Goal: Task Accomplishment & Management: Complete application form

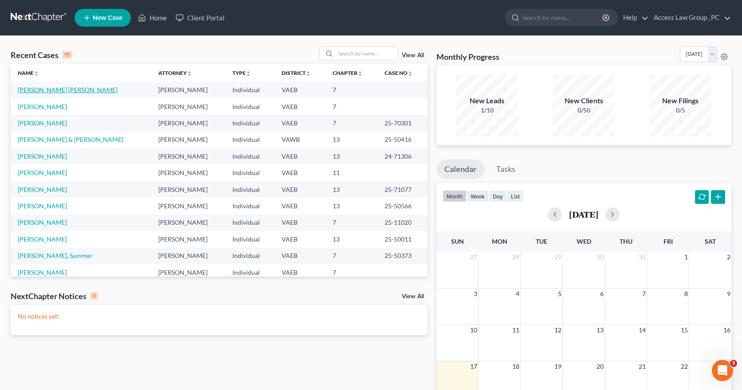
click at [28, 91] on link "[PERSON_NAME] [PERSON_NAME]" at bounding box center [68, 90] width 100 height 8
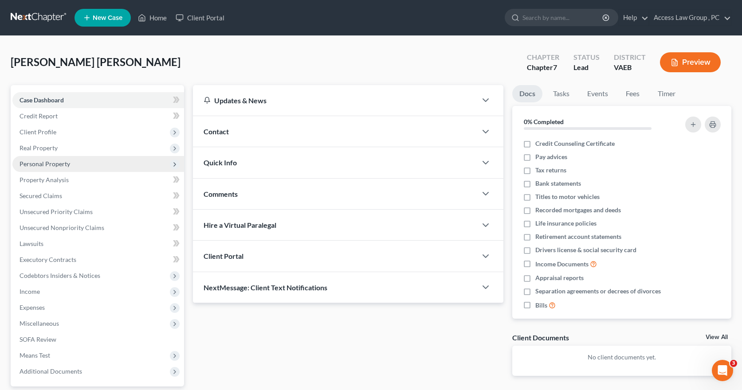
click at [44, 165] on span "Personal Property" at bounding box center [45, 164] width 51 height 8
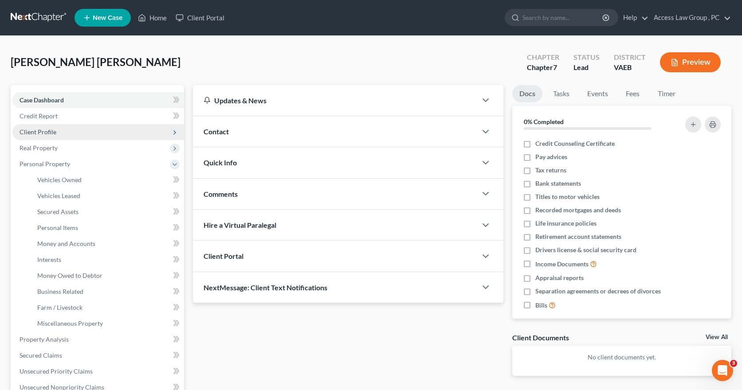
click at [42, 130] on span "Client Profile" at bounding box center [38, 132] width 37 height 8
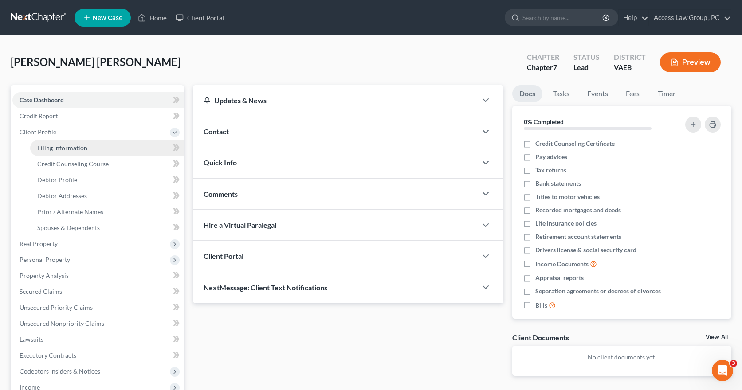
click at [57, 151] on span "Filing Information" at bounding box center [62, 148] width 50 height 8
select select "1"
select select "0"
select select "48"
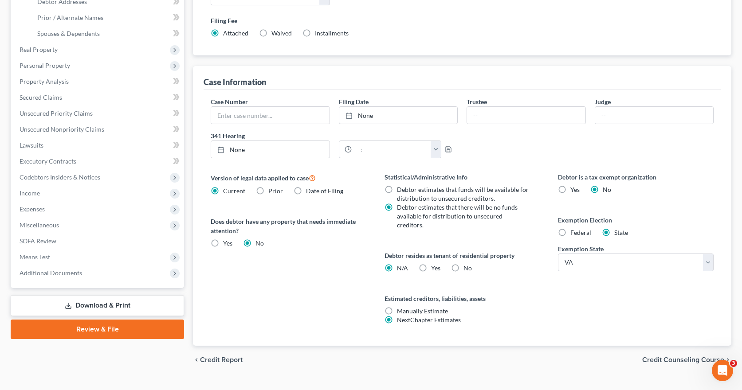
scroll to position [203, 0]
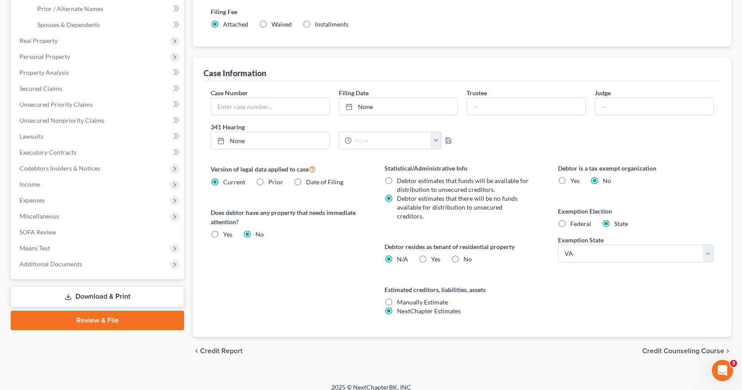
click at [668, 348] on span "Credit Counseling Course" at bounding box center [683, 351] width 82 height 7
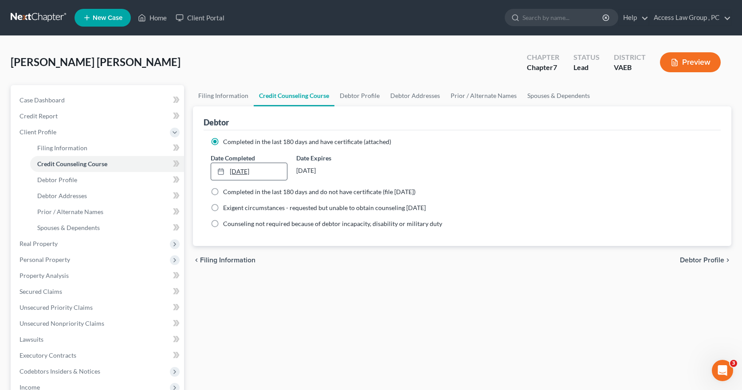
click at [264, 171] on link "[DATE]" at bounding box center [248, 171] width 75 height 17
click at [713, 262] on span "Debtor Profile" at bounding box center [702, 260] width 44 height 7
select select "2"
select select "1"
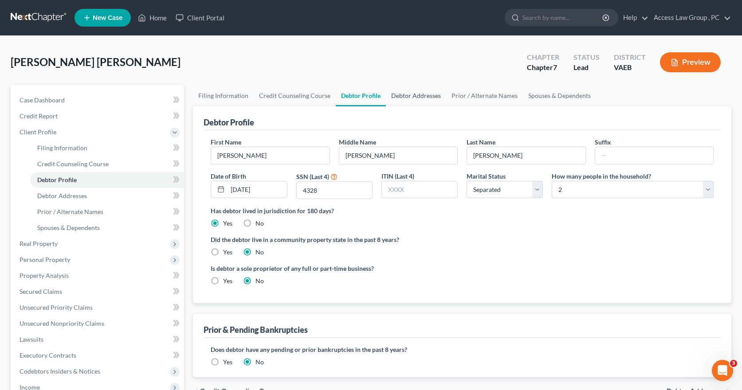
click at [412, 97] on link "Debtor Addresses" at bounding box center [416, 95] width 60 height 21
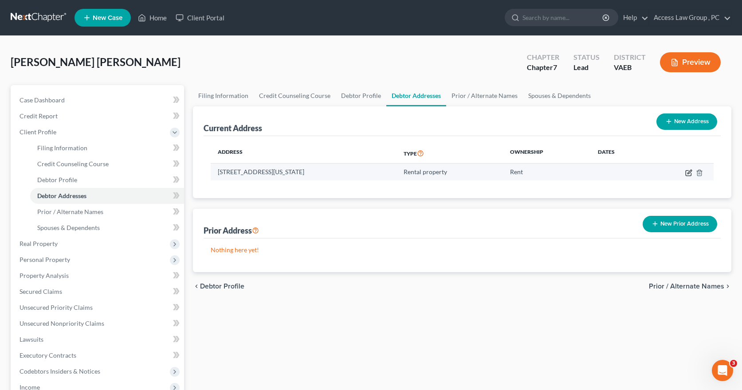
click at [689, 173] on icon "button" at bounding box center [689, 172] width 7 height 7
select select "48"
select select "124"
select select "2"
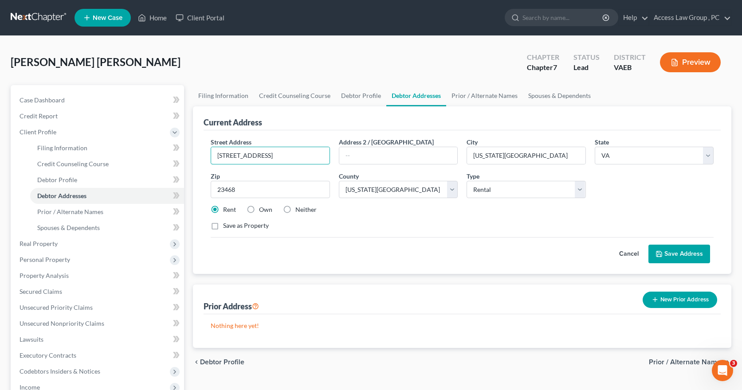
drag, startPoint x: 289, startPoint y: 157, endPoint x: 210, endPoint y: 161, distance: 79.1
click at [210, 161] on div "Street Address * [STREET_ADDRESS]" at bounding box center [270, 151] width 128 height 27
type input "[STREET_ADDRESS][PERSON_NAME]"
type input "Newport News"
type input "23608"
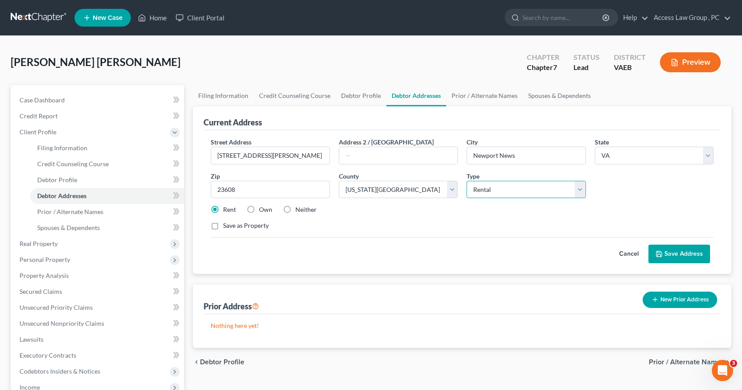
click at [581, 191] on select "Select Residential Mailing Rental Business" at bounding box center [526, 190] width 119 height 18
click at [695, 253] on button "Save Address" at bounding box center [680, 254] width 62 height 19
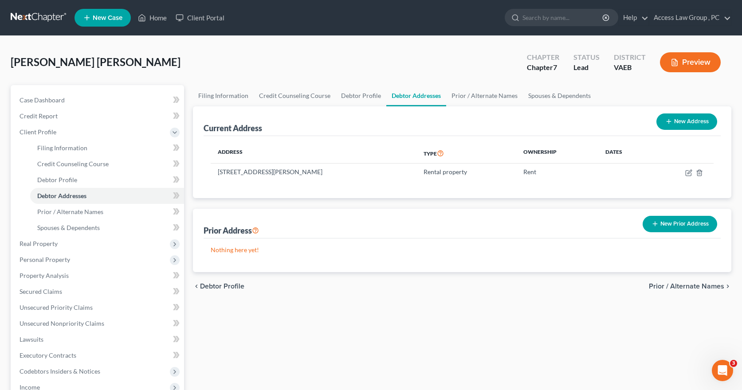
click at [689, 224] on button "New Prior Address" at bounding box center [680, 224] width 75 height 16
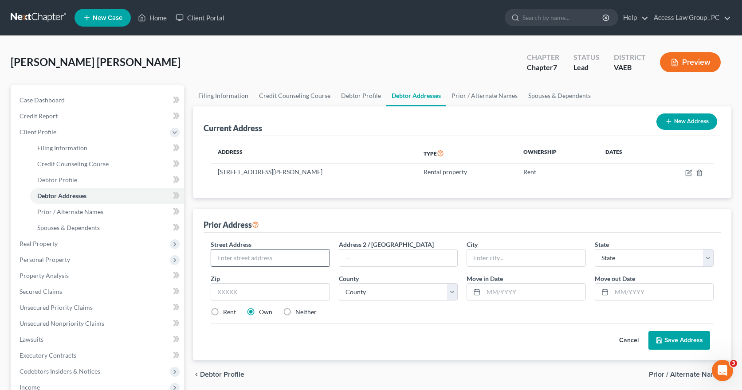
click at [250, 259] on input "text" at bounding box center [270, 258] width 118 height 17
type input "[STREET_ADDRESS]"
type input "Newport News"
select select "48"
type input "23608"
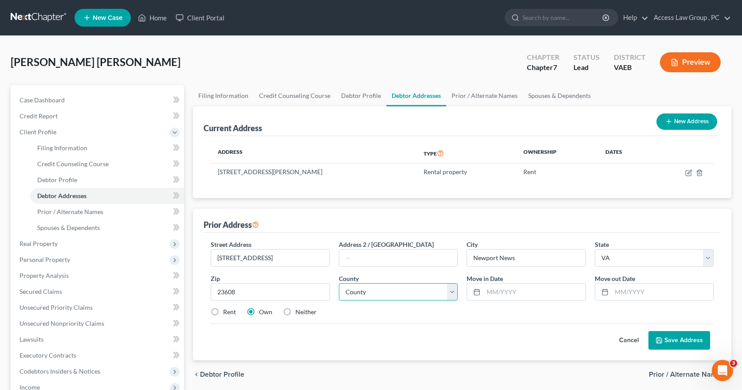
click at [454, 292] on select "County [GEOGRAPHIC_DATA] [GEOGRAPHIC_DATA] [GEOGRAPHIC_DATA] [GEOGRAPHIC_DATA] …" at bounding box center [398, 293] width 119 height 18
select select "85"
click at [339, 284] on select "County [GEOGRAPHIC_DATA] [GEOGRAPHIC_DATA] [GEOGRAPHIC_DATA] [GEOGRAPHIC_DATA] …" at bounding box center [398, 293] width 119 height 18
click at [615, 292] on input "text" at bounding box center [663, 292] width 102 height 17
type input "[DATE]"
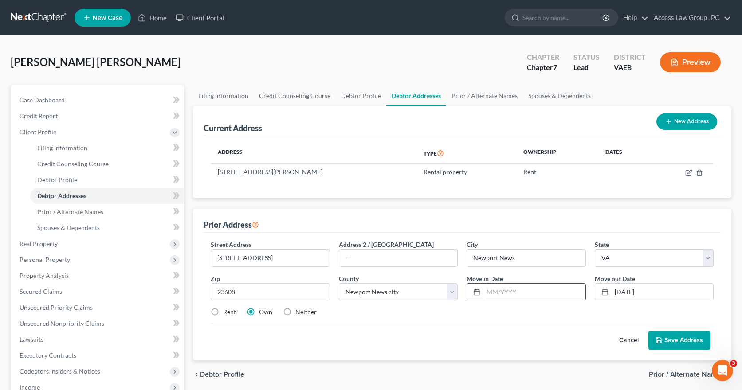
click at [501, 292] on input "text" at bounding box center [535, 292] width 102 height 17
type input "06/2022"
drag, startPoint x: 292, startPoint y: 258, endPoint x: 231, endPoint y: 259, distance: 61.2
click at [231, 259] on input "[STREET_ADDRESS]" at bounding box center [270, 258] width 118 height 17
type input "[STREET_ADDRESS]"
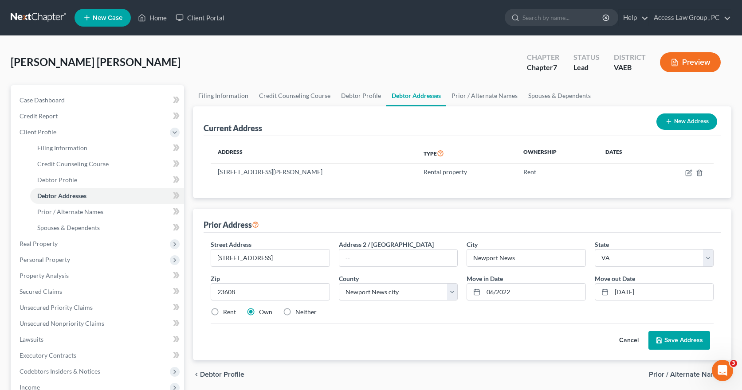
click at [223, 311] on label "Rent" at bounding box center [229, 312] width 13 height 9
click at [227, 311] on input "Rent" at bounding box center [230, 311] width 6 height 6
radio input "true"
click at [696, 341] on button "Save Address" at bounding box center [680, 340] width 62 height 19
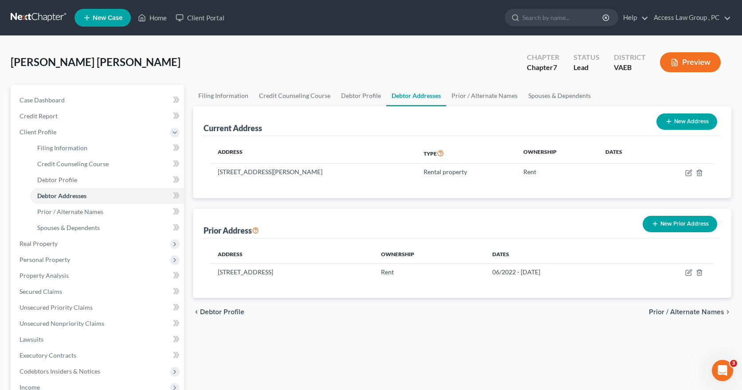
click at [692, 312] on span "Prior / Alternate Names" at bounding box center [686, 312] width 75 height 7
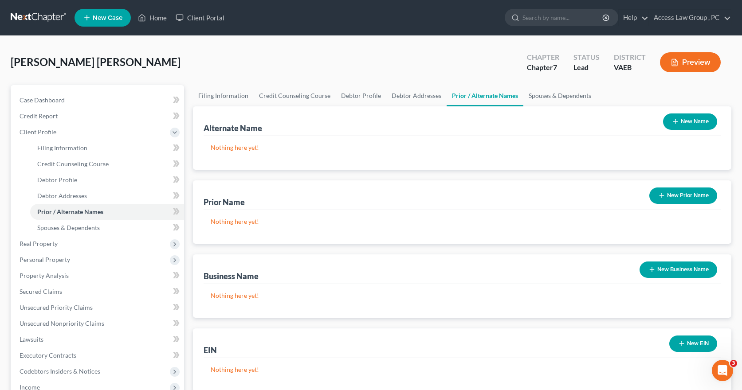
click at [686, 121] on button "New Name" at bounding box center [690, 122] width 54 height 16
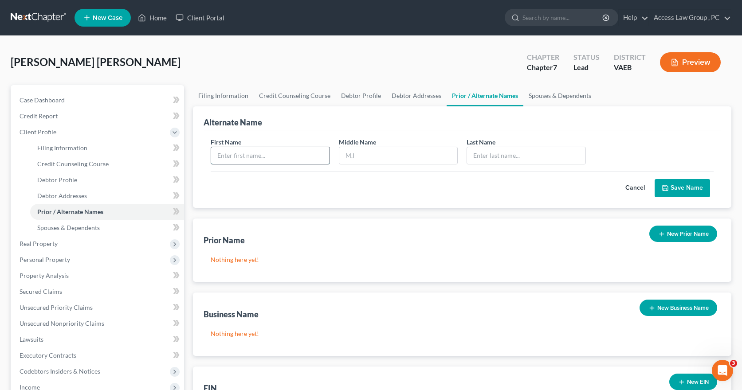
click at [238, 159] on input "text" at bounding box center [270, 155] width 118 height 17
type input "[PERSON_NAME]"
click at [684, 189] on button "Save Name" at bounding box center [682, 188] width 55 height 19
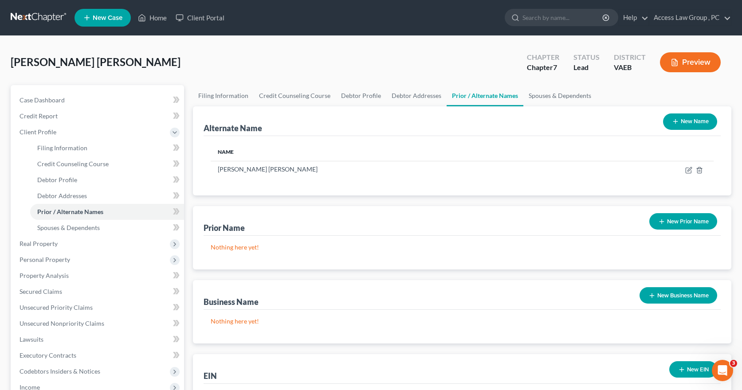
click at [689, 123] on button "New Name" at bounding box center [690, 122] width 54 height 16
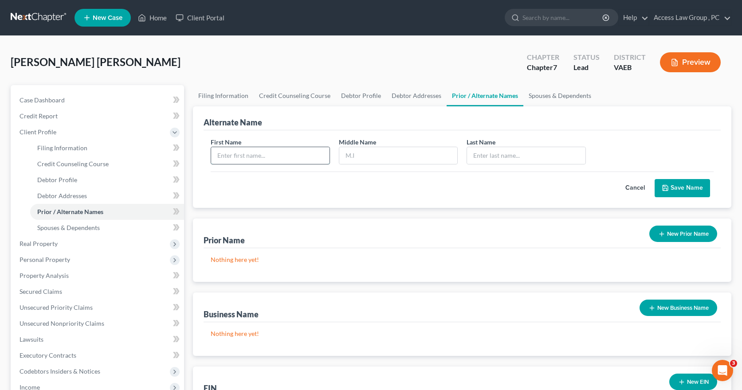
click at [232, 158] on input "text" at bounding box center [270, 155] width 118 height 17
type input "[PERSON_NAME]"
click at [685, 188] on button "Save Name" at bounding box center [682, 188] width 55 height 19
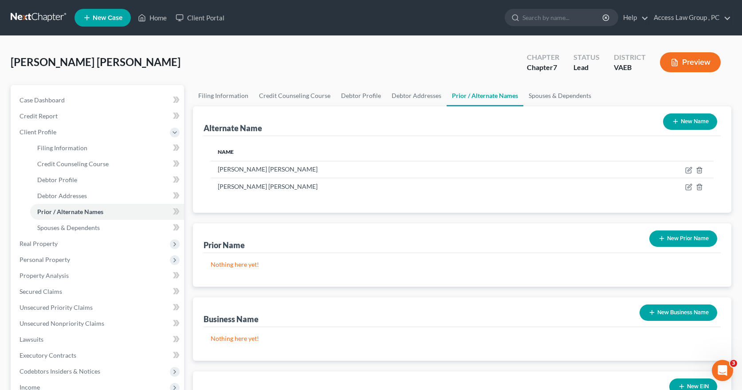
click at [693, 122] on button "New Name" at bounding box center [690, 122] width 54 height 16
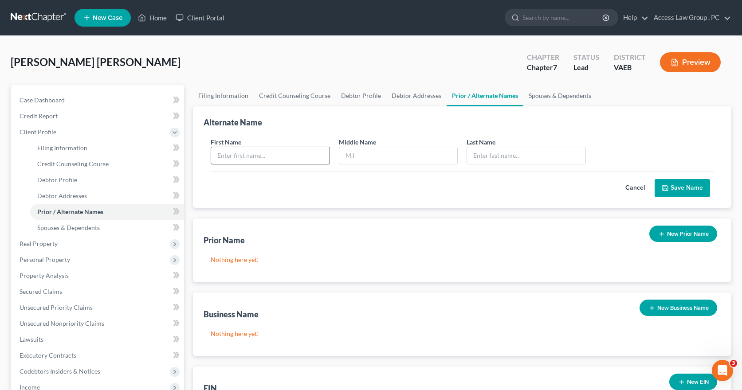
click at [248, 153] on input "text" at bounding box center [270, 155] width 118 height 17
type input "[PERSON_NAME]"
type input "Diselby"
drag, startPoint x: 506, startPoint y: 157, endPoint x: 466, endPoint y: 158, distance: 40.4
click at [466, 158] on div "Last Name * Diselby" at bounding box center [526, 151] width 128 height 27
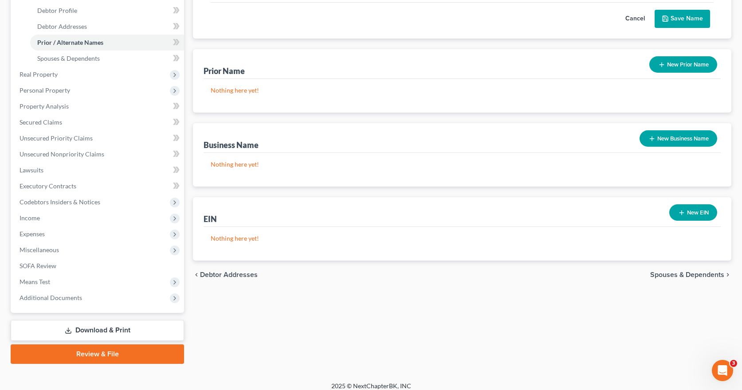
scroll to position [177, 0]
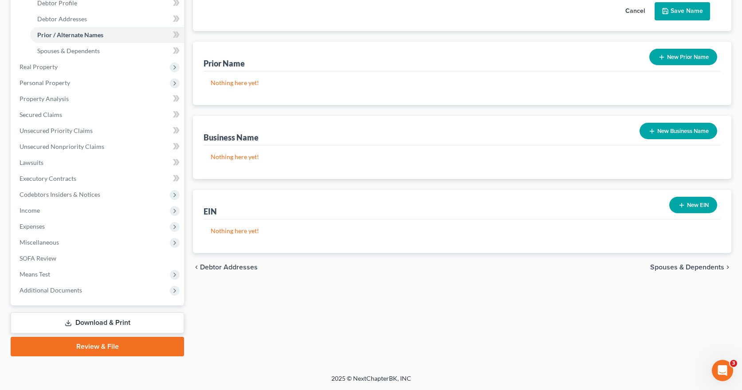
type input "[PERSON_NAME]"
click at [689, 268] on span "Spouses & Dependents" at bounding box center [687, 267] width 74 height 7
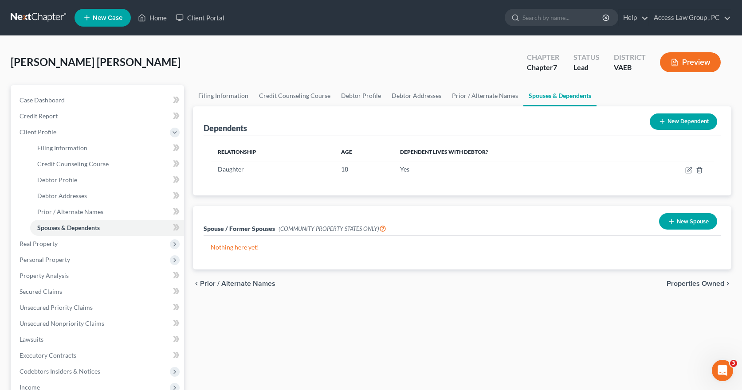
click at [713, 283] on span "Properties Owned" at bounding box center [696, 283] width 58 height 7
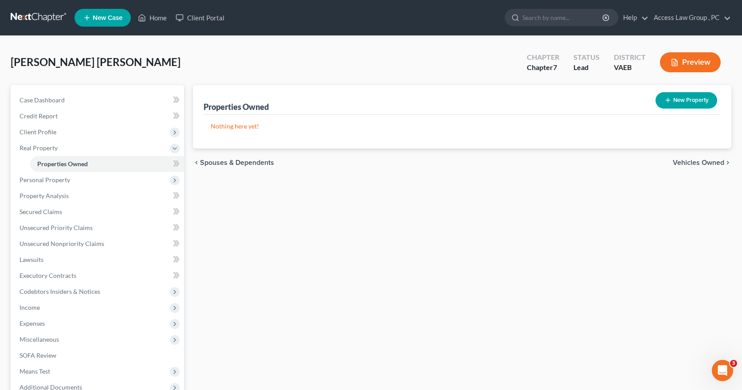
click at [707, 164] on span "Vehicles Owned" at bounding box center [698, 162] width 51 height 7
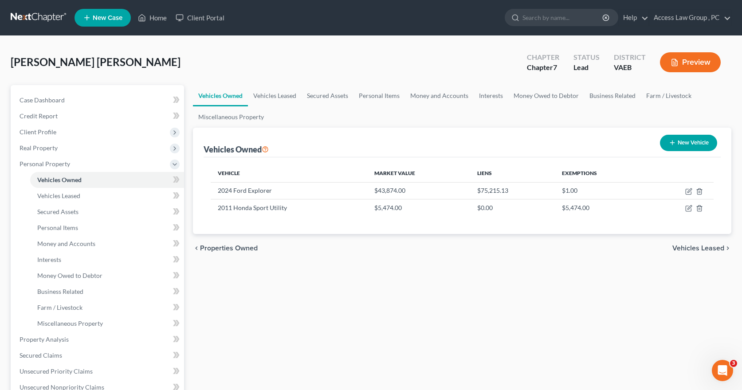
click at [719, 249] on span "Vehicles Leased" at bounding box center [699, 248] width 52 height 7
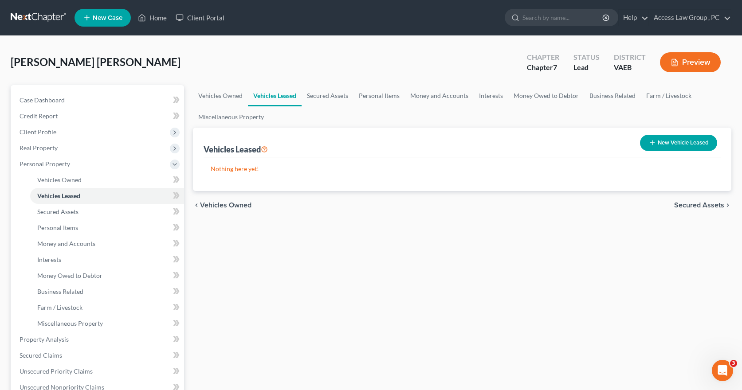
click at [711, 205] on span "Secured Assets" at bounding box center [699, 205] width 50 height 7
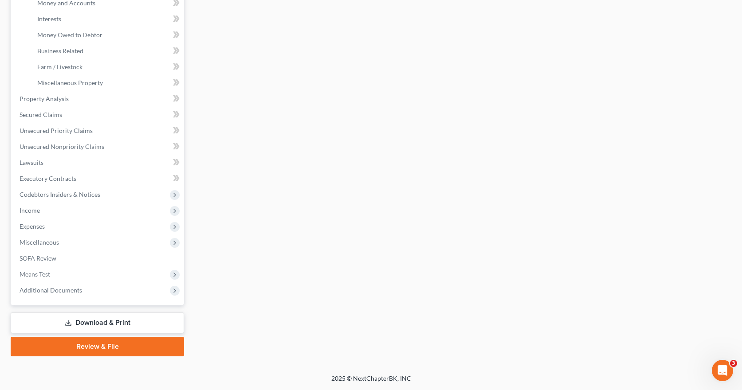
scroll to position [197, 0]
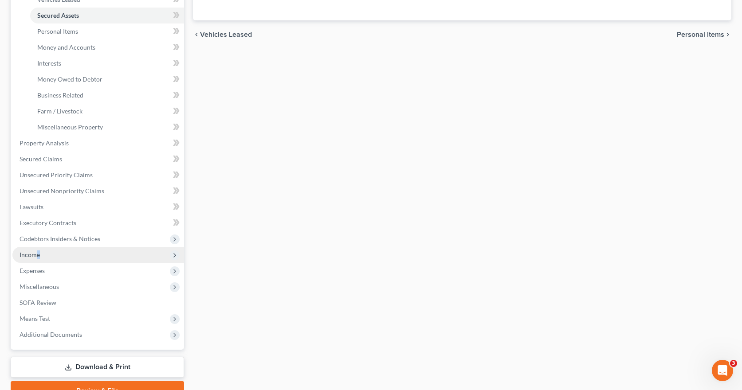
click at [38, 254] on span "Income" at bounding box center [30, 255] width 20 height 8
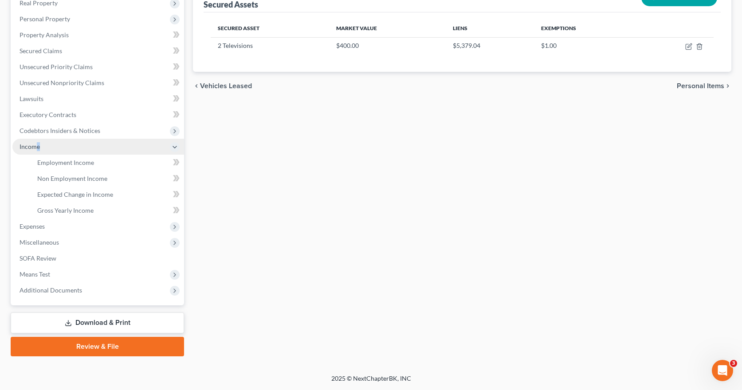
scroll to position [145, 0]
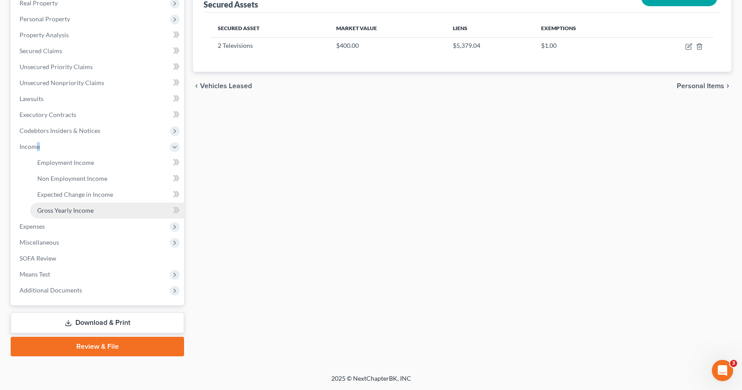
click at [89, 210] on span "Gross Yearly Income" at bounding box center [65, 211] width 56 height 8
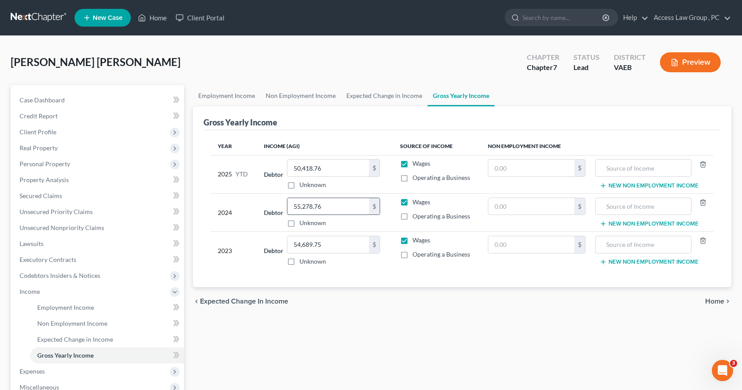
click at [352, 207] on input "55,278.76" at bounding box center [329, 206] width 82 height 17
type input "5"
type input "146,600.00"
type input "136,840.00"
click at [719, 302] on span "Home" at bounding box center [714, 301] width 19 height 7
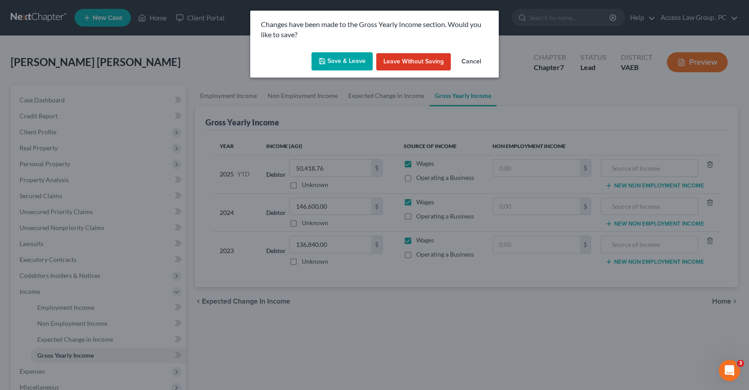
click at [359, 62] on button "Save & Leave" at bounding box center [341, 61] width 61 height 19
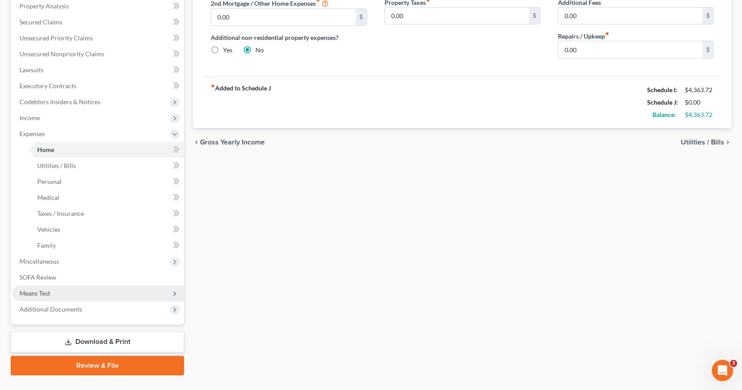
scroll to position [177, 0]
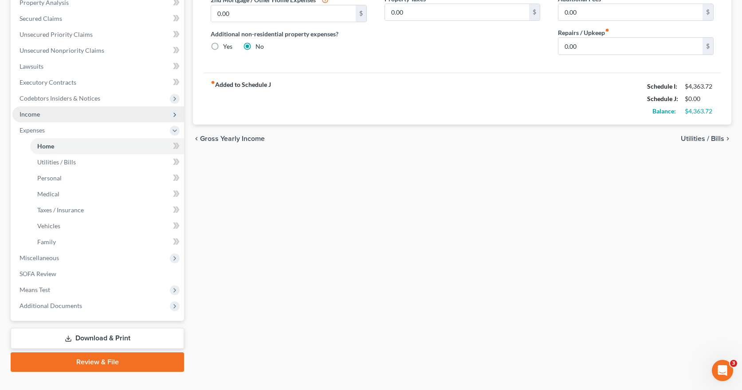
click at [35, 114] on span "Income" at bounding box center [30, 114] width 20 height 8
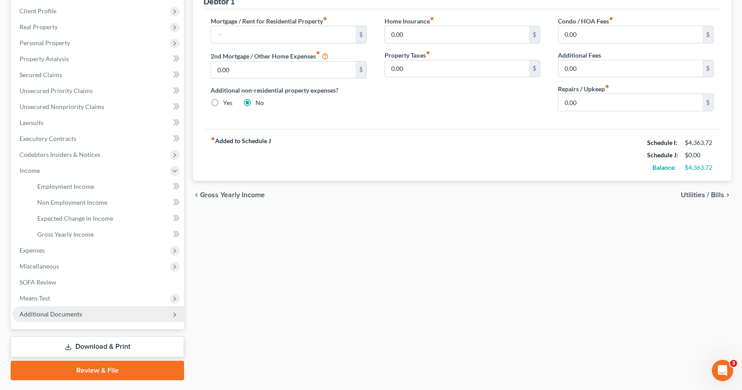
scroll to position [133, 0]
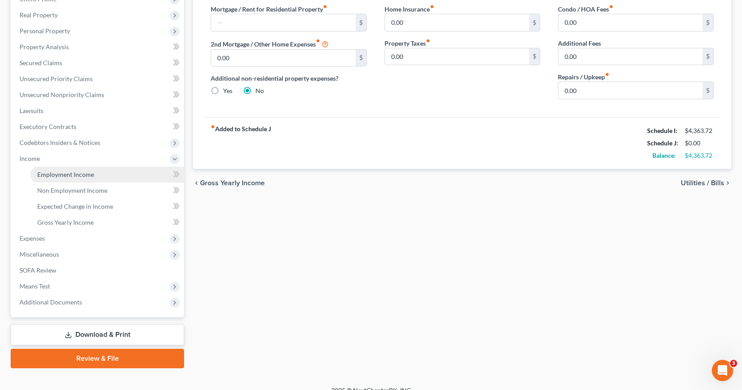
click at [77, 176] on span "Employment Income" at bounding box center [65, 175] width 57 height 8
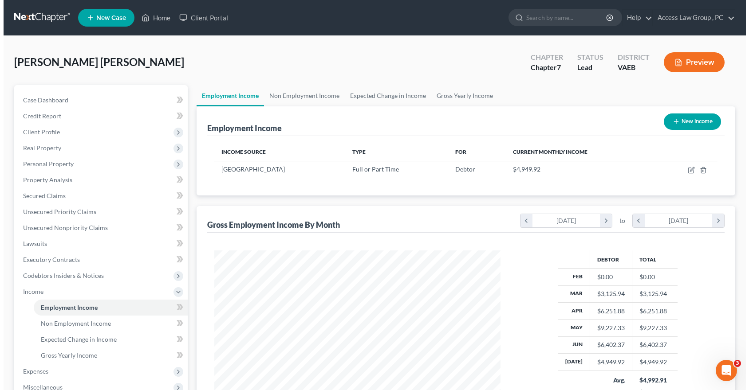
scroll to position [44, 0]
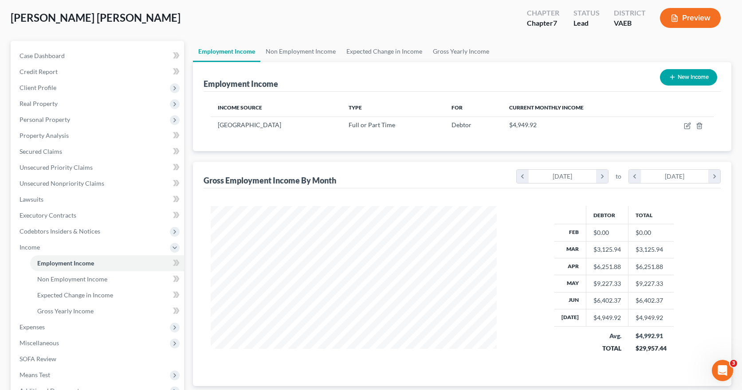
click at [689, 76] on button "New Income" at bounding box center [688, 77] width 57 height 16
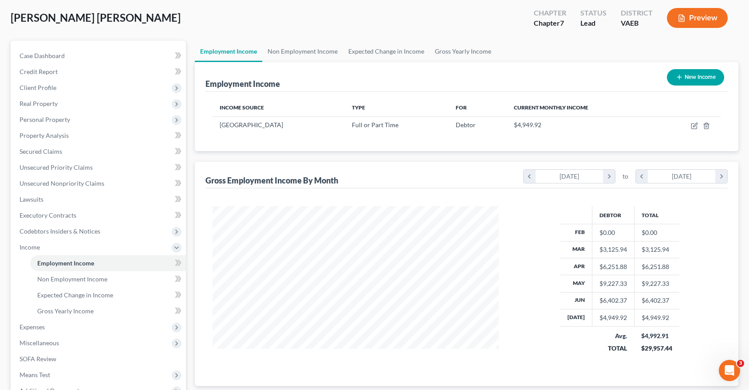
select select "0"
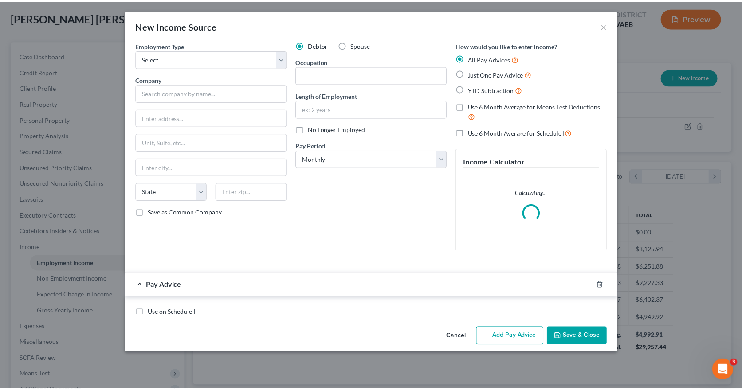
scroll to position [159, 307]
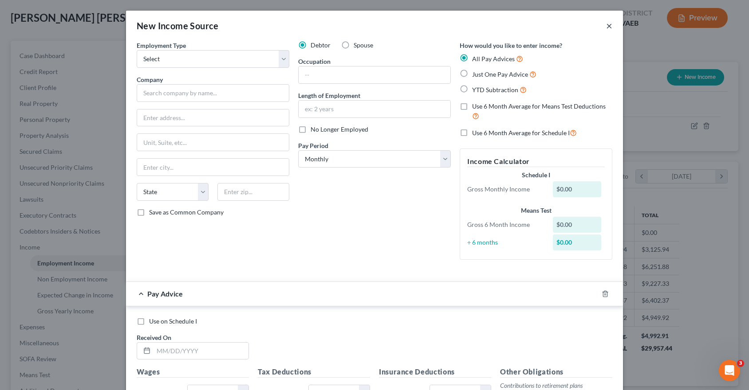
click at [606, 24] on button "×" at bounding box center [609, 25] width 6 height 11
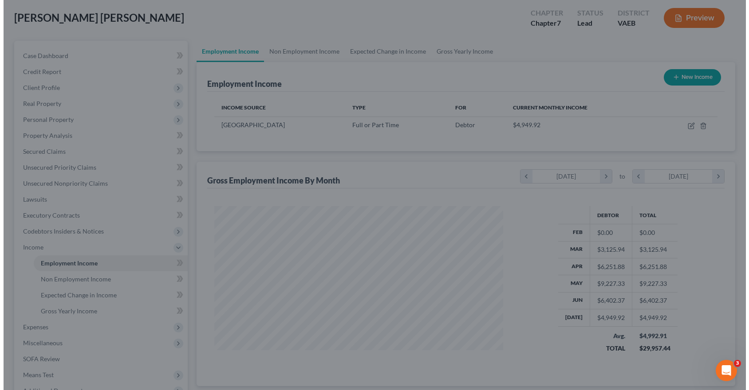
scroll to position [443539, 443394]
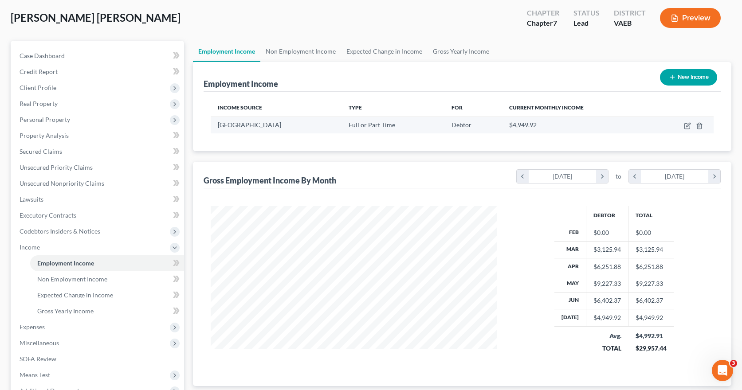
click at [252, 125] on span "[GEOGRAPHIC_DATA]" at bounding box center [249, 125] width 63 height 8
click at [687, 126] on icon "button" at bounding box center [687, 125] width 7 height 7
select select "0"
select select "48"
select select "1"
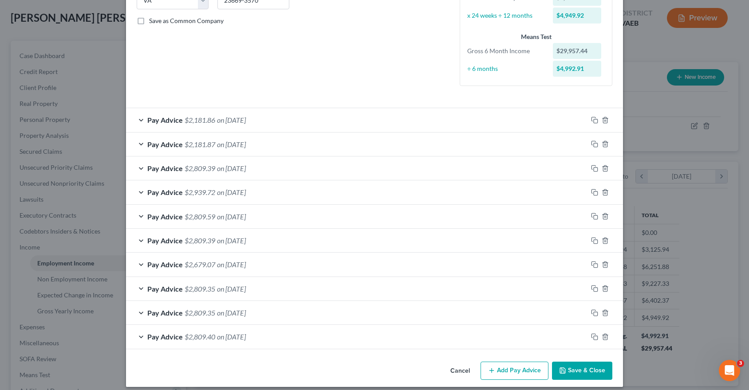
scroll to position [199, 0]
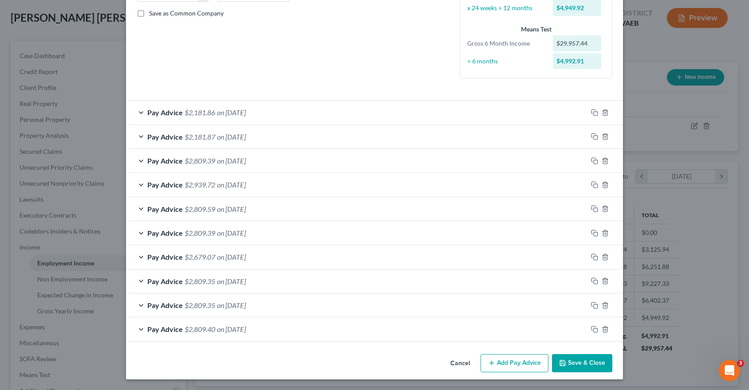
click at [508, 363] on button "Add Pay Advice" at bounding box center [515, 364] width 68 height 19
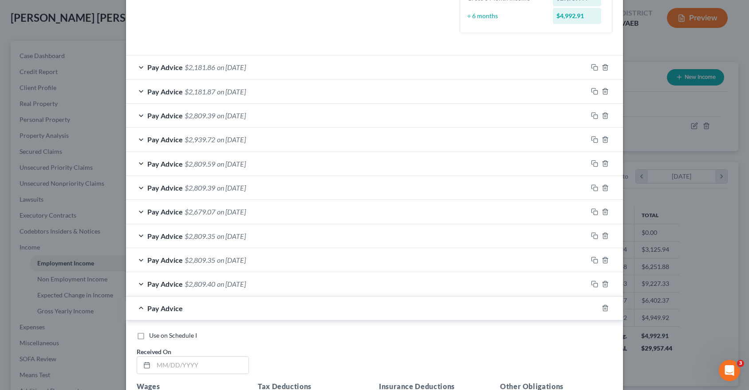
scroll to position [288, 0]
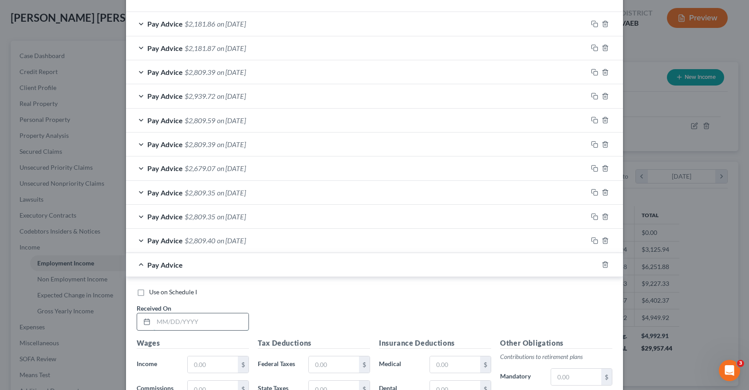
click at [159, 320] on input "text" at bounding box center [201, 322] width 95 height 17
click at [173, 321] on input "text" at bounding box center [201, 322] width 95 height 17
type input "[DATE]"
click at [194, 365] on input "text" at bounding box center [213, 365] width 50 height 17
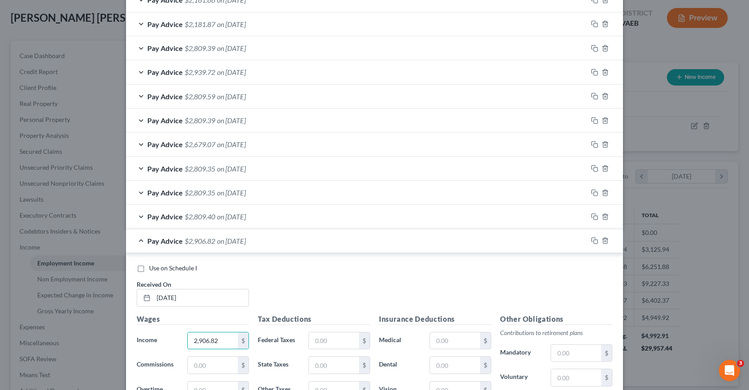
scroll to position [332, 0]
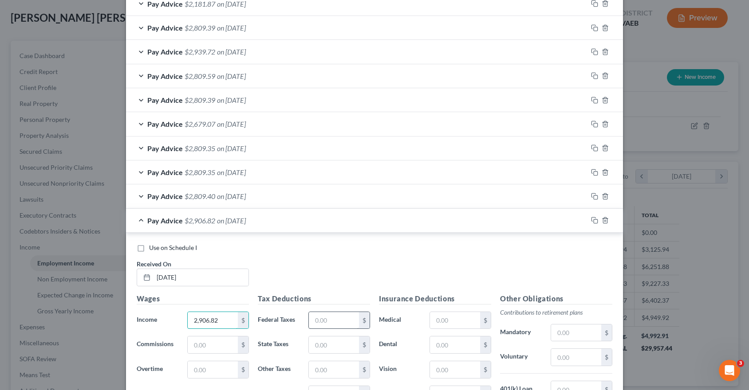
type input "2,906.82"
click at [330, 323] on input "text" at bounding box center [334, 320] width 50 height 17
click at [338, 317] on input "text" at bounding box center [334, 320] width 50 height 17
type input "285.04"
click at [561, 334] on input "text" at bounding box center [576, 333] width 50 height 17
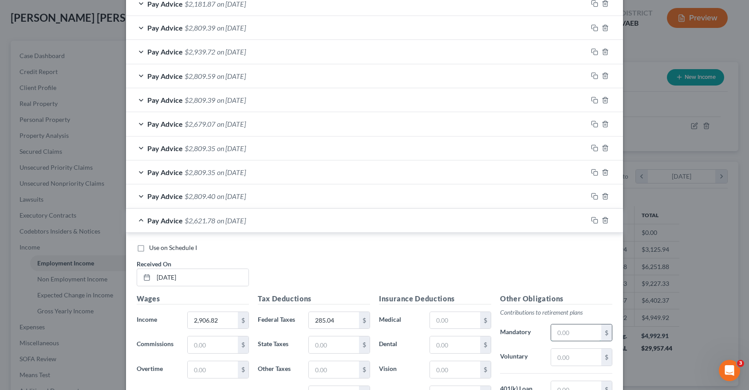
click at [569, 334] on input "text" at bounding box center [576, 333] width 50 height 17
type input "168.16"
click at [441, 315] on input "text" at bounding box center [455, 320] width 50 height 17
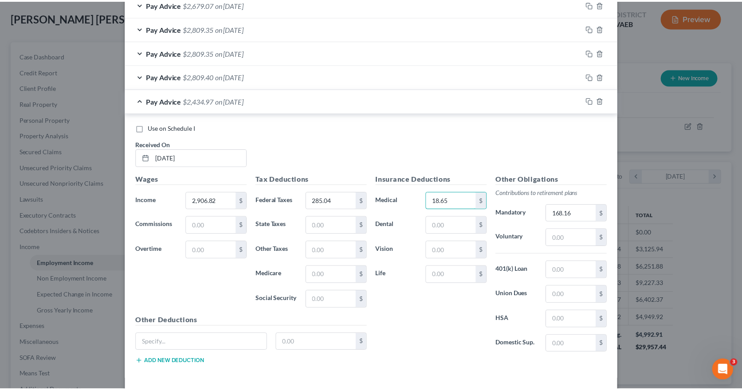
scroll to position [490, 0]
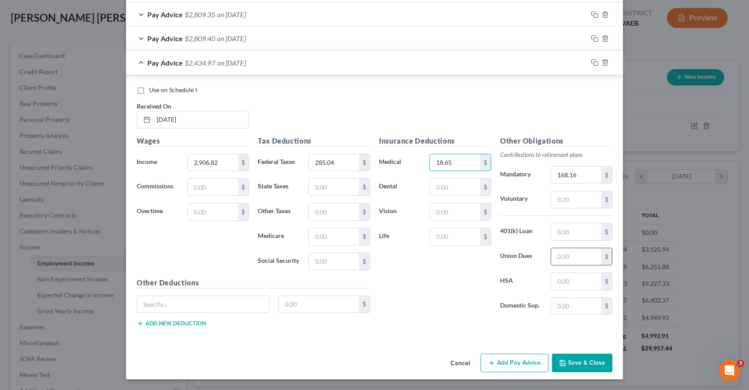
type input "18.65"
click at [563, 256] on input "text" at bounding box center [576, 256] width 50 height 17
type input "34.08"
click at [582, 366] on button "Save & Close" at bounding box center [582, 363] width 60 height 19
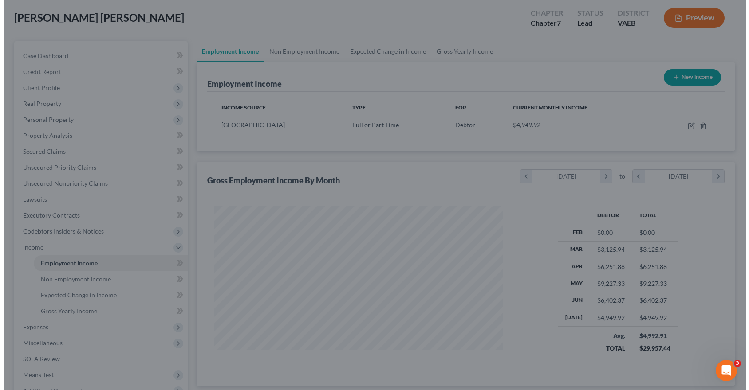
scroll to position [443539, 443394]
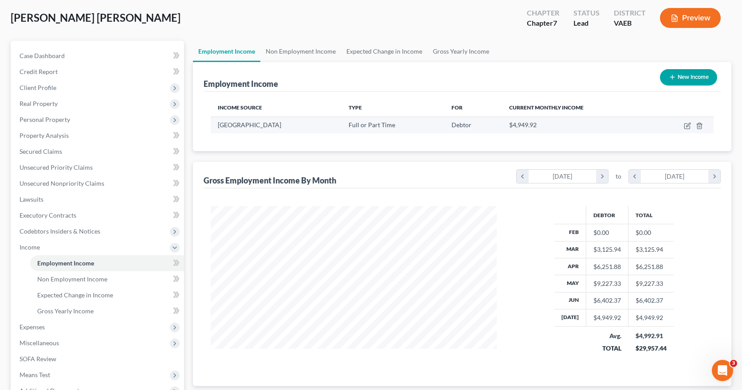
click at [684, 125] on td at bounding box center [683, 125] width 62 height 17
click at [688, 126] on icon "button" at bounding box center [687, 125] width 7 height 7
select select "0"
select select "48"
select select "1"
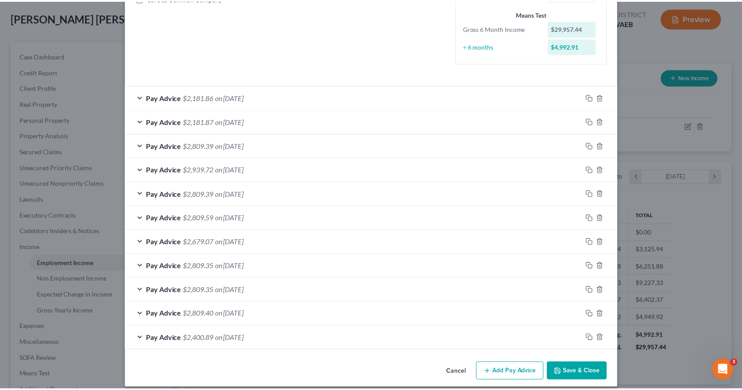
scroll to position [223, 0]
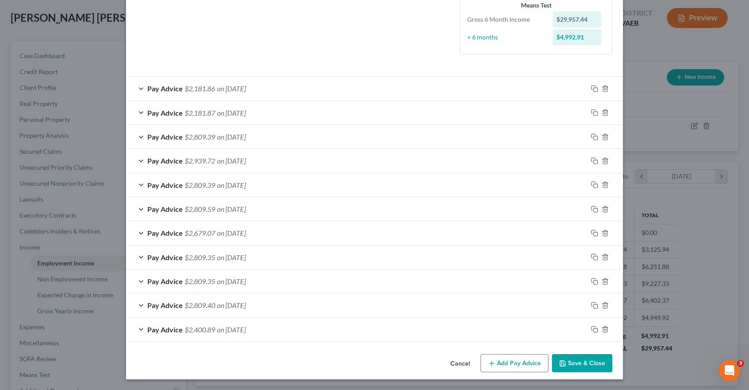
click at [577, 363] on button "Save & Close" at bounding box center [582, 364] width 60 height 19
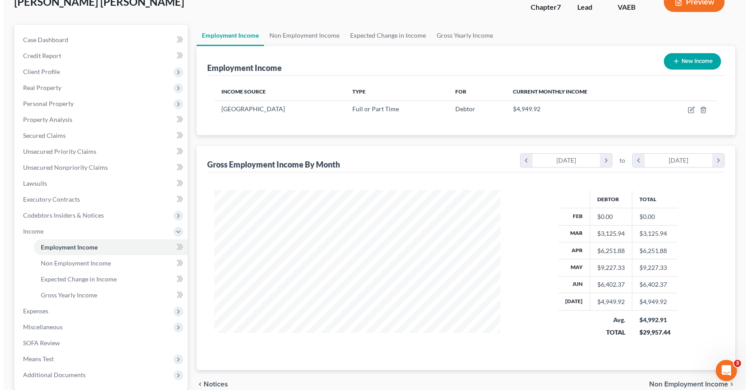
scroll to position [12, 0]
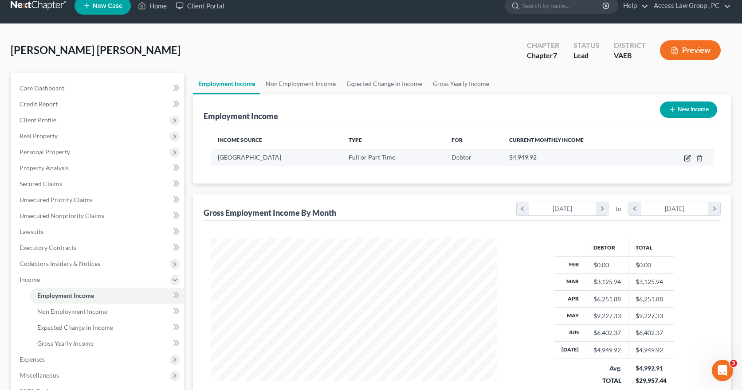
click at [689, 158] on icon "button" at bounding box center [687, 158] width 7 height 7
select select "0"
select select "48"
select select "1"
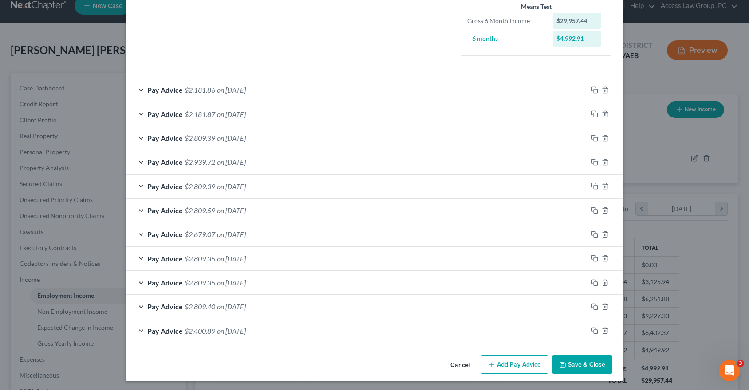
scroll to position [223, 0]
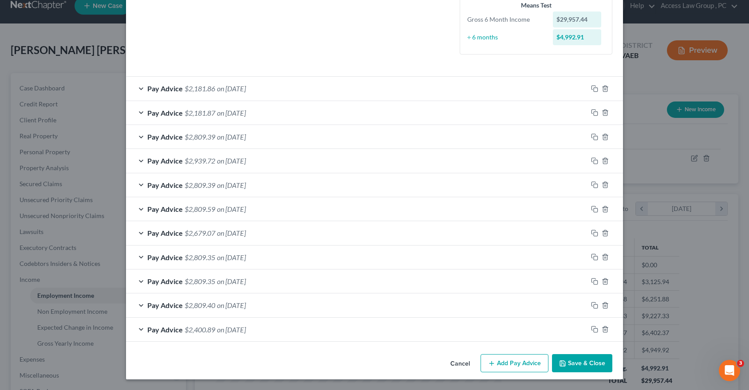
click at [501, 363] on button "Add Pay Advice" at bounding box center [515, 364] width 68 height 19
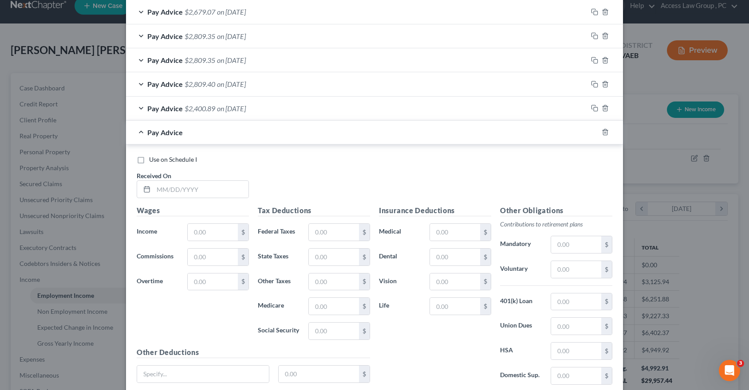
scroll to position [445, 0]
click at [159, 190] on input "text" at bounding box center [201, 189] width 95 height 17
type input "0"
type input "[DATE]"
click at [209, 231] on input "text" at bounding box center [213, 232] width 50 height 17
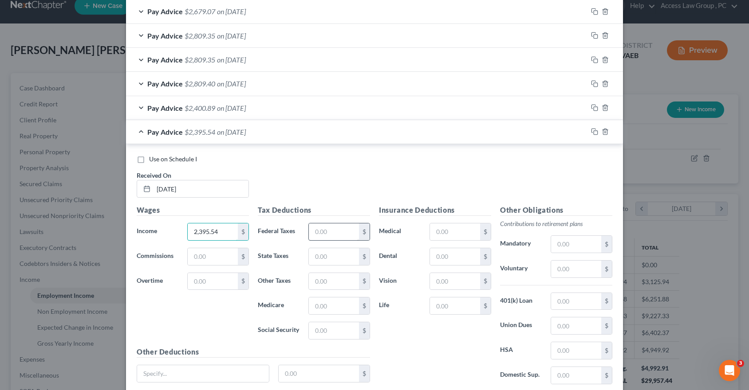
type input "2,395.54"
click at [318, 232] on input "text" at bounding box center [334, 232] width 50 height 17
click at [328, 232] on input "text" at bounding box center [334, 232] width 50 height 17
type input "218.64"
click at [447, 231] on input "text" at bounding box center [455, 232] width 50 height 17
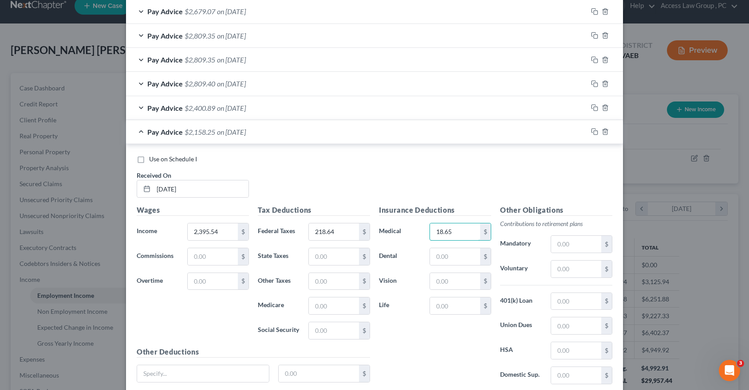
type input "18.65"
click at [555, 243] on input "text" at bounding box center [576, 244] width 50 height 17
type input "131.27"
click at [557, 323] on input "text" at bounding box center [576, 326] width 50 height 17
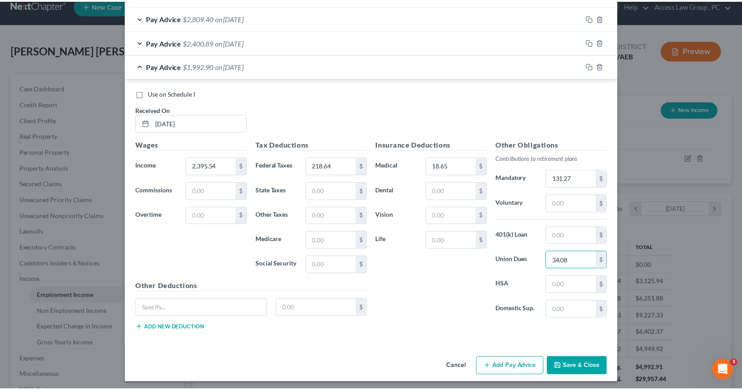
scroll to position [514, 0]
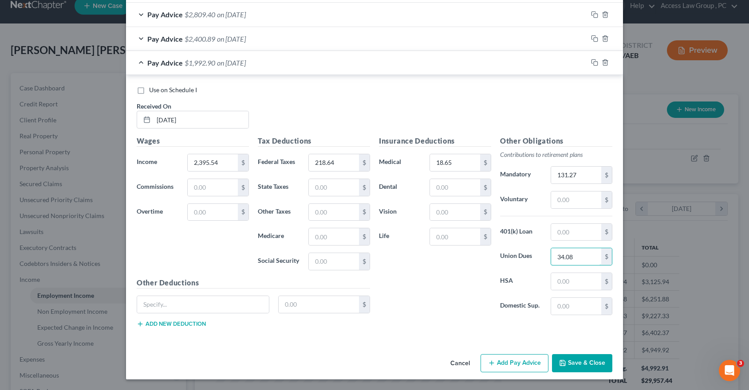
type input "34.08"
click at [597, 365] on button "Save & Close" at bounding box center [582, 364] width 60 height 19
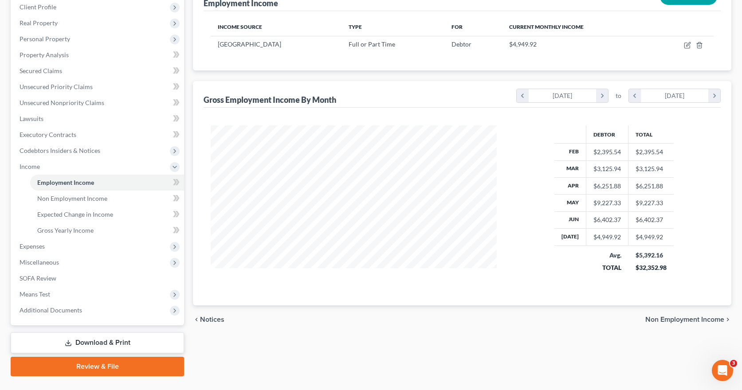
scroll to position [145, 0]
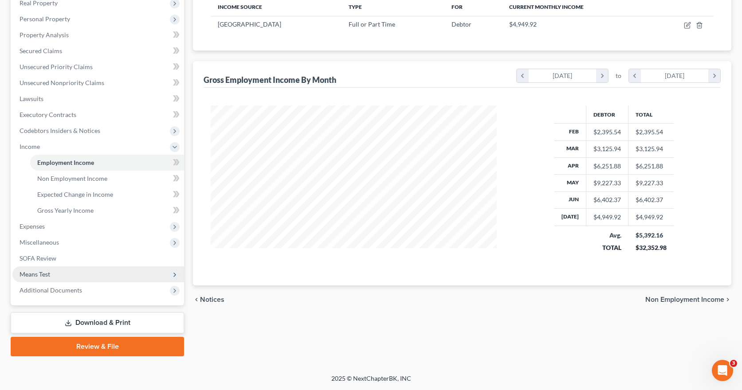
click at [33, 274] on span "Means Test" at bounding box center [35, 275] width 31 height 8
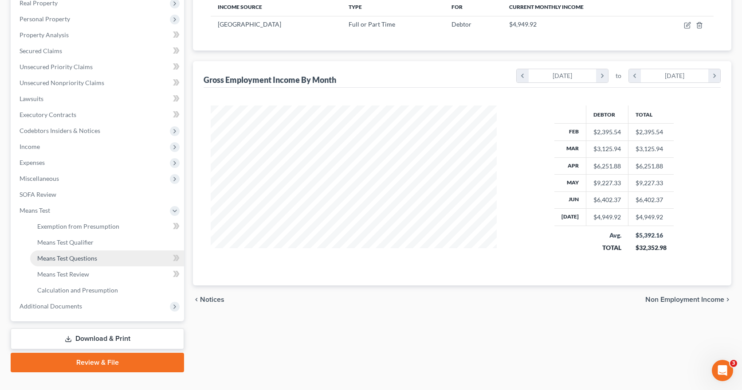
click at [60, 258] on span "Means Test Questions" at bounding box center [67, 259] width 60 height 8
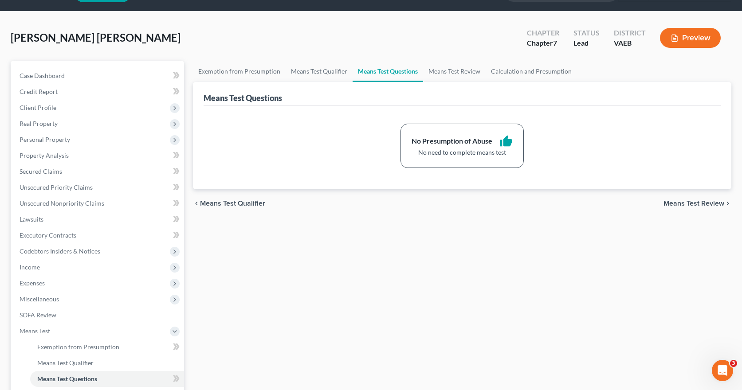
scroll to position [44, 0]
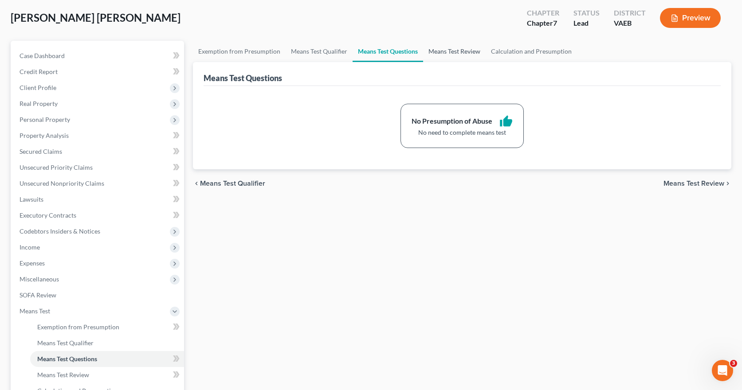
click at [451, 54] on link "Means Test Review" at bounding box center [454, 51] width 63 height 21
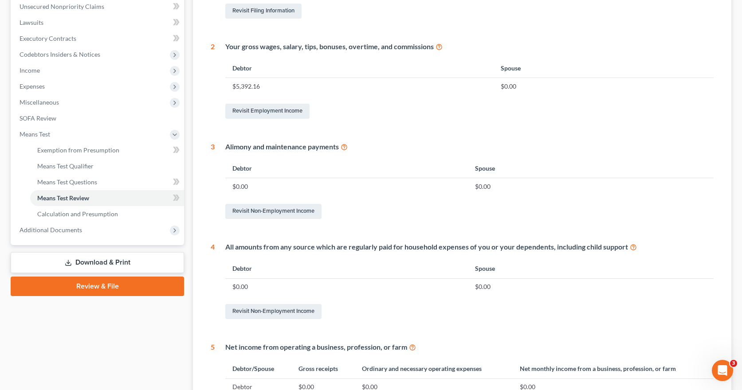
scroll to position [222, 0]
click at [84, 212] on span "Calculation and Presumption" at bounding box center [77, 214] width 81 height 8
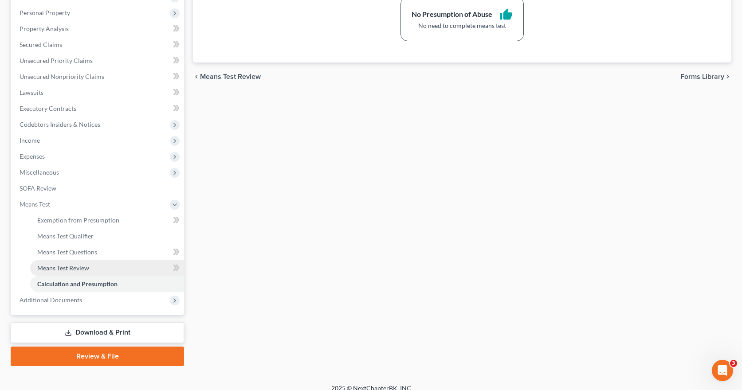
scroll to position [161, 0]
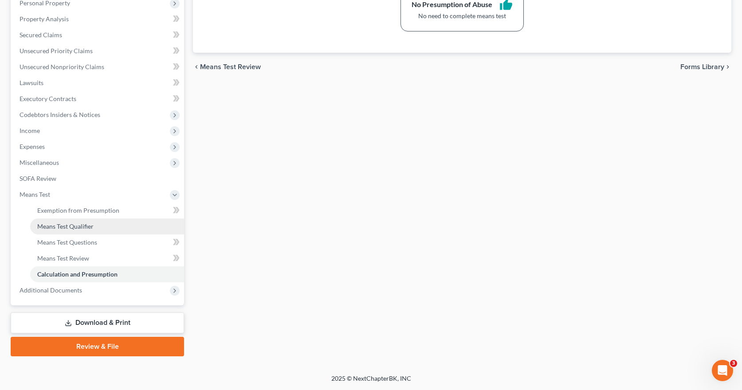
click at [70, 227] on span "Means Test Qualifier" at bounding box center [65, 227] width 56 height 8
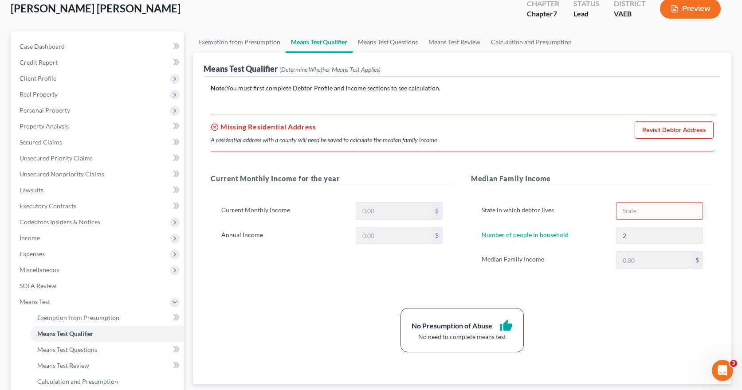
scroll to position [89, 0]
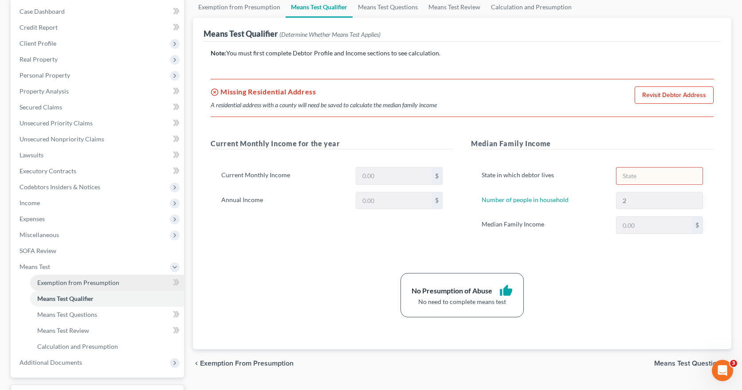
click at [70, 282] on span "Exemption from Presumption" at bounding box center [78, 283] width 82 height 8
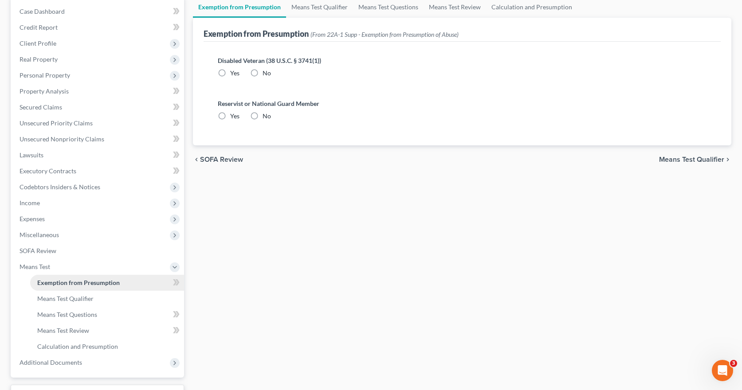
radio input "true"
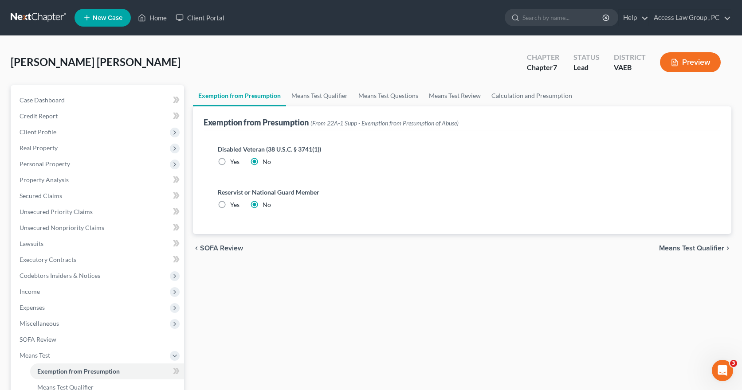
click at [678, 247] on span "Means Test Qualifier" at bounding box center [691, 248] width 65 height 7
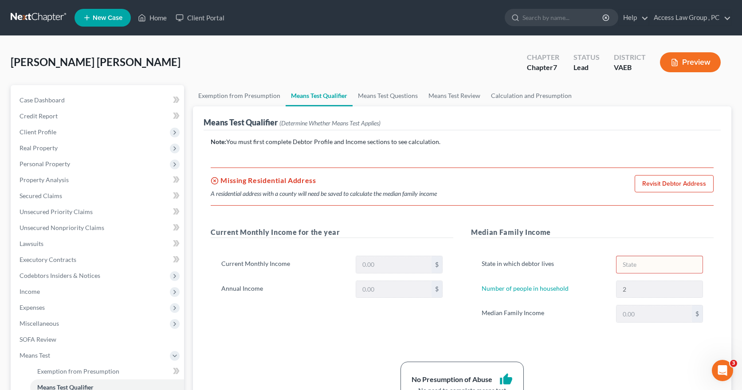
click at [674, 183] on link "Revisit Debtor Address" at bounding box center [674, 184] width 79 height 18
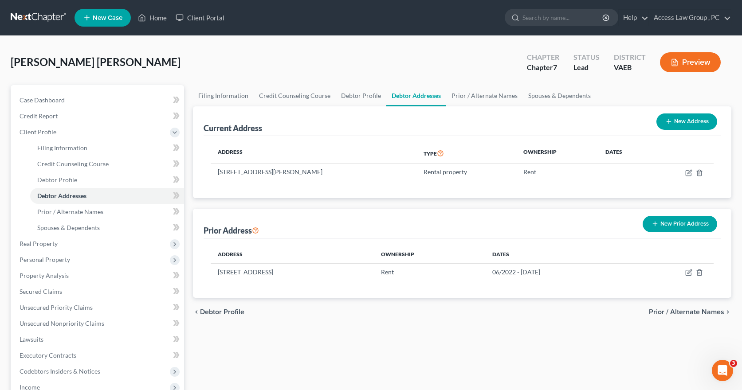
click at [684, 122] on button "New Address" at bounding box center [687, 122] width 61 height 16
select select "0"
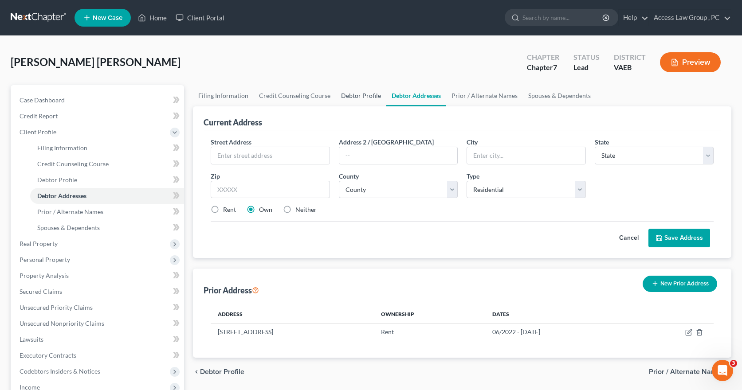
click at [358, 96] on link "Debtor Profile" at bounding box center [361, 95] width 51 height 21
select select "2"
select select "1"
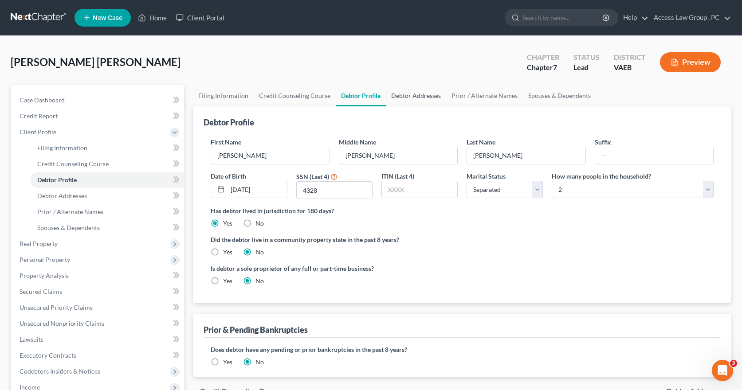
click at [409, 97] on link "Debtor Addresses" at bounding box center [416, 95] width 60 height 21
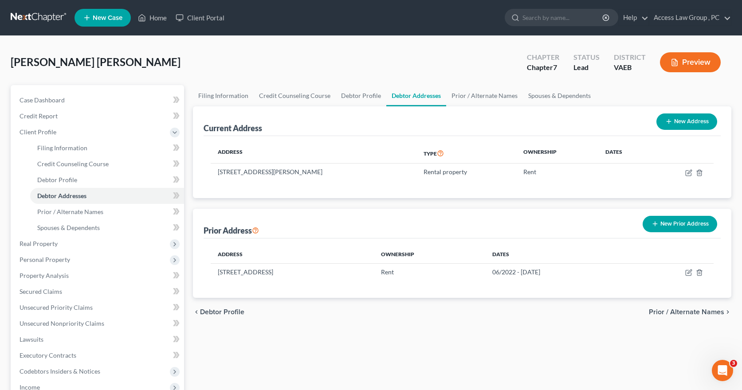
click at [693, 123] on button "New Address" at bounding box center [687, 122] width 61 height 16
select select "0"
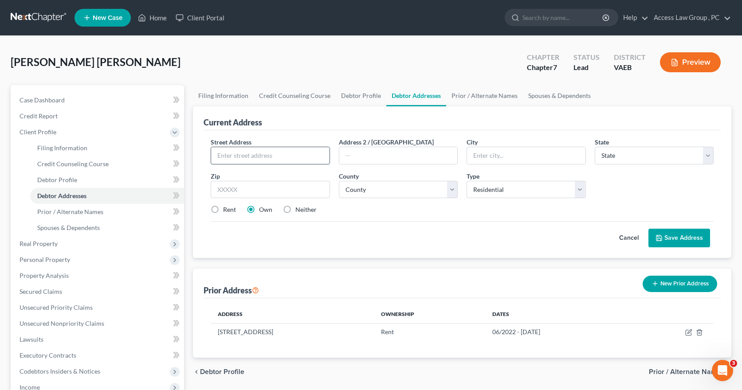
click at [235, 154] on input "text" at bounding box center [270, 155] width 118 height 17
type input "[STREET_ADDRESS][PERSON_NAME]"
type input "Newport News"
select select "48"
type input "23608"
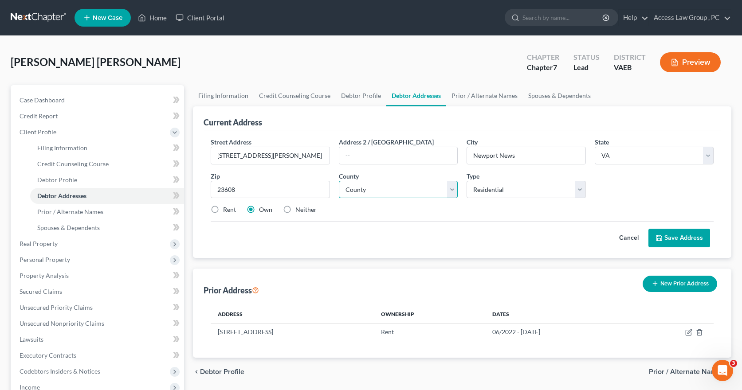
click at [453, 189] on select "County [GEOGRAPHIC_DATA] [GEOGRAPHIC_DATA] [GEOGRAPHIC_DATA] [GEOGRAPHIC_DATA] …" at bounding box center [398, 190] width 119 height 18
click at [453, 193] on select "County [GEOGRAPHIC_DATA] [GEOGRAPHIC_DATA] [GEOGRAPHIC_DATA] [GEOGRAPHIC_DATA] …" at bounding box center [398, 190] width 119 height 18
click at [454, 192] on select "County [GEOGRAPHIC_DATA] [GEOGRAPHIC_DATA] [GEOGRAPHIC_DATA] [GEOGRAPHIC_DATA] …" at bounding box center [398, 190] width 119 height 18
select select "85"
click at [339, 181] on select "County [GEOGRAPHIC_DATA] [GEOGRAPHIC_DATA] [GEOGRAPHIC_DATA] [GEOGRAPHIC_DATA] …" at bounding box center [398, 190] width 119 height 18
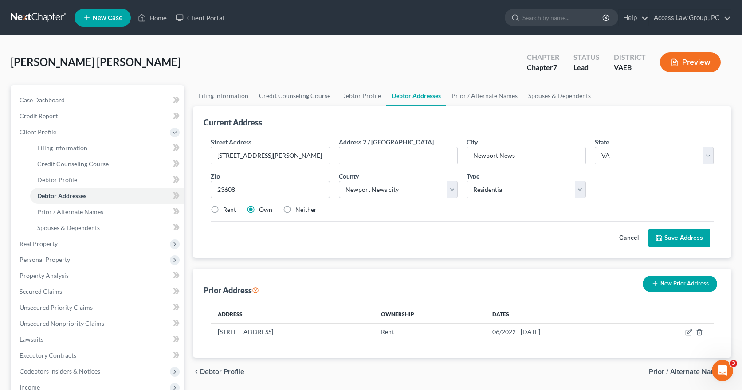
click at [223, 209] on label "Rent" at bounding box center [229, 209] width 13 height 9
click at [227, 209] on input "Rent" at bounding box center [230, 208] width 6 height 6
radio input "true"
click at [581, 191] on select "Select Residential Mailing Rental Business" at bounding box center [526, 190] width 119 height 18
click at [685, 236] on button "Save Address" at bounding box center [680, 238] width 62 height 19
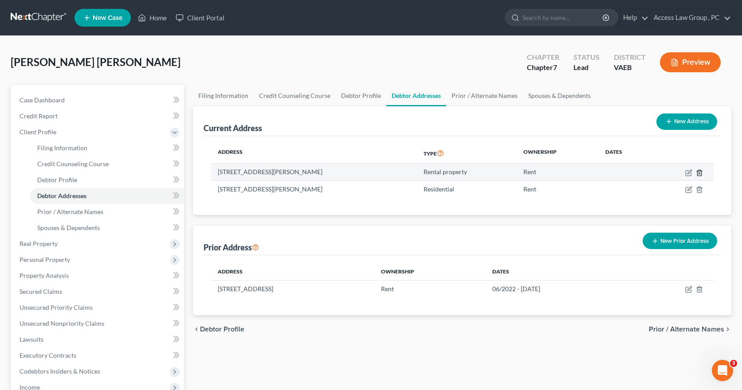
click at [701, 172] on icon "button" at bounding box center [699, 172] width 7 height 7
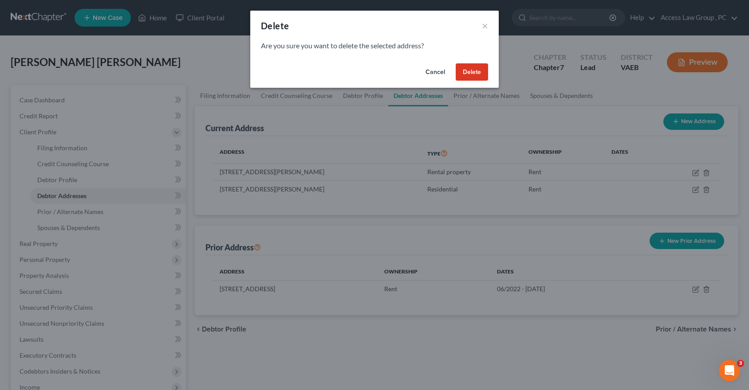
click at [480, 73] on button "Delete" at bounding box center [472, 72] width 32 height 18
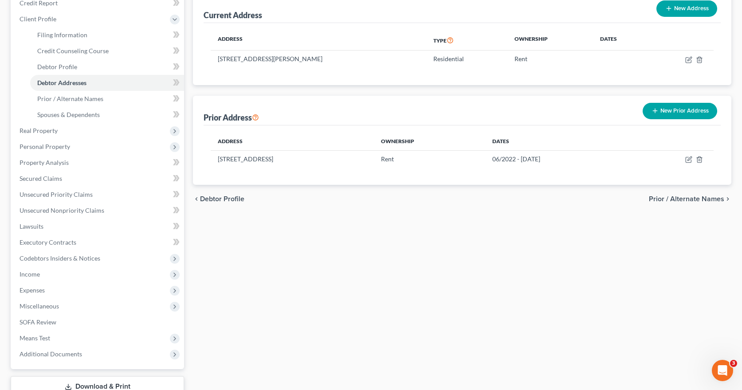
scroll to position [133, 0]
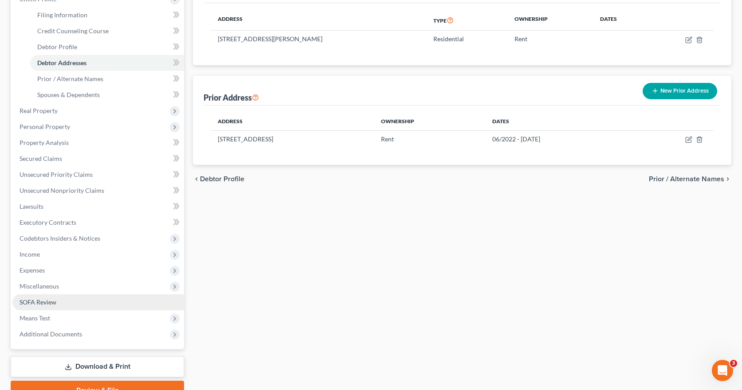
click at [42, 302] on span "SOFA Review" at bounding box center [38, 303] width 37 height 8
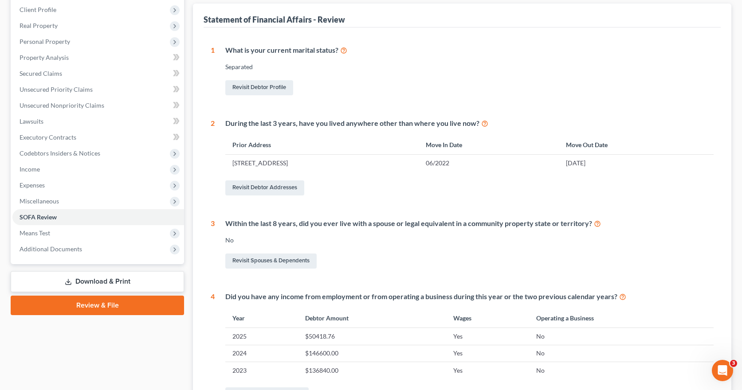
scroll to position [133, 0]
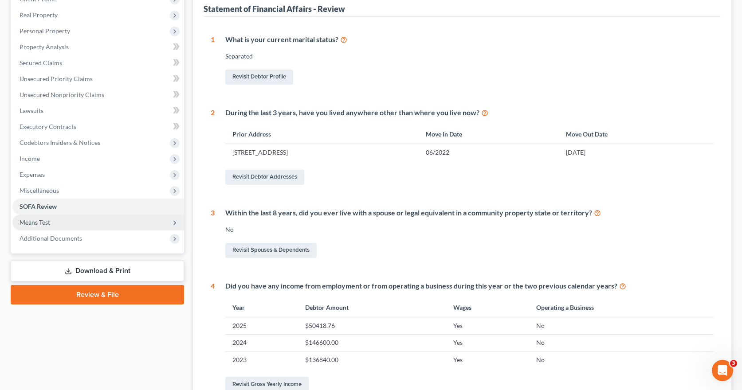
click at [55, 223] on span "Means Test" at bounding box center [98, 223] width 172 height 16
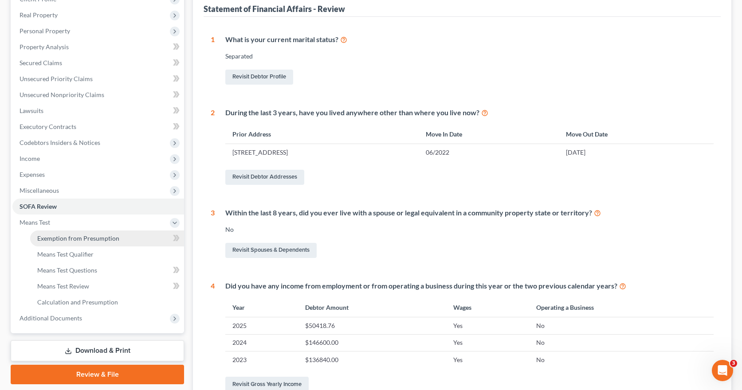
click at [78, 238] on span "Exemption from Presumption" at bounding box center [78, 239] width 82 height 8
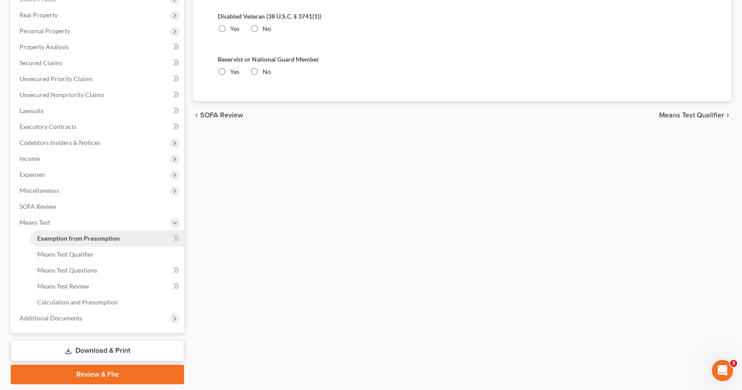
radio input "true"
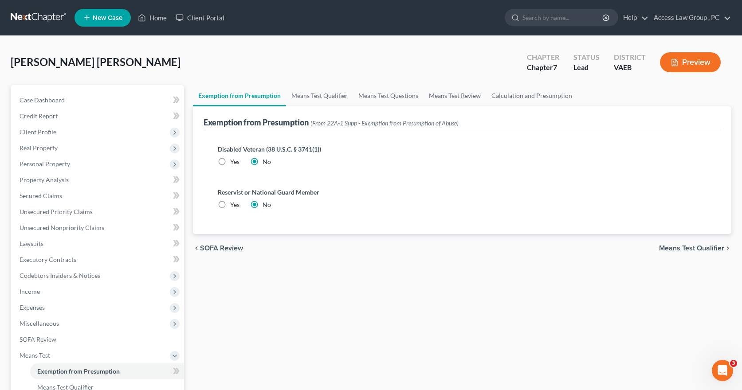
click at [693, 247] on span "Means Test Qualifier" at bounding box center [691, 248] width 65 height 7
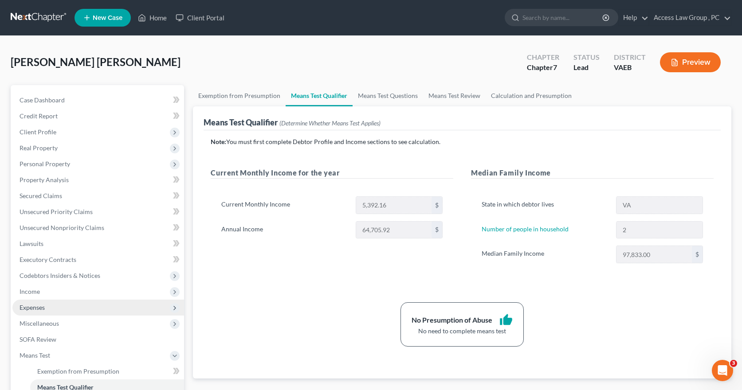
click at [43, 309] on span "Expenses" at bounding box center [32, 308] width 25 height 8
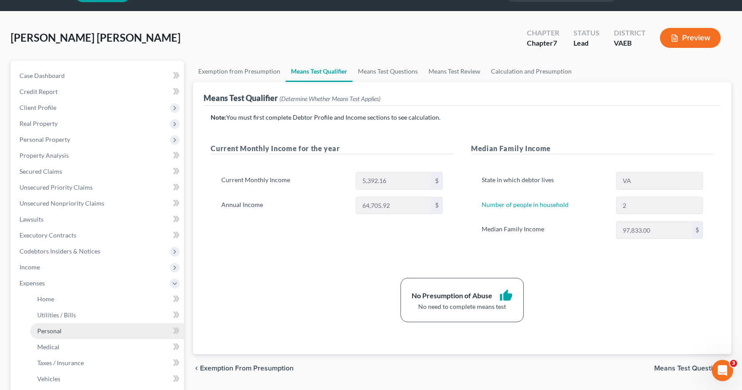
scroll to position [44, 0]
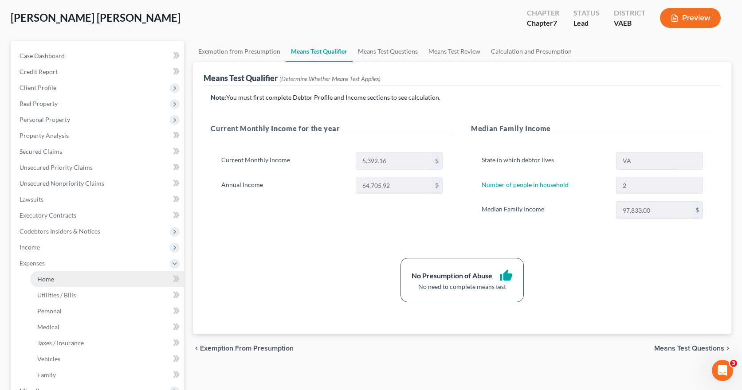
click at [48, 280] on span "Home" at bounding box center [45, 280] width 17 height 8
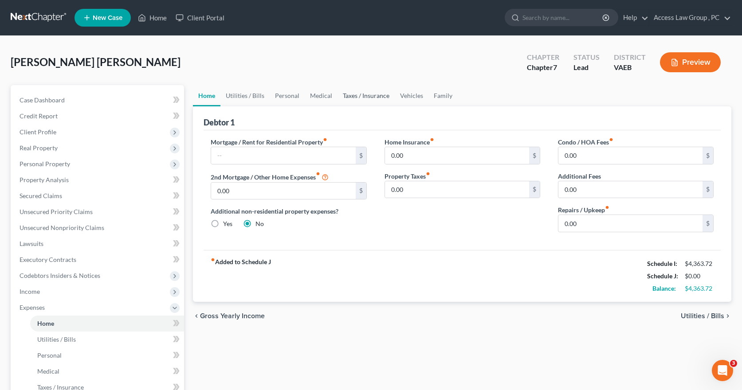
click at [361, 97] on link "Taxes / Insurance" at bounding box center [366, 95] width 57 height 21
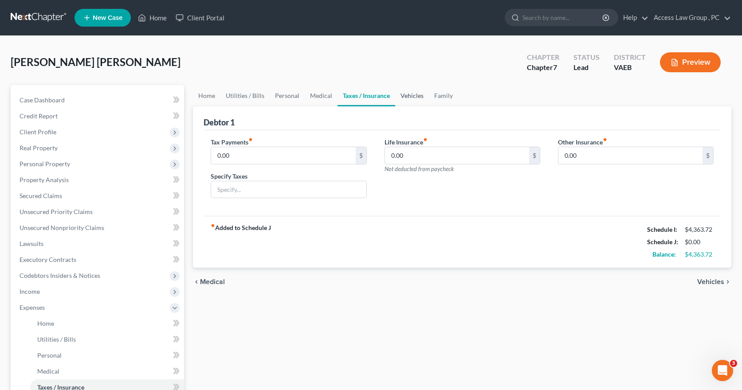
click at [406, 96] on link "Vehicles" at bounding box center [412, 95] width 34 height 21
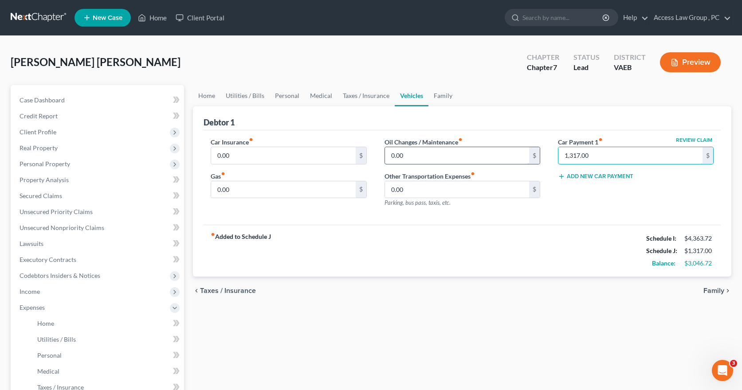
type input "1,317.00"
click at [416, 151] on input "0.00" at bounding box center [457, 155] width 144 height 17
click at [261, 154] on input "0.00" at bounding box center [283, 155] width 144 height 17
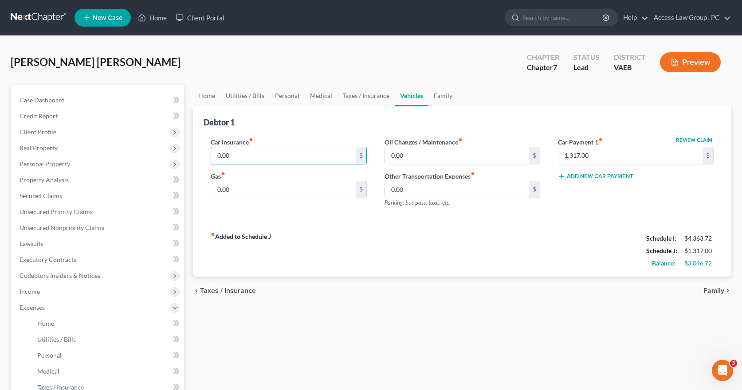
click at [506, 231] on div "fiber_manual_record Added to Schedule J Schedule I: $4,363.72 Schedule J: $1,31…" at bounding box center [462, 251] width 517 height 52
click at [205, 95] on link "Home" at bounding box center [207, 95] width 28 height 21
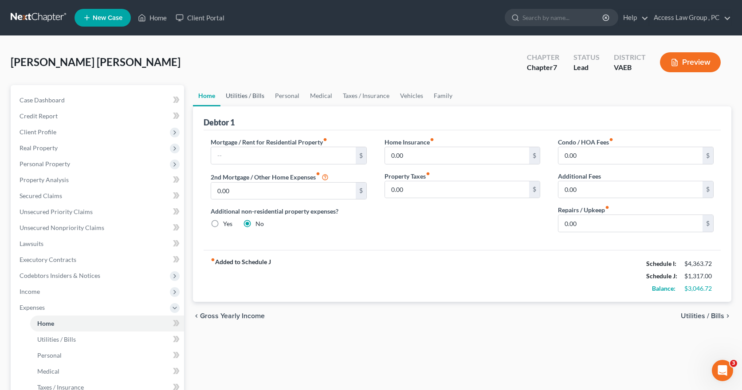
click at [241, 95] on link "Utilities / Bills" at bounding box center [245, 95] width 49 height 21
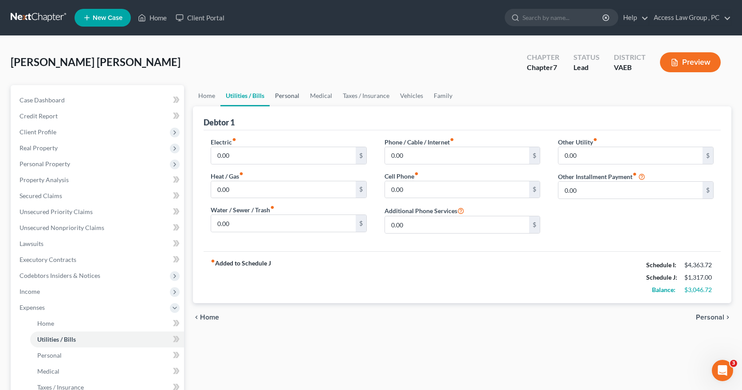
click at [283, 96] on link "Personal" at bounding box center [287, 95] width 35 height 21
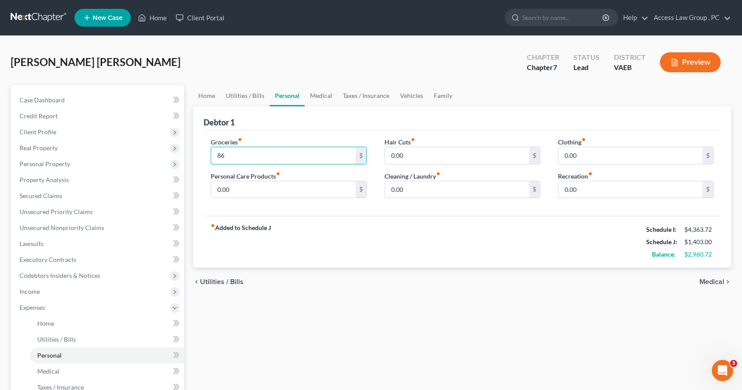
type input "8"
type input "863.00"
type input "75.00"
click at [592, 154] on input "0.00" at bounding box center [631, 155] width 144 height 17
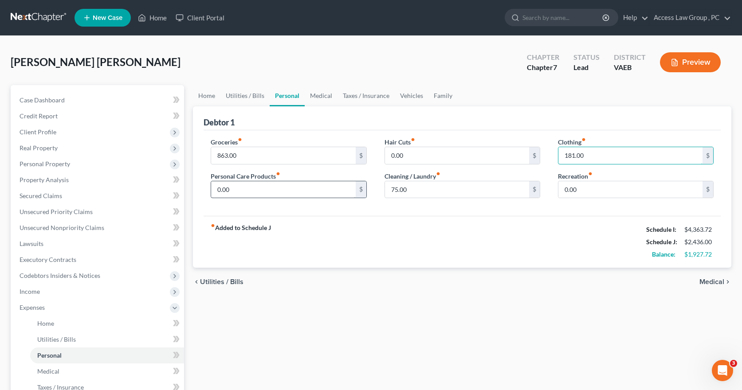
type input "181.00"
type input "91.00"
click at [493, 210] on div "Groceries fiber_manual_record 863.00 $ Personal Care Products fiber_manual_reco…" at bounding box center [462, 173] width 517 height 86
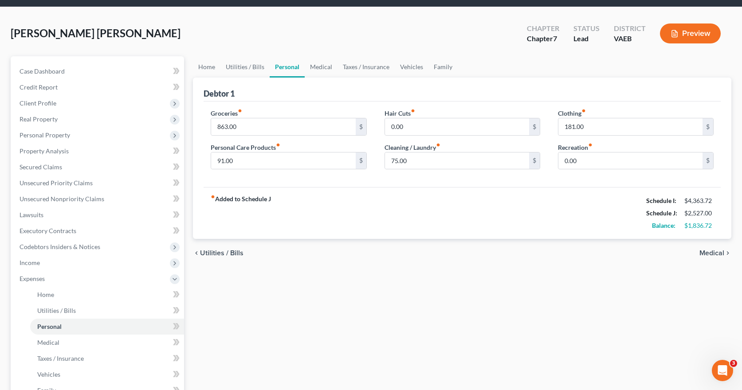
scroll to position [16, 0]
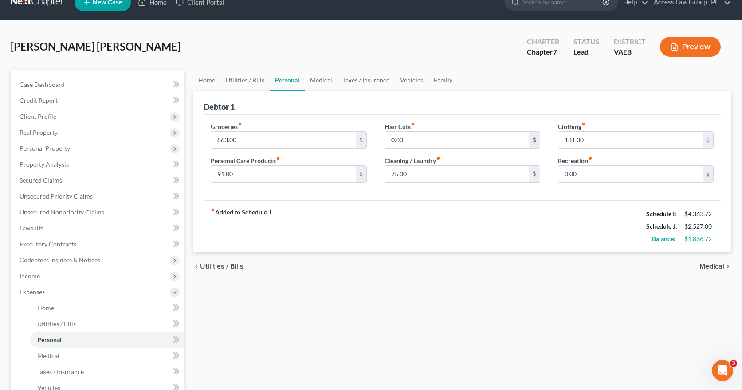
click at [718, 267] on span "Medical" at bounding box center [712, 266] width 25 height 7
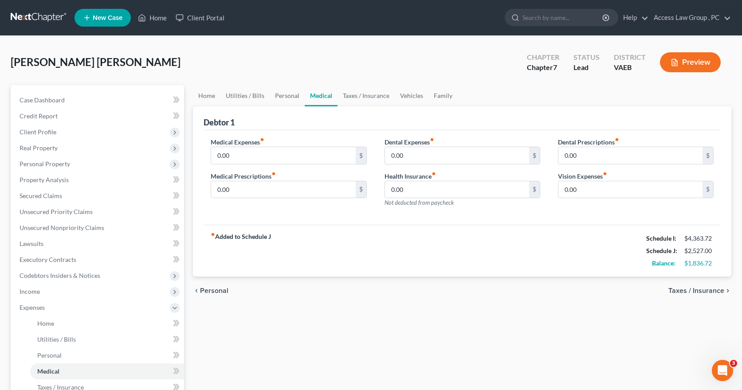
click at [701, 292] on span "Taxes / Insurance" at bounding box center [697, 291] width 56 height 7
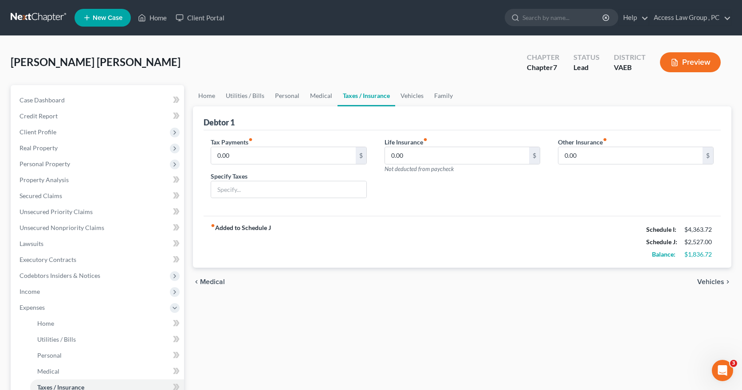
click at [720, 283] on span "Vehicles" at bounding box center [710, 282] width 27 height 7
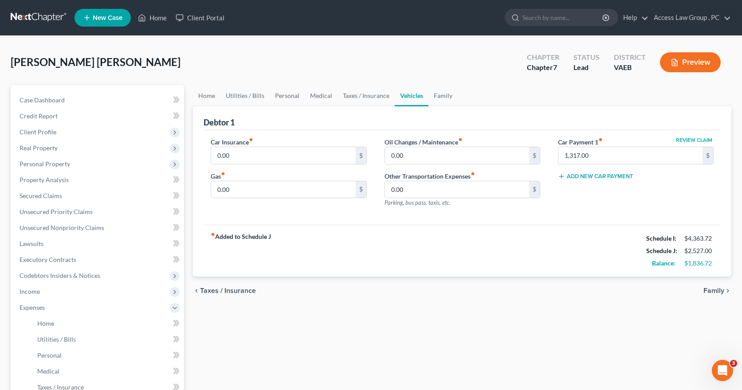
click at [719, 291] on span "Family" at bounding box center [714, 291] width 21 height 7
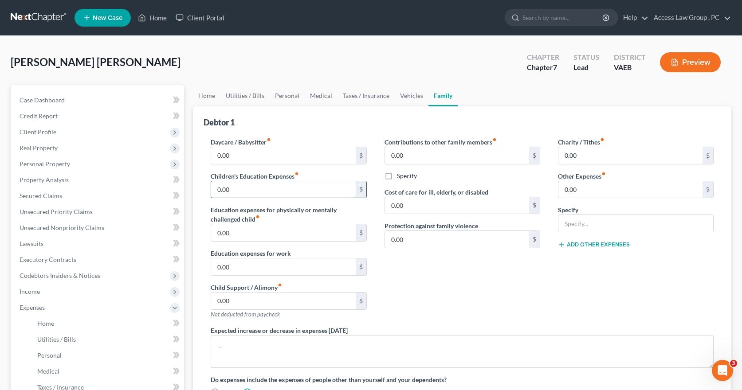
click at [287, 189] on input "0.00" at bounding box center [283, 189] width 144 height 17
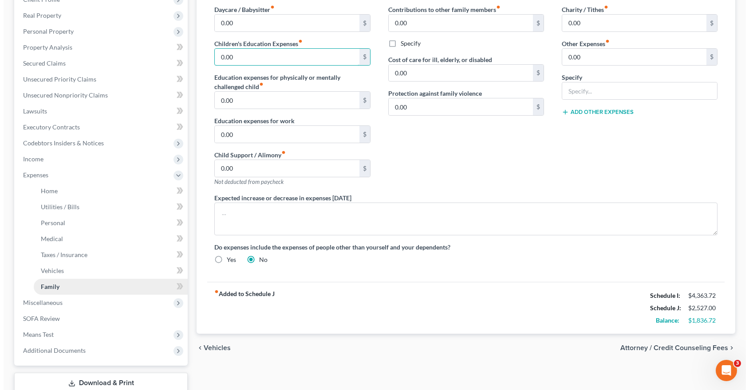
scroll to position [133, 0]
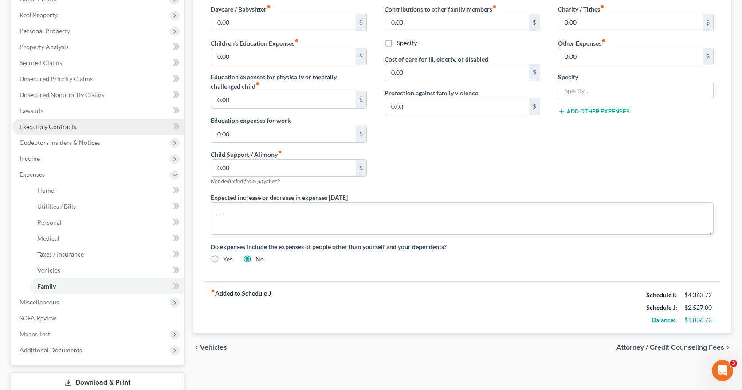
click at [50, 126] on span "Executory Contracts" at bounding box center [48, 127] width 57 height 8
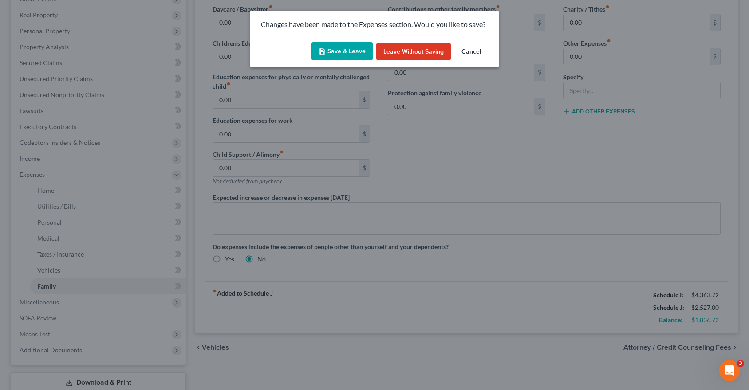
click at [336, 48] on button "Save & Leave" at bounding box center [341, 51] width 61 height 19
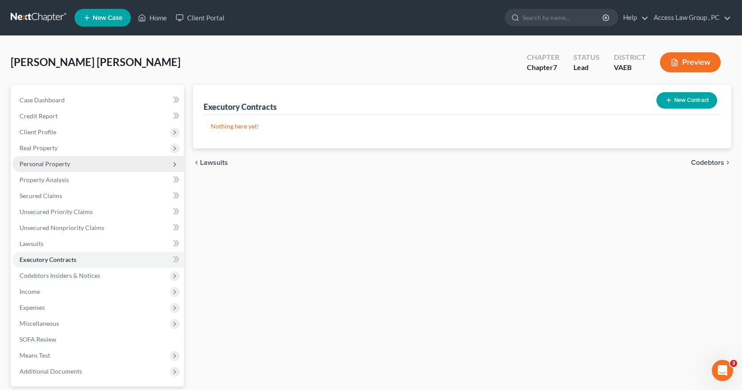
click at [51, 162] on span "Personal Property" at bounding box center [45, 164] width 51 height 8
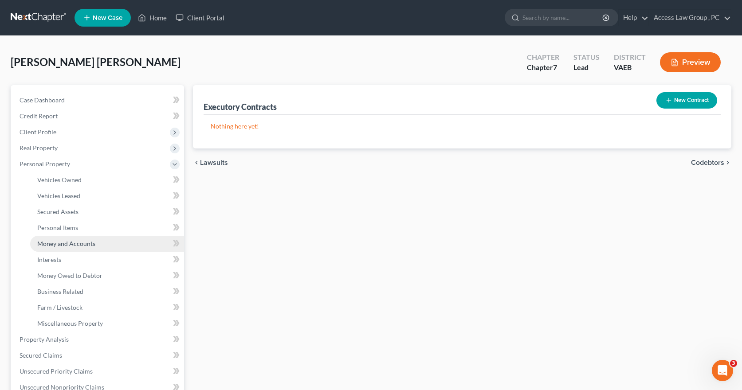
click at [64, 245] on span "Money and Accounts" at bounding box center [66, 244] width 58 height 8
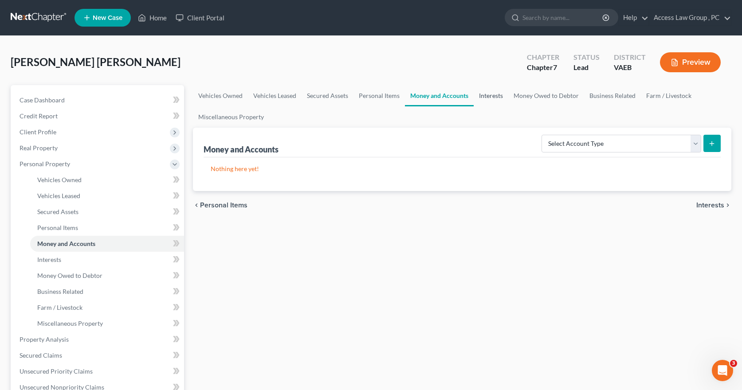
click at [496, 100] on link "Interests" at bounding box center [491, 95] width 35 height 21
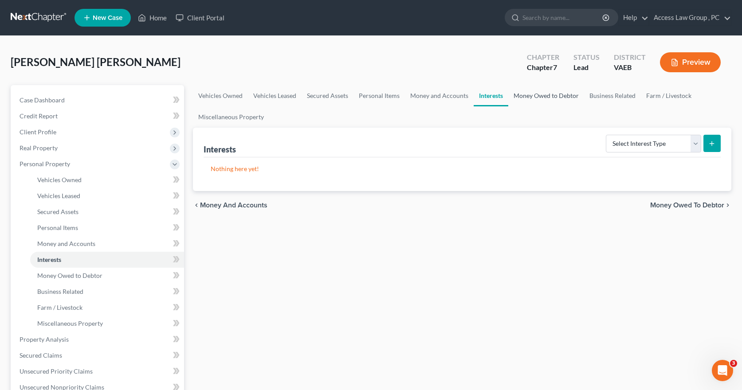
click at [541, 95] on link "Money Owed to Debtor" at bounding box center [546, 95] width 76 height 21
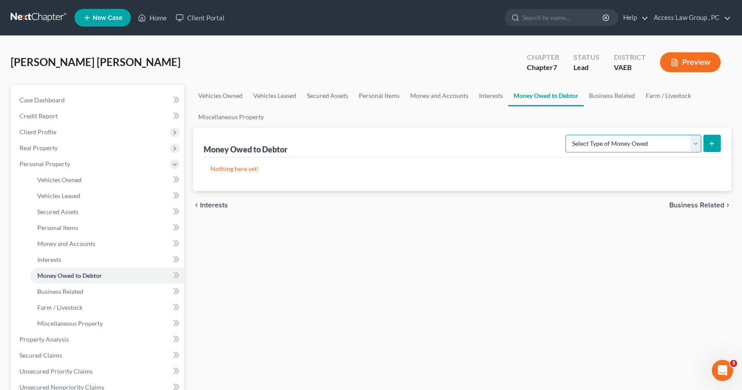
click at [699, 143] on select "Select Type of Money Owed Accounts Receivable Alimony Child Support Claims Agai…" at bounding box center [634, 144] width 136 height 18
select select "unpaid_wages"
click at [567, 135] on select "Select Type of Money Owed Accounts Receivable Alimony Child Support Claims Agai…" at bounding box center [634, 144] width 136 height 18
click at [715, 145] on icon "submit" at bounding box center [712, 143] width 7 height 7
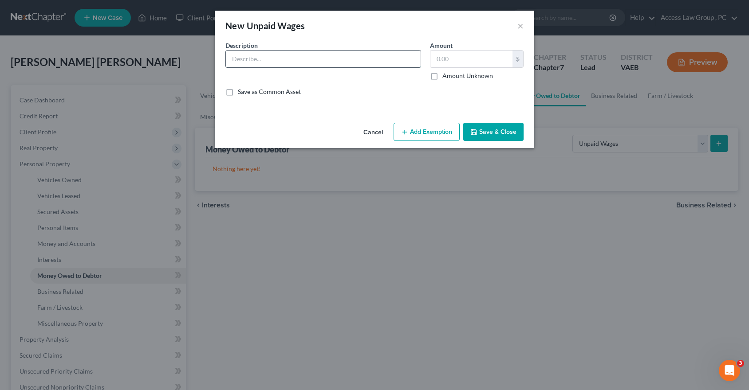
click at [269, 60] on input "text" at bounding box center [323, 59] width 195 height 17
type input "25% Disposable Wages"
click at [493, 131] on button "Save & Close" at bounding box center [493, 132] width 60 height 19
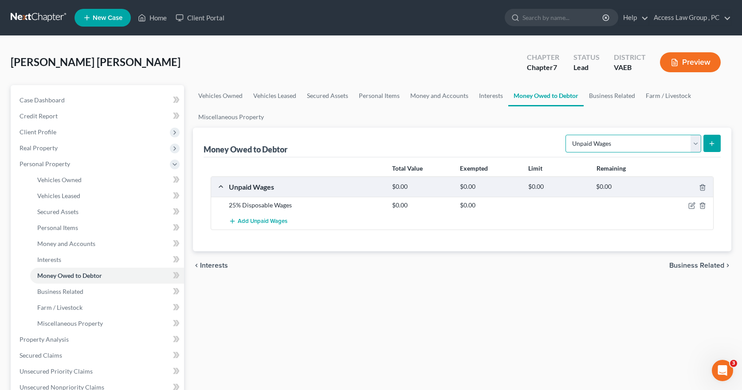
click at [697, 143] on select "Select Type of Money Owed Accounts Receivable Alimony Child Support Claims Agai…" at bounding box center [634, 144] width 136 height 18
click at [567, 135] on select "Select Type of Money Owed Accounts Receivable Alimony Child Support Claims Agai…" at bounding box center [634, 144] width 136 height 18
click at [712, 145] on line "submit" at bounding box center [712, 144] width 0 height 4
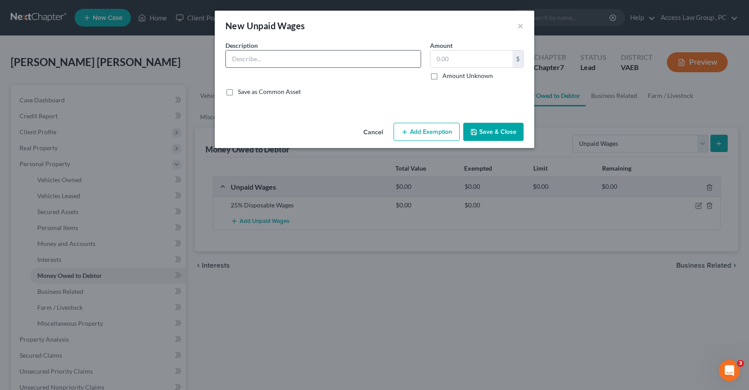
click at [243, 59] on input "text" at bounding box center [323, 59] width 195 height 17
type input "75% Disposable Wages"
click at [500, 128] on button "Save & Close" at bounding box center [493, 132] width 60 height 19
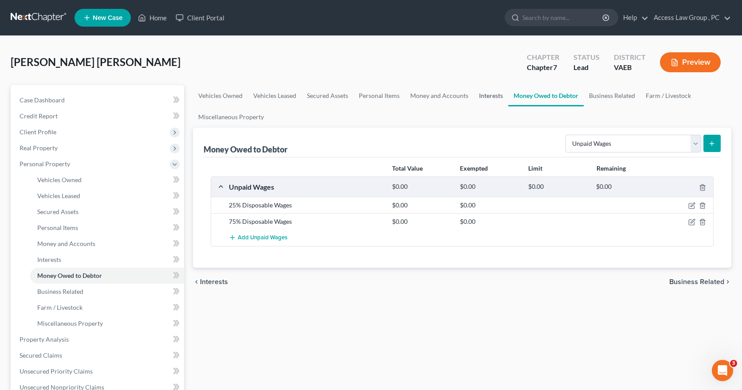
click at [481, 95] on link "Interests" at bounding box center [491, 95] width 35 height 21
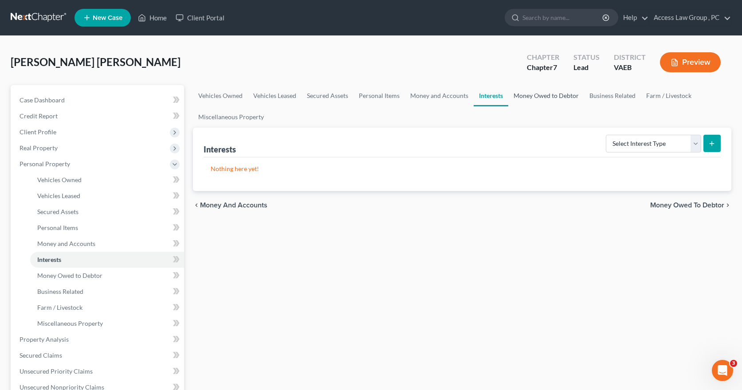
click at [533, 95] on link "Money Owed to Debtor" at bounding box center [546, 95] width 76 height 21
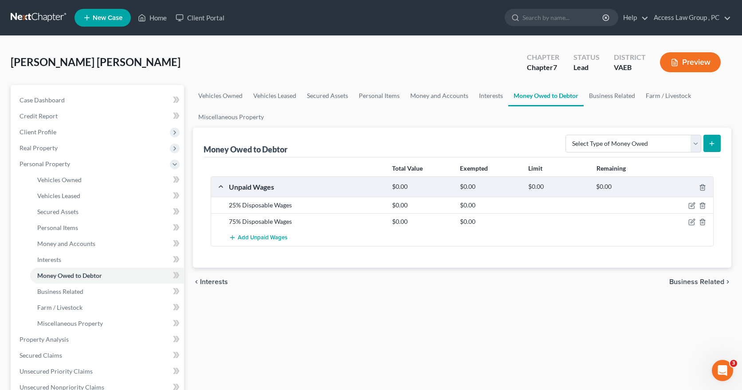
click at [714, 142] on icon "submit" at bounding box center [712, 143] width 7 height 7
click at [712, 143] on icon "submit" at bounding box center [712, 143] width 7 height 7
click at [693, 145] on select "Select Type of Money Owed Accounts Receivable Alimony Child Support Claims Agai…" at bounding box center [634, 144] width 136 height 18
select select "other_contingent_and_unliquidated_claims"
click at [567, 135] on select "Select Type of Money Owed Accounts Receivable Alimony Child Support Claims Agai…" at bounding box center [634, 144] width 136 height 18
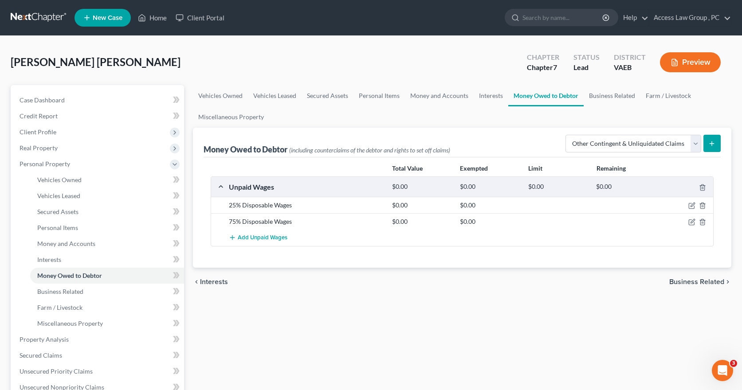
click at [712, 140] on icon "submit" at bounding box center [712, 143] width 7 height 7
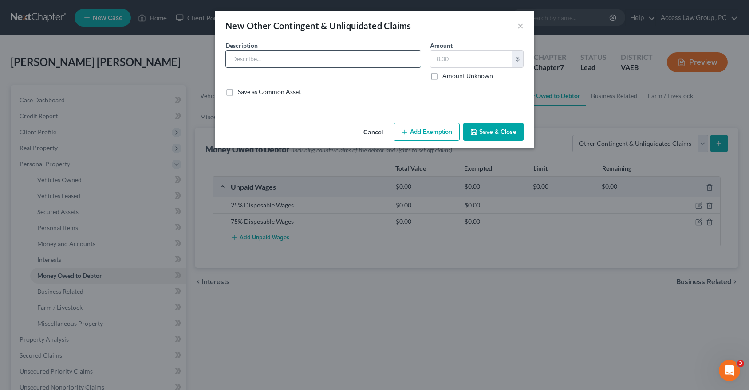
click at [265, 56] on input "text" at bounding box center [323, 59] width 195 height 17
type input "Garnishment Funds"
click at [441, 57] on input "text" at bounding box center [471, 59] width 82 height 17
type input "6,105.22"
click at [518, 132] on button "Save & Close" at bounding box center [493, 132] width 60 height 19
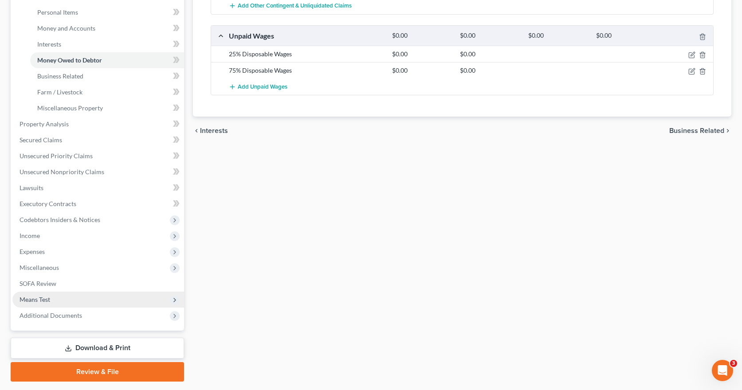
scroll to position [222, 0]
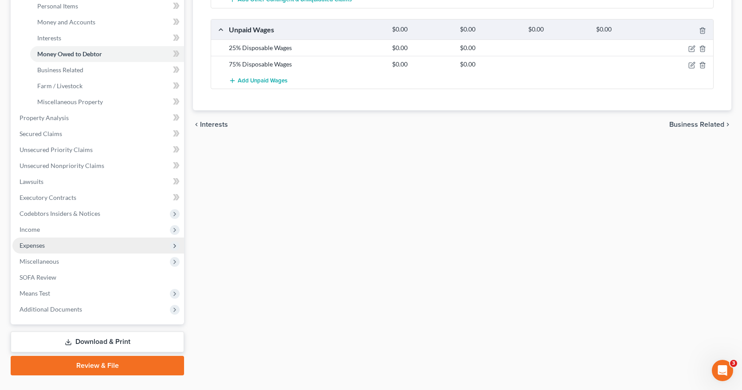
click at [36, 246] on span "Expenses" at bounding box center [32, 246] width 25 height 8
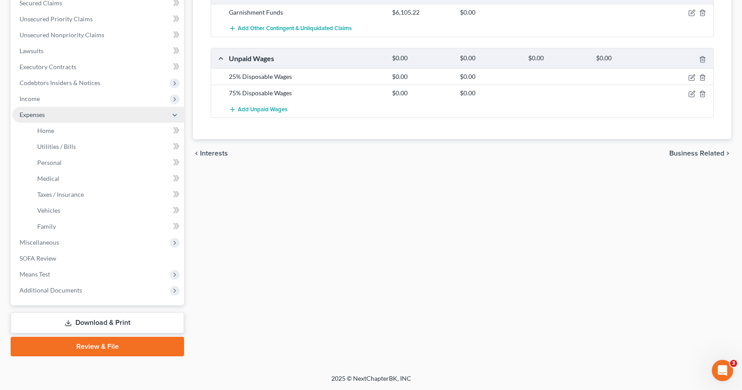
scroll to position [193, 0]
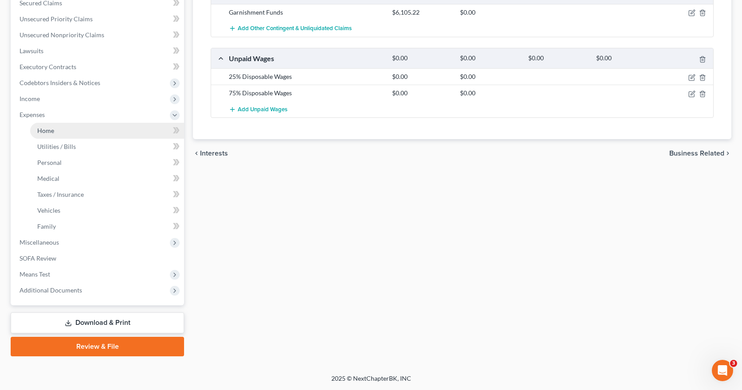
click at [48, 131] on span "Home" at bounding box center [45, 131] width 17 height 8
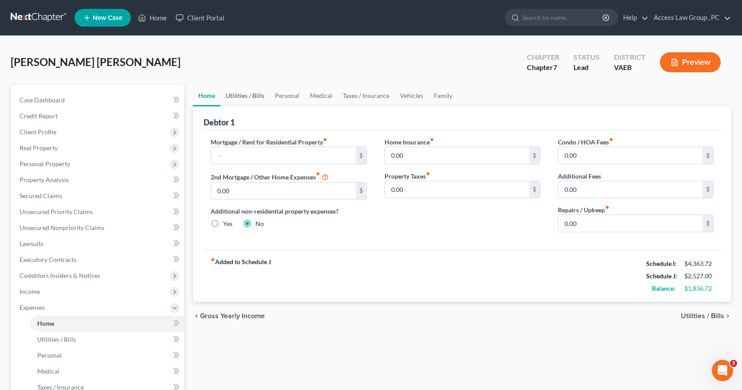
click at [242, 96] on link "Utilities / Bills" at bounding box center [245, 95] width 49 height 21
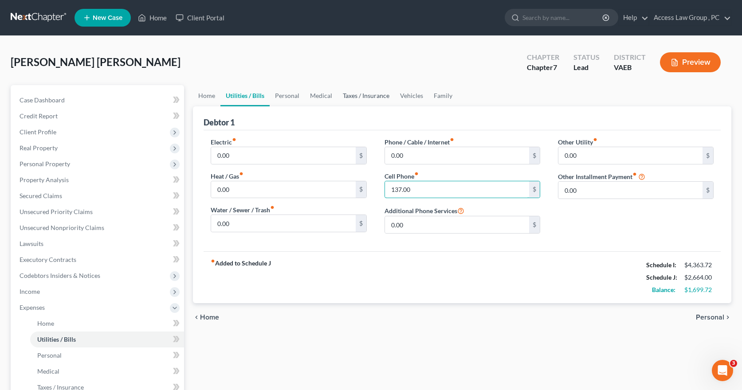
type input "137.00"
click at [374, 93] on link "Taxes / Insurance" at bounding box center [366, 95] width 57 height 21
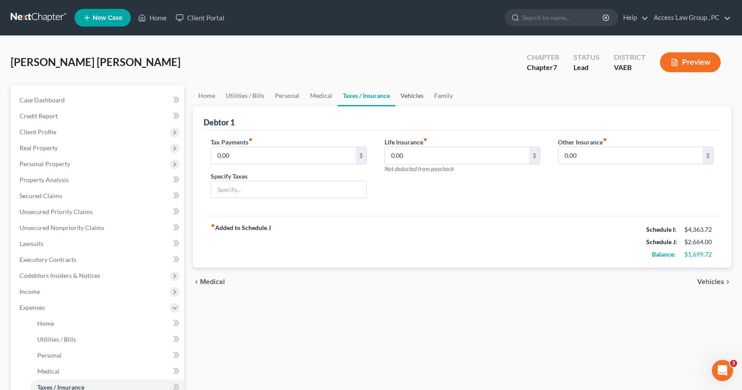
click at [410, 98] on link "Vehicles" at bounding box center [412, 95] width 34 height 21
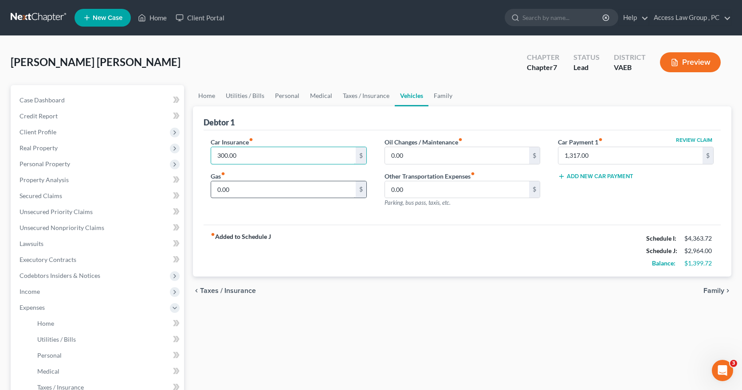
type input "300.00"
click at [259, 191] on input "0.00" at bounding box center [283, 189] width 144 height 17
type input "200.00"
click at [368, 97] on link "Taxes / Insurance" at bounding box center [366, 95] width 57 height 21
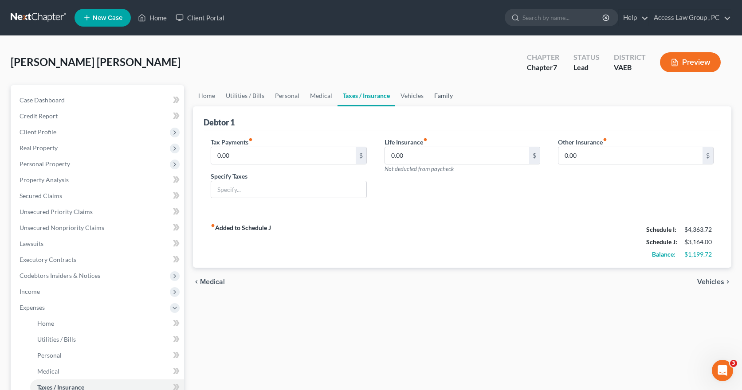
click at [442, 95] on link "Family" at bounding box center [443, 95] width 29 height 21
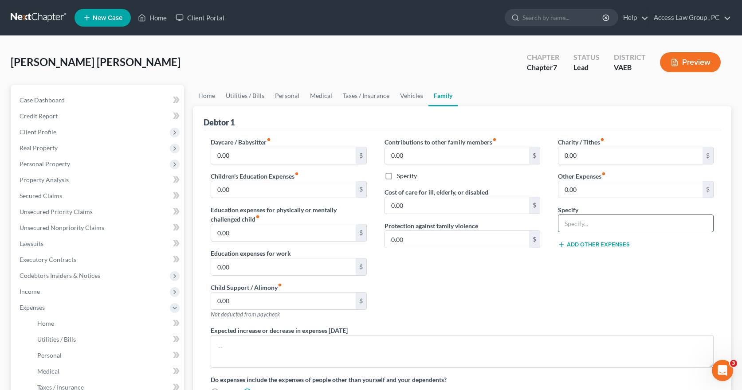
click at [581, 219] on input "text" at bounding box center [636, 223] width 155 height 17
type input "Mariner Finance Loan"
click at [574, 190] on input "0.00" at bounding box center [631, 189] width 144 height 17
type input "300.39"
click at [577, 243] on button "Add Other Expenses" at bounding box center [594, 244] width 72 height 7
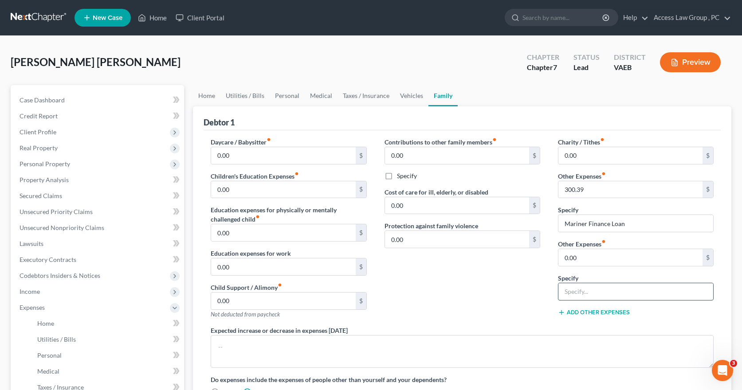
click at [573, 291] on input "text" at bounding box center [636, 292] width 155 height 17
type input "Federal Income Taxes"
click at [567, 258] on input "0.00" at bounding box center [631, 257] width 144 height 17
type input "100.00"
click at [567, 313] on button "Add Other Expenses" at bounding box center [594, 312] width 72 height 7
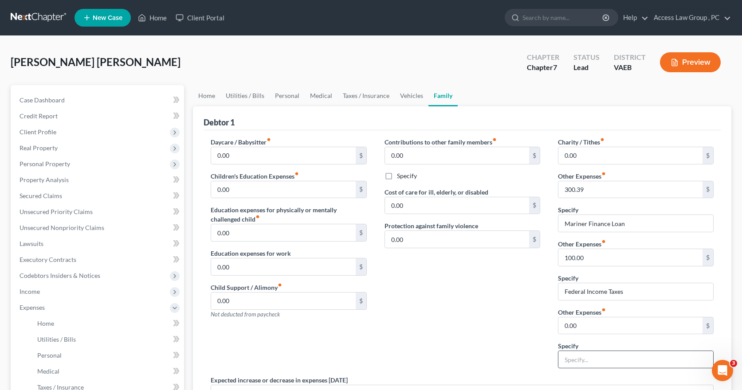
click at [572, 356] on input "text" at bounding box center [636, 359] width 155 height 17
type input "State Income Taxes"
click at [573, 326] on input "0.00" at bounding box center [631, 326] width 144 height 17
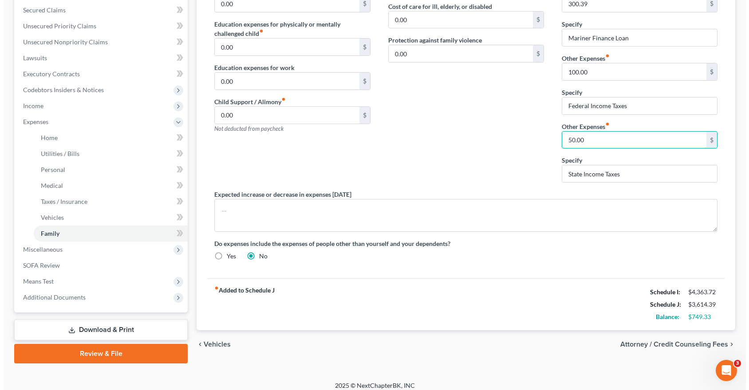
scroll to position [193, 0]
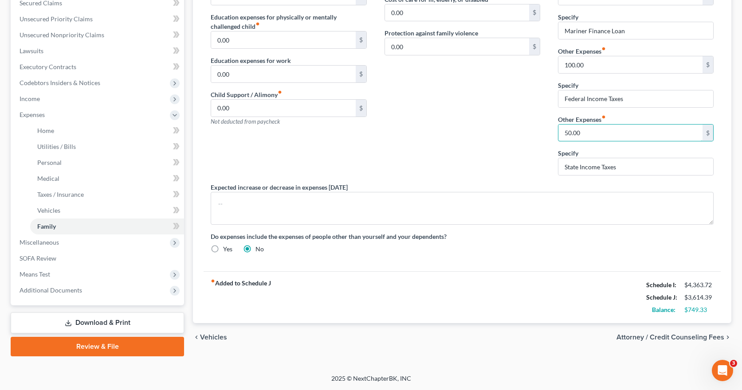
type input "50.00"
click at [642, 337] on span "Attorney / Credit Counseling Fees" at bounding box center [671, 337] width 108 height 7
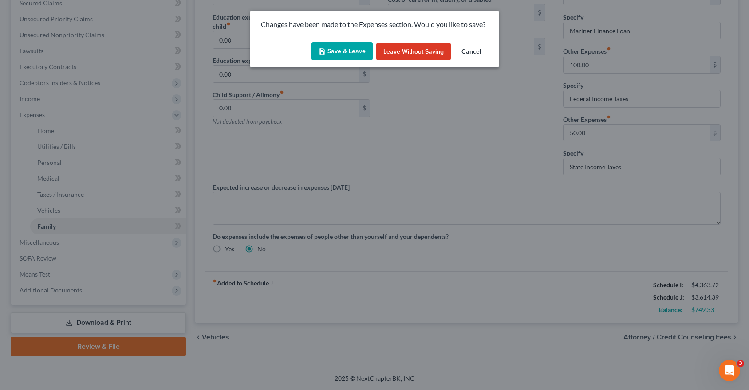
click at [338, 53] on button "Save & Leave" at bounding box center [341, 51] width 61 height 19
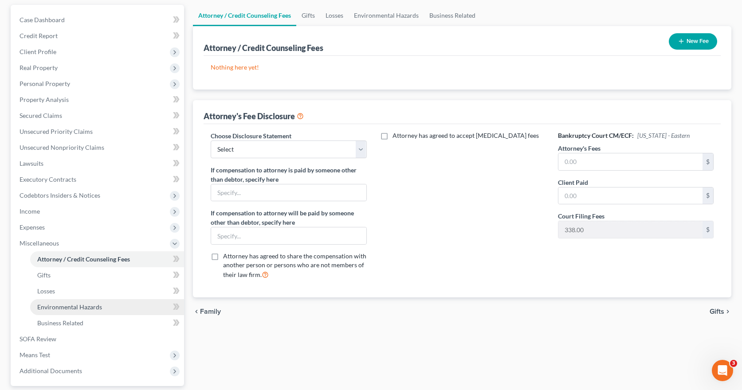
scroll to position [89, 0]
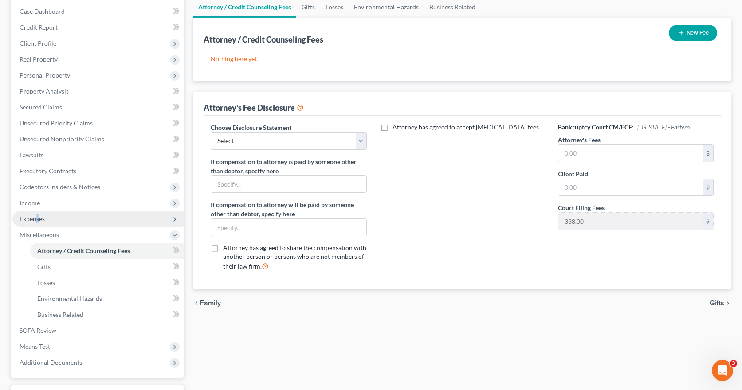
click at [38, 220] on span "Expenses" at bounding box center [32, 219] width 25 height 8
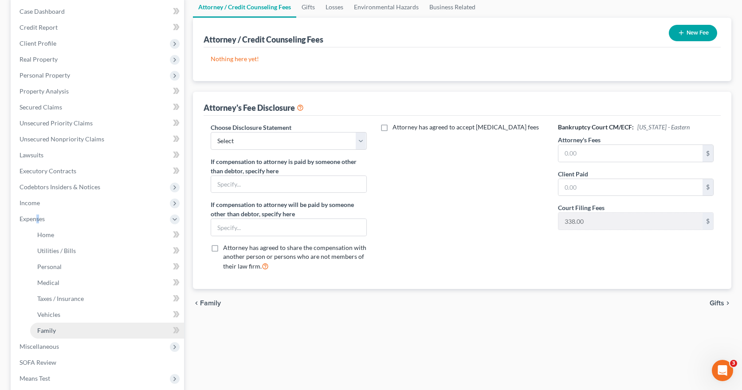
click at [43, 329] on span "Family" at bounding box center [46, 331] width 19 height 8
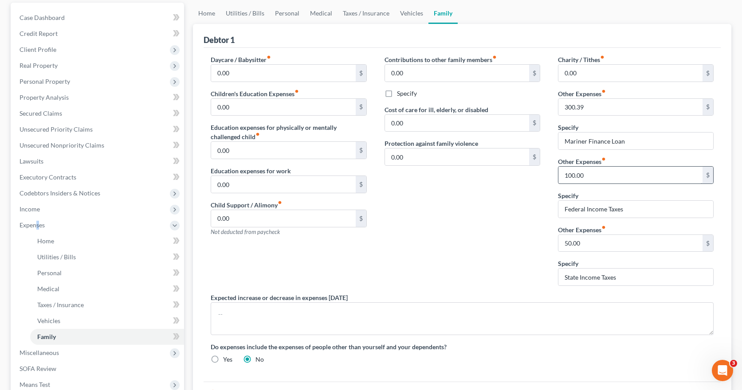
scroll to position [89, 0]
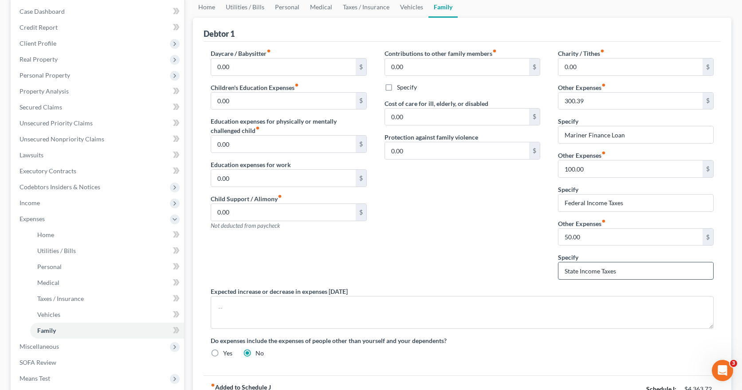
click at [568, 270] on input "State Income Taxes" at bounding box center [636, 271] width 155 height 17
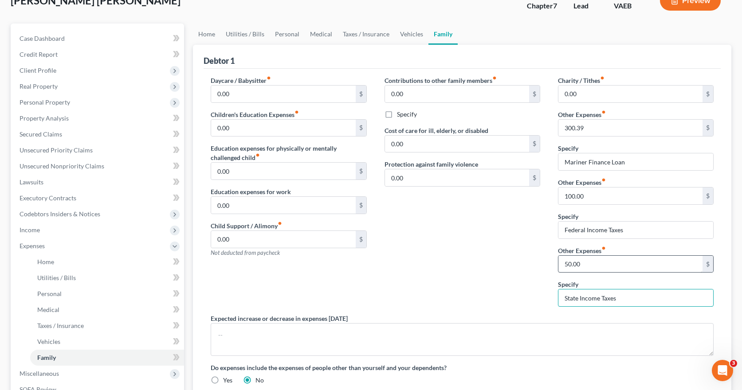
scroll to position [60, 0]
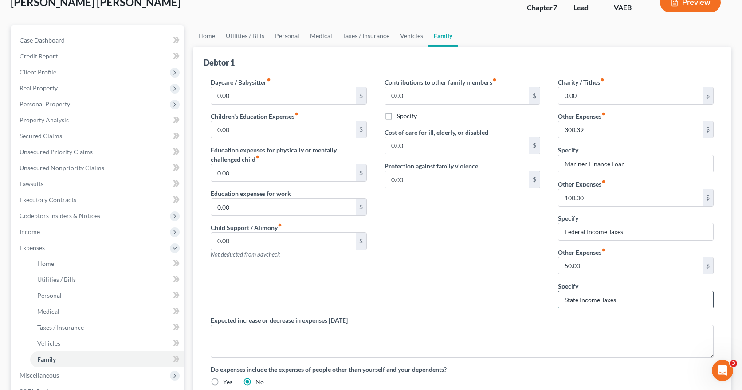
drag, startPoint x: 623, startPoint y: 297, endPoint x: 559, endPoint y: 300, distance: 64.4
click at [559, 300] on input "State Income Taxes" at bounding box center [636, 300] width 155 height 17
type input "Restitution"
type input "100.00"
click at [588, 230] on input "Federal Income Taxes" at bounding box center [636, 232] width 155 height 17
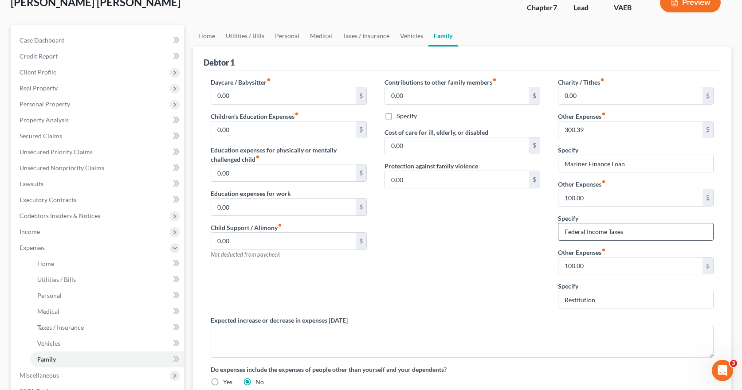
click at [589, 230] on input "Federal Income Taxes" at bounding box center [636, 232] width 155 height 17
click at [585, 232] on input "Federal Income Taxes" at bounding box center [636, 232] width 155 height 17
type input "Federal & State Income Taxes"
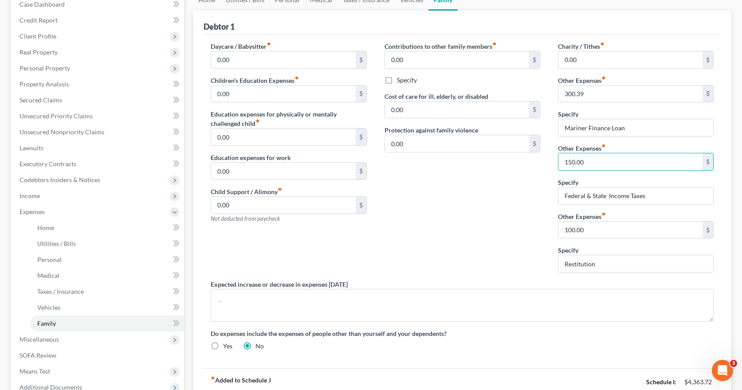
scroll to position [193, 0]
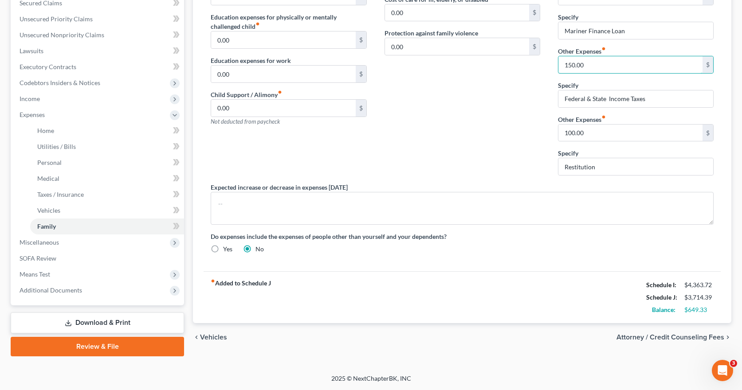
type input "150.00"
click at [673, 338] on span "Attorney / Credit Counseling Fees" at bounding box center [671, 337] width 108 height 7
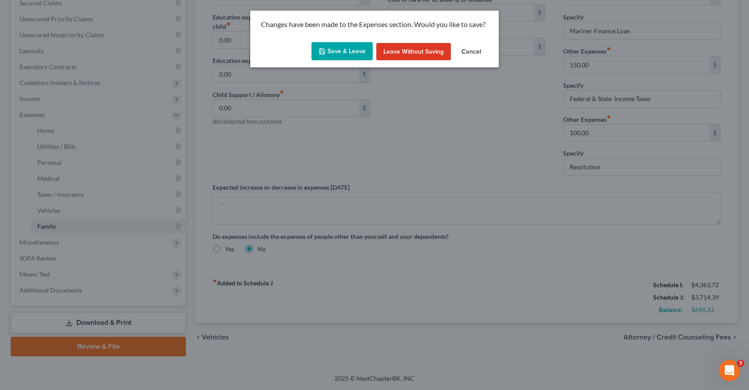
click at [336, 49] on button "Save & Leave" at bounding box center [341, 51] width 61 height 19
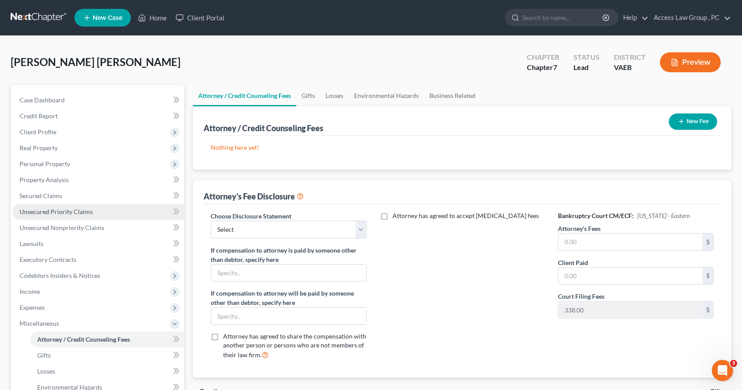
click at [32, 212] on span "Unsecured Priority Claims" at bounding box center [56, 212] width 73 height 8
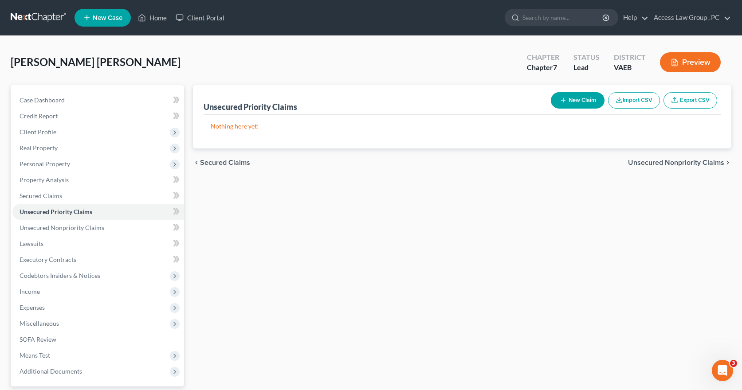
click at [573, 100] on button "New Claim" at bounding box center [578, 100] width 54 height 16
select select "0"
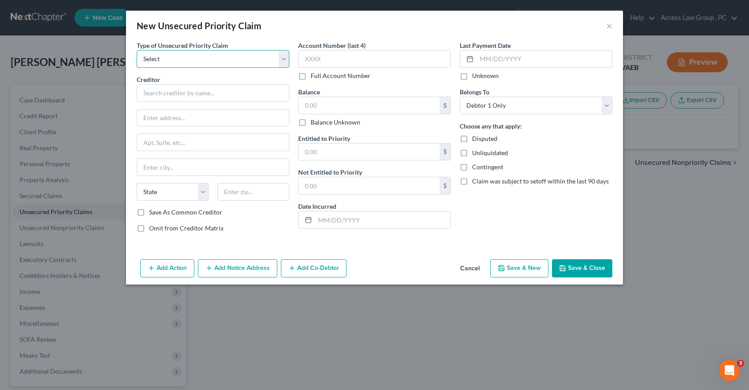
click at [284, 59] on select "Select Taxes & Other Government Units Domestic Support Obligations Extensions o…" at bounding box center [213, 59] width 153 height 18
select select "0"
click at [137, 50] on select "Select Taxes & Other Government Units Domestic Support Obligations Extensions o…" at bounding box center [213, 59] width 153 height 18
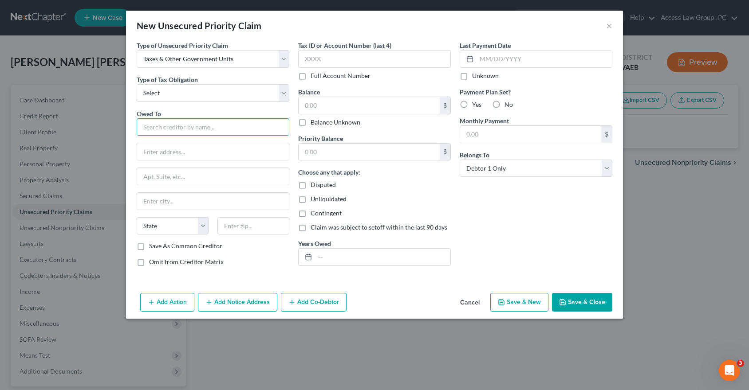
click at [146, 125] on input "text" at bounding box center [213, 127] width 153 height 18
click at [284, 92] on select "Select Federal City State Franchise Tax Board Other" at bounding box center [213, 93] width 153 height 18
select select "0"
click at [137, 84] on select "Select Federal City State Franchise Tax Board Other" at bounding box center [213, 93] width 153 height 18
click at [151, 129] on input "text" at bounding box center [213, 127] width 153 height 18
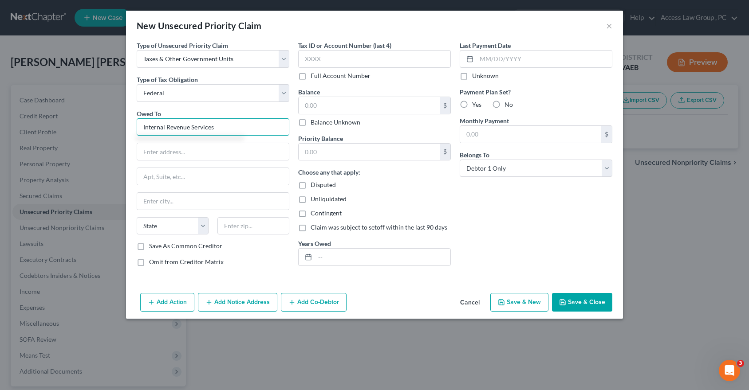
type input "Internal Revenue Services"
type input "PO Box 93100"
type input "[GEOGRAPHIC_DATA]"
select select "18"
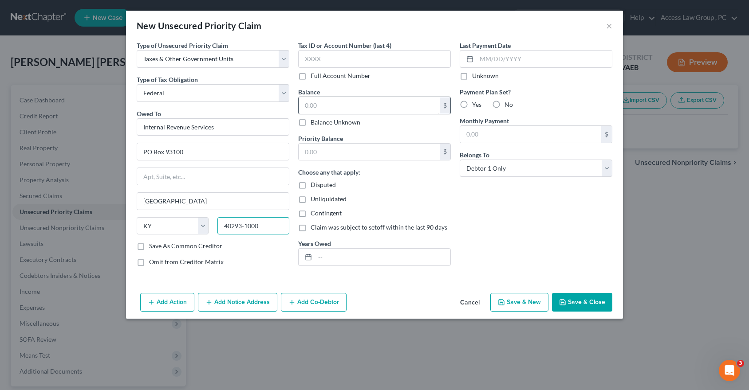
type input "40293-1000"
click at [338, 107] on input "text" at bounding box center [369, 105] width 141 height 17
type input "2,983.00"
click at [306, 266] on div at bounding box center [307, 257] width 16 height 17
click at [308, 256] on icon at bounding box center [308, 257] width 7 height 7
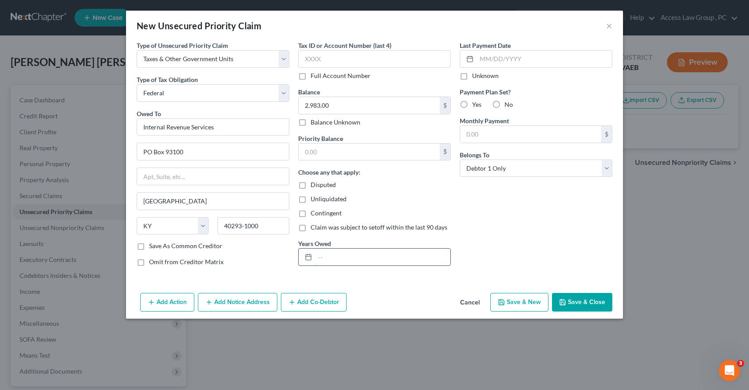
click at [320, 259] on input "text" at bounding box center [382, 257] width 135 height 17
type input "2"
type input "2024"
click at [586, 302] on button "Save & Close" at bounding box center [582, 302] width 60 height 19
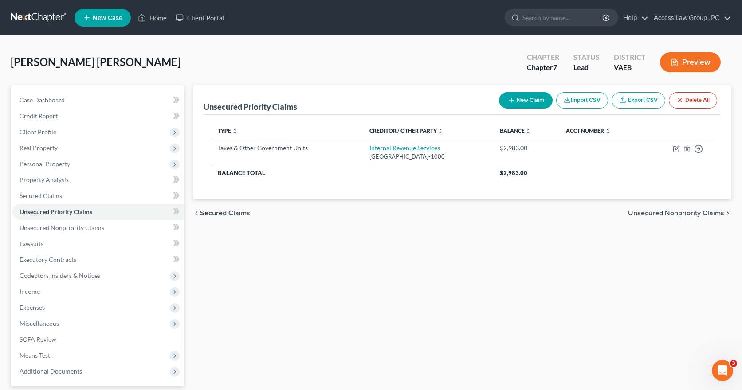
click at [528, 99] on button "New Claim" at bounding box center [526, 100] width 54 height 16
select select "0"
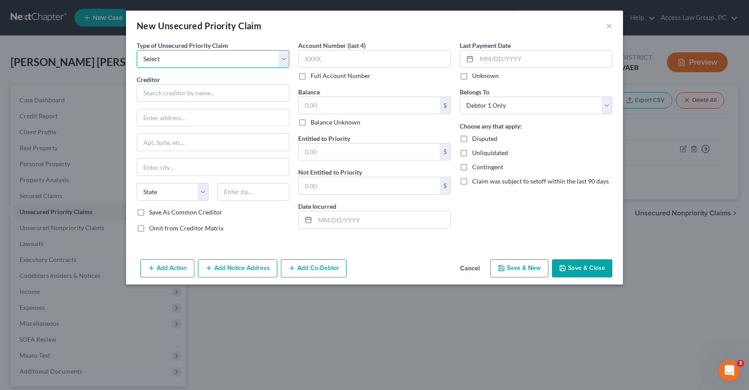
click at [281, 59] on select "Select Taxes & Other Government Units Domestic Support Obligations Extensions o…" at bounding box center [213, 59] width 153 height 18
select select "0"
click at [137, 50] on select "Select Taxes & Other Government Units Domestic Support Obligations Extensions o…" at bounding box center [213, 59] width 153 height 18
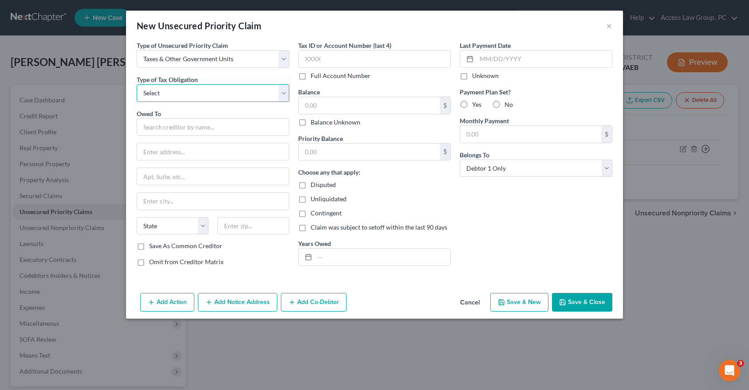
click at [285, 94] on select "Select Federal City State Franchise Tax Board Other" at bounding box center [213, 93] width 153 height 18
select select "2"
click at [137, 84] on select "Select Federal City State Franchise Tax Board Other" at bounding box center [213, 93] width 153 height 18
click at [165, 126] on input "text" at bounding box center [213, 127] width 153 height 18
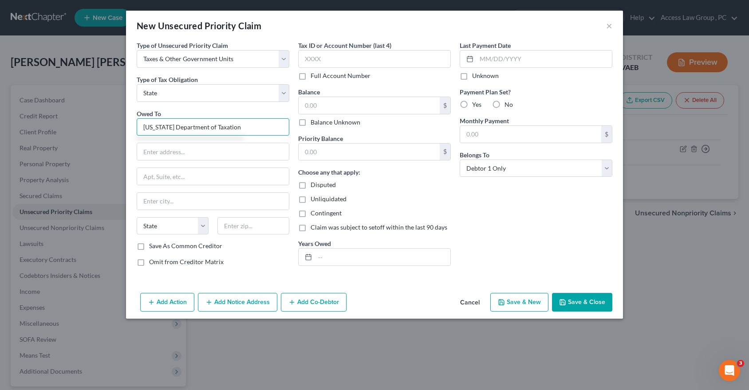
type input "[US_STATE] Department of Taxation"
type input "PO Box 1478"
type input "[GEOGRAPHIC_DATA]"
select select "48"
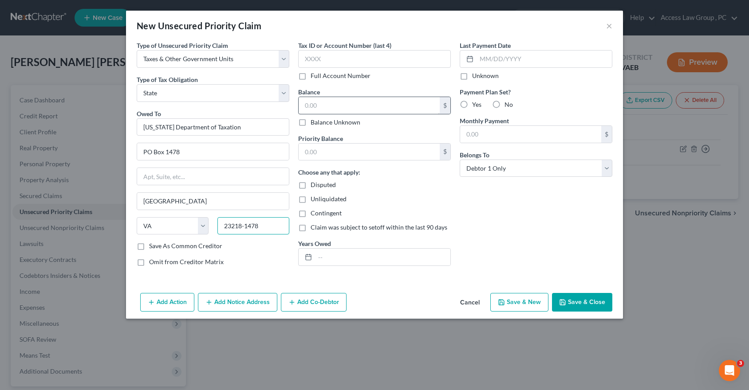
type input "23218-1478"
click at [310, 99] on input "text" at bounding box center [369, 105] width 141 height 17
type input "772.00"
click at [348, 150] on input "text" at bounding box center [369, 152] width 141 height 17
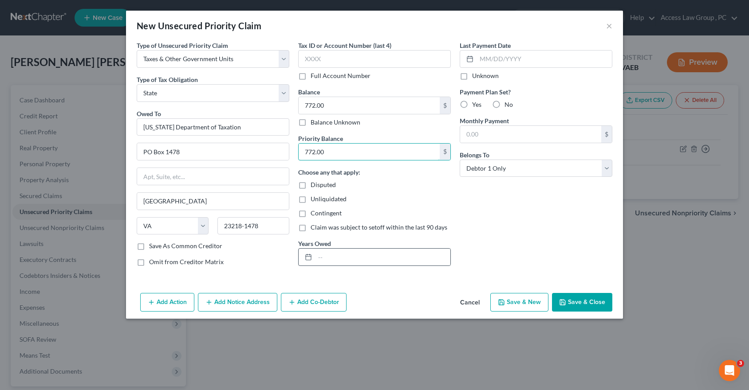
type input "772.00"
click at [312, 257] on div at bounding box center [307, 257] width 16 height 17
click at [311, 257] on line at bounding box center [308, 257] width 5 height 0
click at [307, 254] on icon at bounding box center [308, 257] width 7 height 7
click at [324, 258] on input "text" at bounding box center [382, 257] width 135 height 17
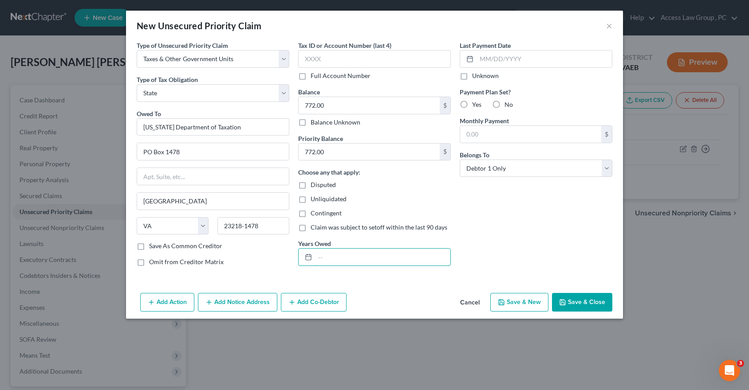
type input "2024"
click at [599, 301] on button "Save & Close" at bounding box center [582, 302] width 60 height 19
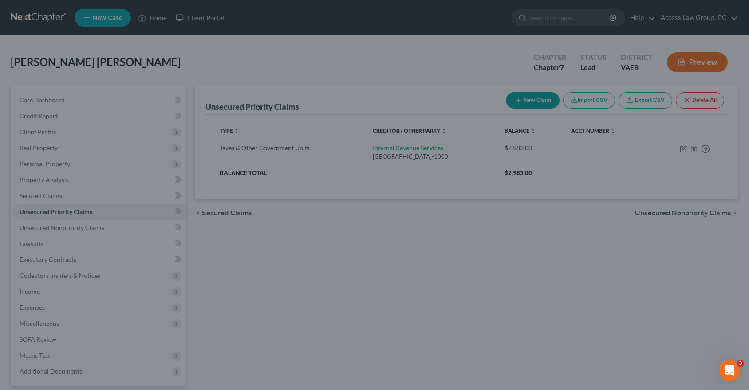
type input "0.00"
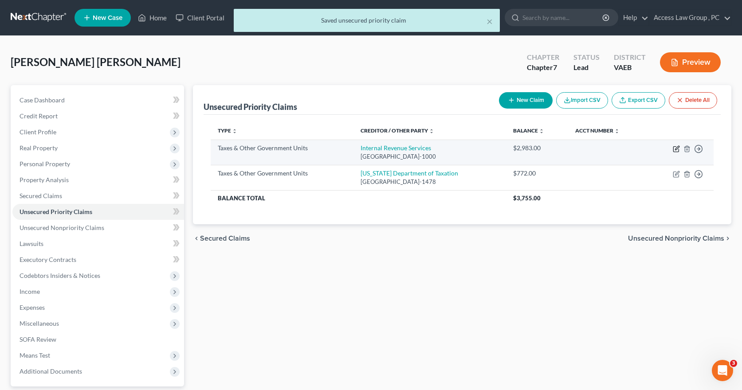
click at [678, 148] on icon "button" at bounding box center [677, 148] width 4 height 4
select select "0"
select select "18"
select select "0"
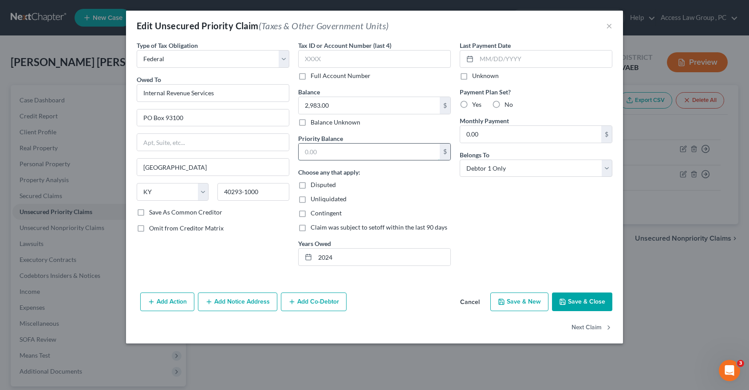
click at [329, 150] on input "text" at bounding box center [369, 152] width 141 height 17
type input "2,983.00"
click at [572, 305] on button "Save & Close" at bounding box center [582, 302] width 60 height 19
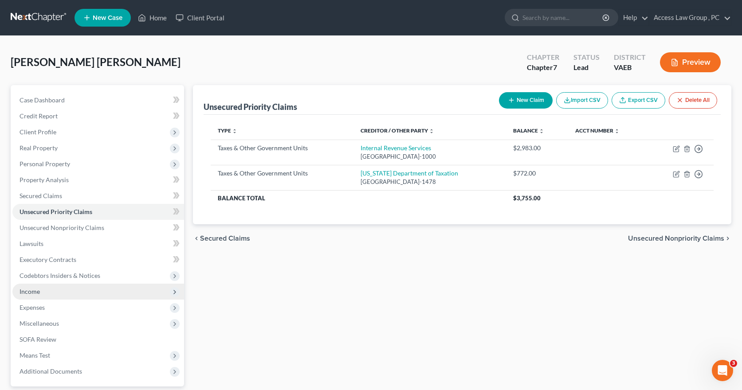
click at [35, 294] on span "Income" at bounding box center [30, 292] width 20 height 8
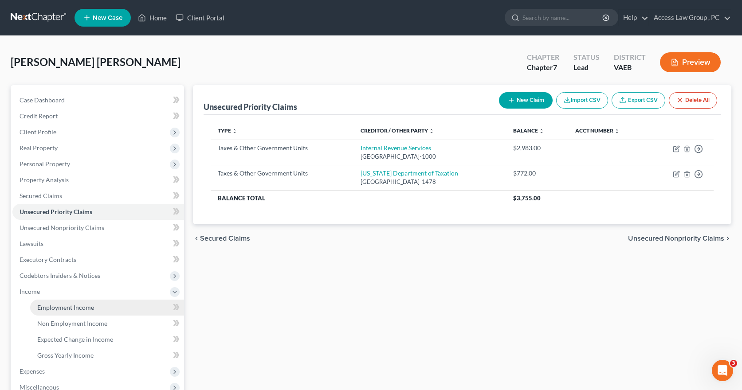
click at [61, 307] on span "Employment Income" at bounding box center [65, 308] width 57 height 8
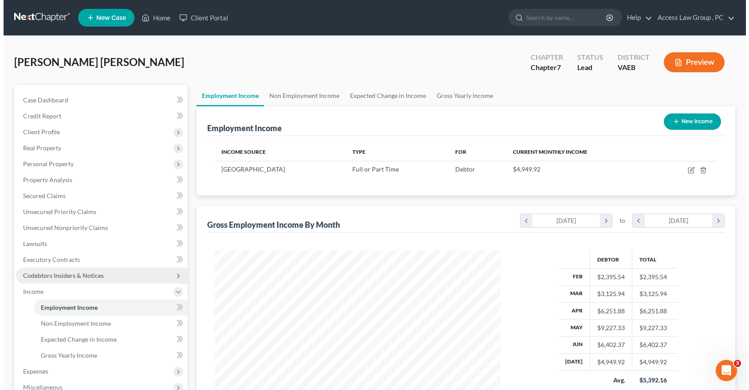
scroll to position [159, 303]
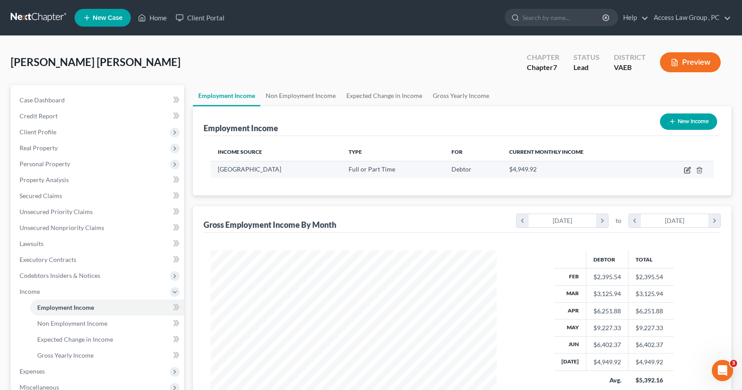
click at [687, 169] on icon "button" at bounding box center [687, 170] width 7 height 7
select select "0"
select select "48"
select select "1"
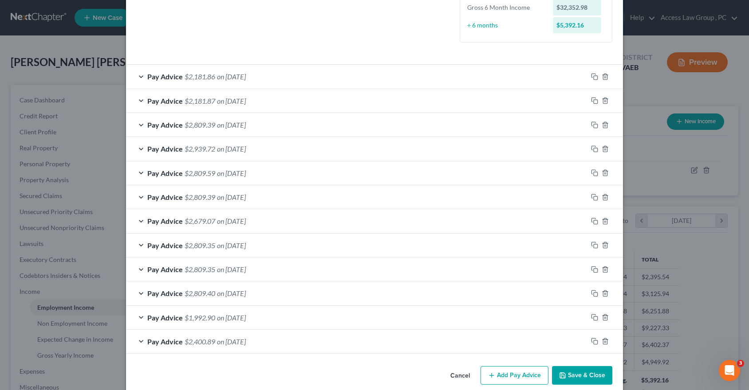
scroll to position [248, 0]
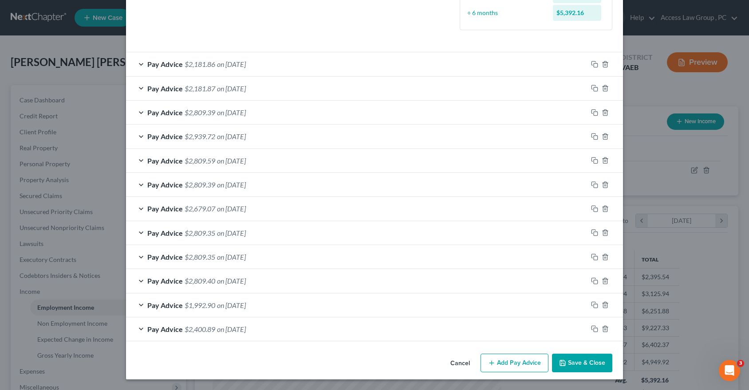
click at [497, 363] on button "Add Pay Advice" at bounding box center [515, 363] width 68 height 19
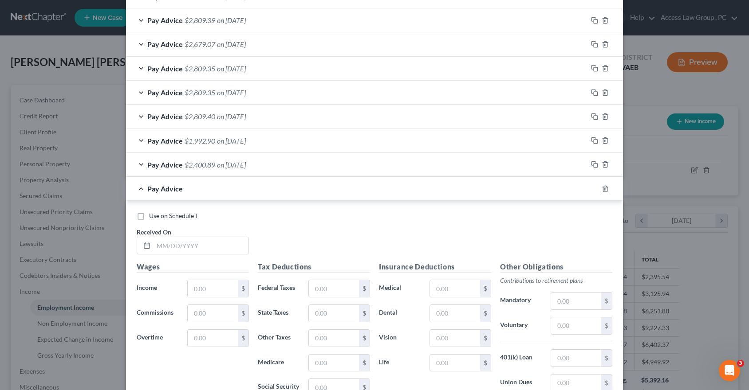
scroll to position [425, 0]
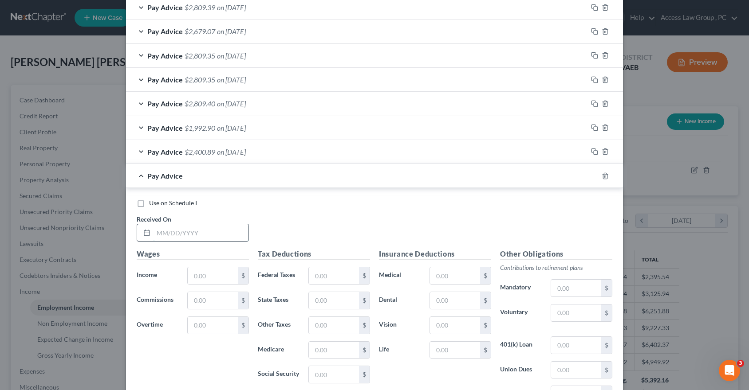
click at [169, 233] on input "text" at bounding box center [201, 233] width 95 height 17
type input "[DATE]"
click at [196, 279] on input "text" at bounding box center [213, 276] width 50 height 17
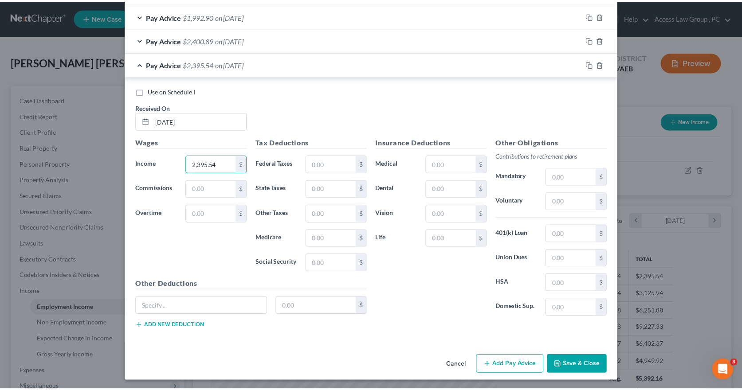
scroll to position [539, 0]
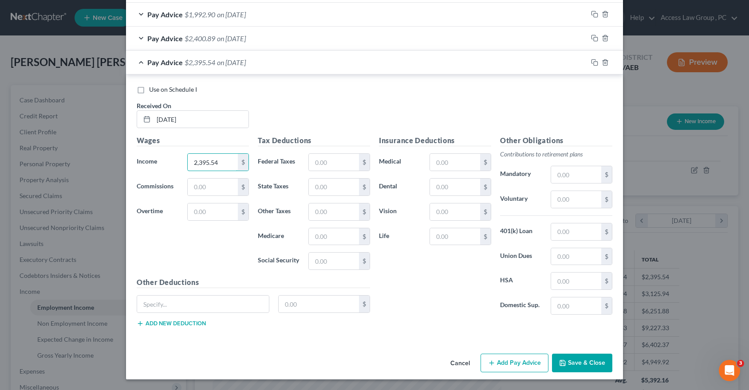
type input "2,395.54"
click at [319, 161] on input "text" at bounding box center [334, 162] width 50 height 17
type input "218.64"
click at [560, 254] on input "text" at bounding box center [576, 256] width 50 height 17
type input "34.08"
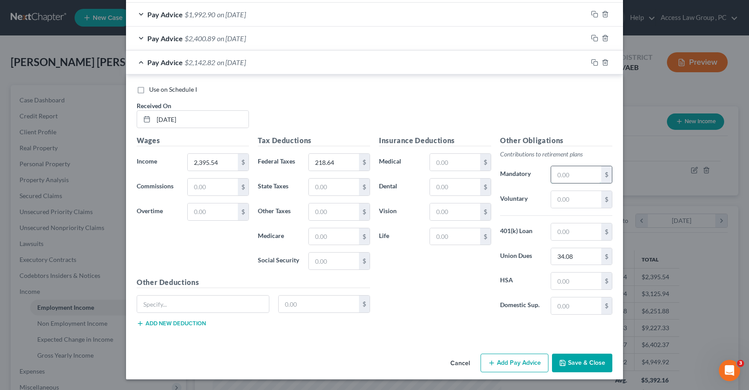
click at [555, 175] on input "text" at bounding box center [576, 174] width 50 height 17
type input "131.27"
click at [571, 364] on button "Save & Close" at bounding box center [582, 363] width 60 height 19
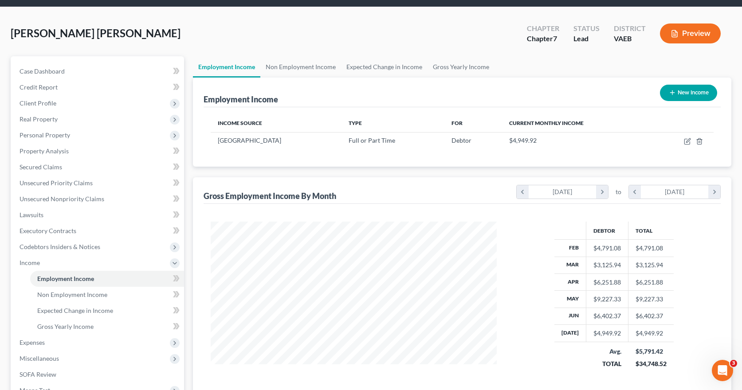
scroll to position [89, 0]
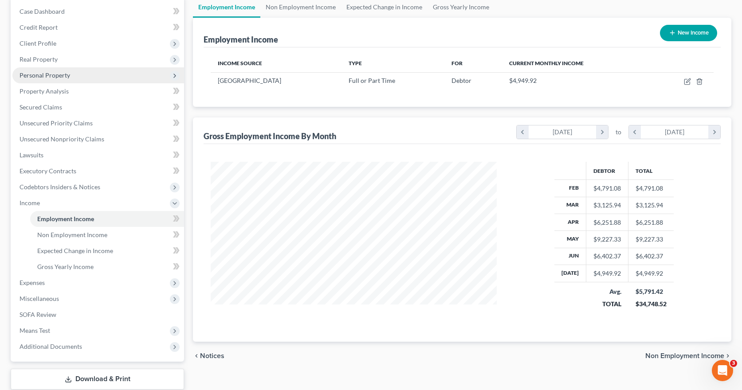
click at [37, 76] on span "Personal Property" at bounding box center [45, 75] width 51 height 8
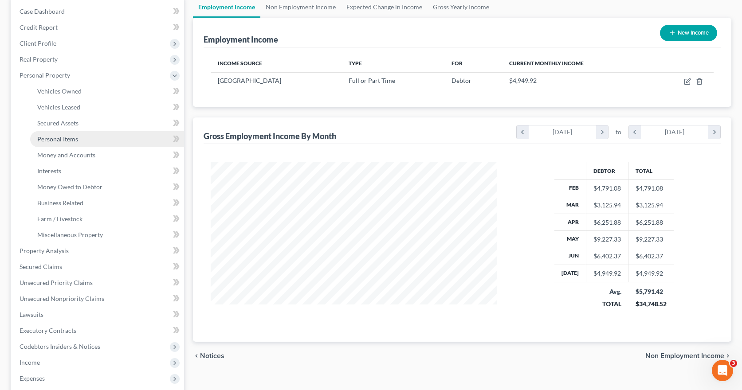
click at [50, 139] on span "Personal Items" at bounding box center [57, 139] width 41 height 8
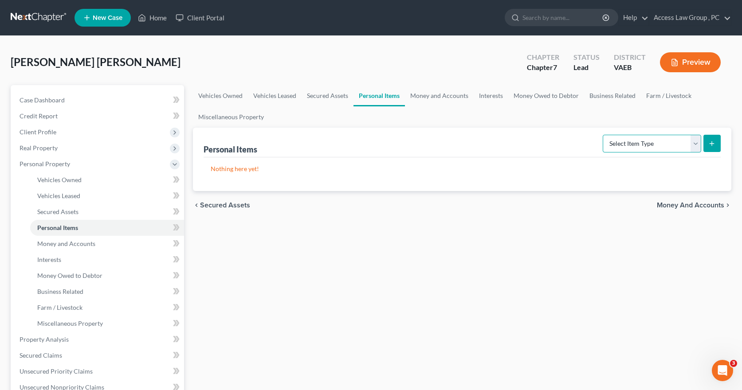
click at [697, 143] on select "Select Item Type Clothing Collectibles Of Value Electronics Firearms Household …" at bounding box center [652, 144] width 99 height 18
select select "clothing"
click at [604, 135] on select "Select Item Type Clothing Collectibles Of Value Electronics Firearms Household …" at bounding box center [652, 144] width 99 height 18
click at [714, 143] on icon "submit" at bounding box center [712, 143] width 7 height 7
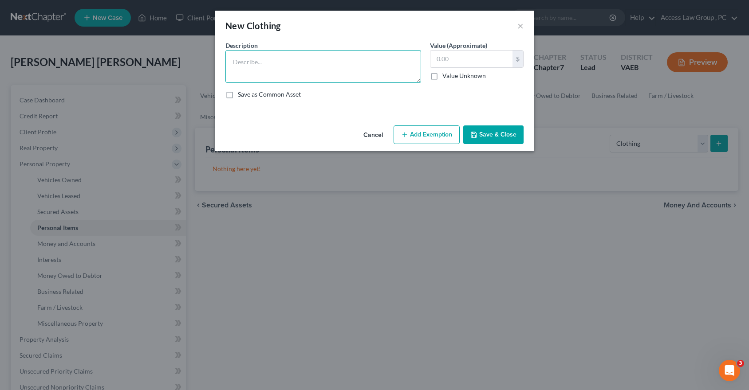
click at [300, 71] on textarea at bounding box center [323, 66] width 196 height 33
type textarea "Clothing"
click at [468, 59] on input "text" at bounding box center [471, 59] width 82 height 17
type input "1,000.00"
click at [268, 63] on textarea "Clothing" at bounding box center [323, 66] width 196 height 33
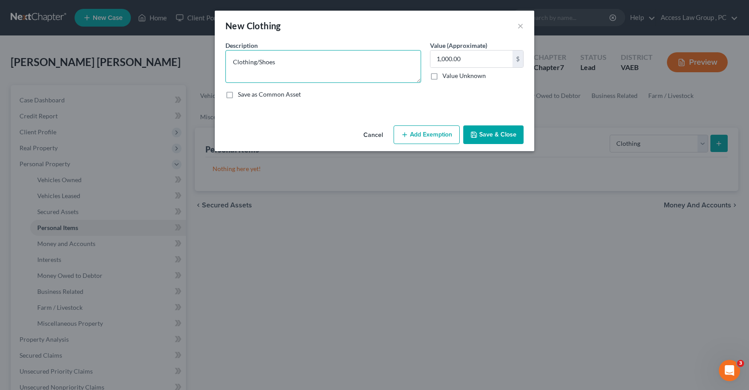
type textarea "Clothing/Shoes"
click at [412, 134] on button "Add Exemption" at bounding box center [427, 135] width 66 height 19
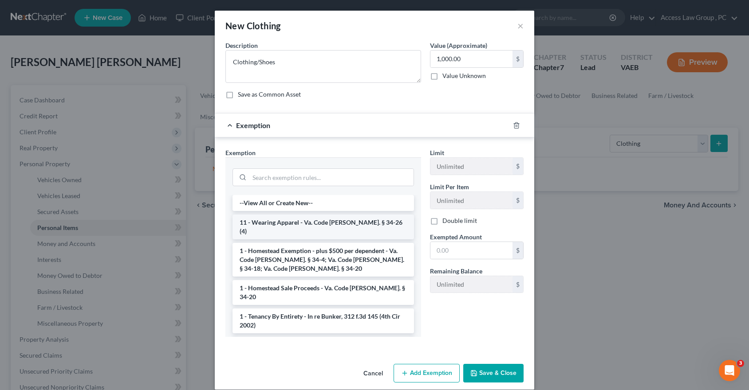
click at [340, 221] on li "11 - Wearing Apparel - Va. Code [PERSON_NAME]. § 34-26 (4)" at bounding box center [322, 227] width 181 height 25
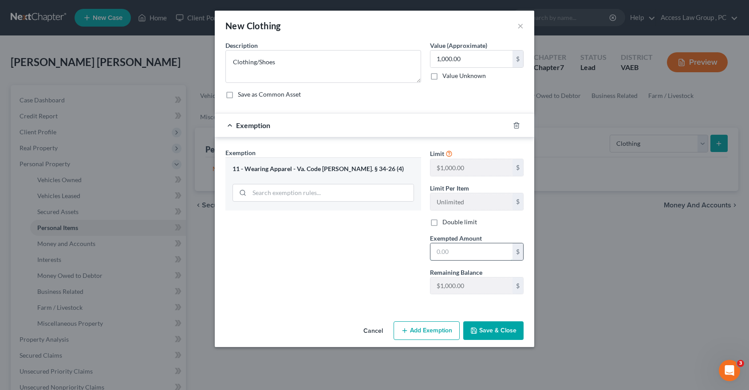
click at [446, 253] on input "text" at bounding box center [471, 252] width 82 height 17
type input "1,000.00"
click at [507, 329] on button "Save & Close" at bounding box center [493, 331] width 60 height 19
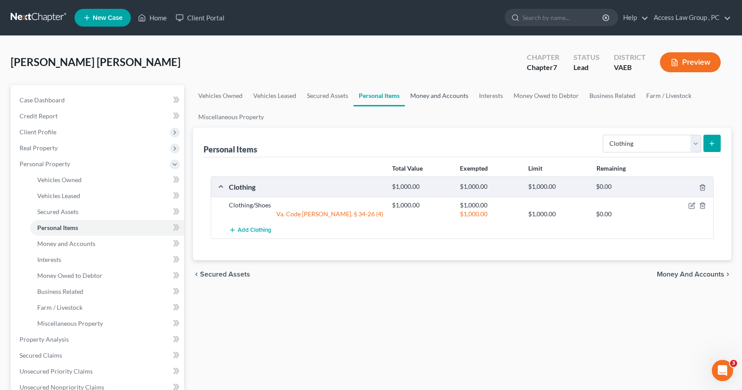
click at [432, 96] on link "Money and Accounts" at bounding box center [439, 95] width 69 height 21
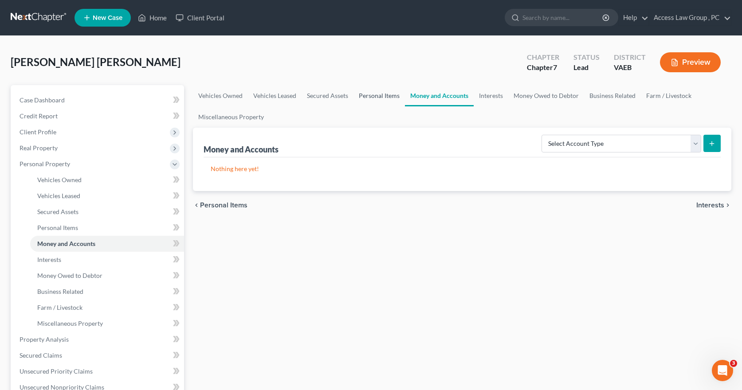
click at [384, 97] on link "Personal Items" at bounding box center [379, 95] width 51 height 21
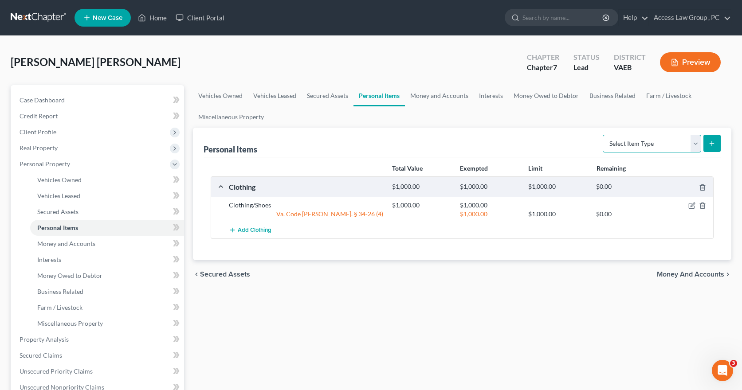
drag, startPoint x: 696, startPoint y: 143, endPoint x: 700, endPoint y: 147, distance: 5.7
click at [700, 147] on select "Select Item Type Clothing Collectibles Of Value Electronics Firearms Household …" at bounding box center [652, 144] width 99 height 18
select select "jewelry"
click at [604, 135] on select "Select Item Type Clothing Collectibles Of Value Electronics Firearms Household …" at bounding box center [652, 144] width 99 height 18
click at [711, 144] on icon "submit" at bounding box center [712, 143] width 7 height 7
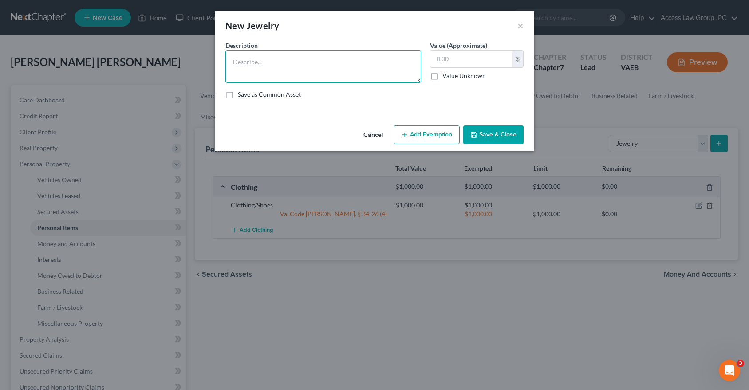
click at [268, 71] on textarea at bounding box center [323, 66] width 196 height 33
type textarea "Wedding Ring"
click at [447, 59] on input "text" at bounding box center [471, 59] width 82 height 17
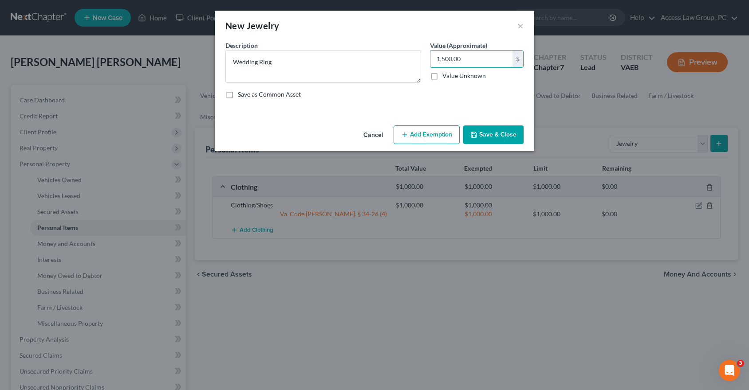
type input "1,500.00"
click at [422, 136] on button "Add Exemption" at bounding box center [427, 135] width 66 height 19
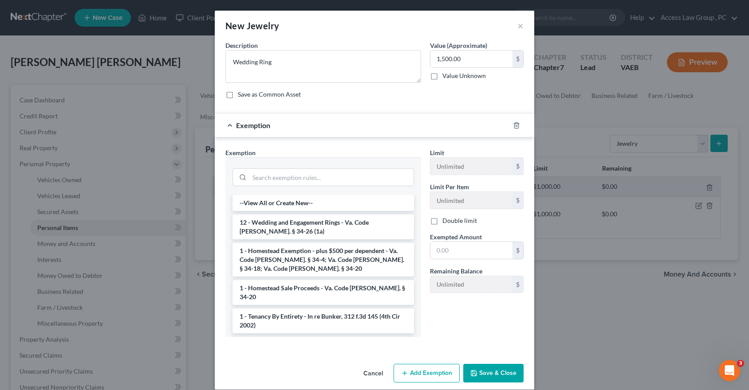
click at [327, 222] on li "12 - Wedding and Engagement Rings - Va. Code [PERSON_NAME]. § 34-26 (1a)" at bounding box center [322, 227] width 181 height 25
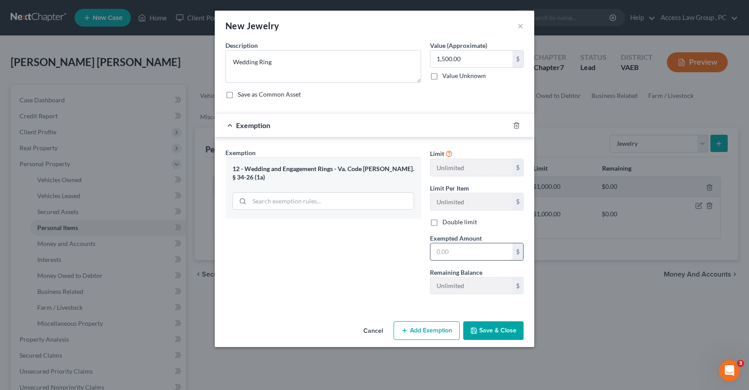
click at [444, 252] on input "text" at bounding box center [471, 252] width 82 height 17
type input "1,500.00"
click at [487, 329] on button "Save & Close" at bounding box center [493, 331] width 60 height 19
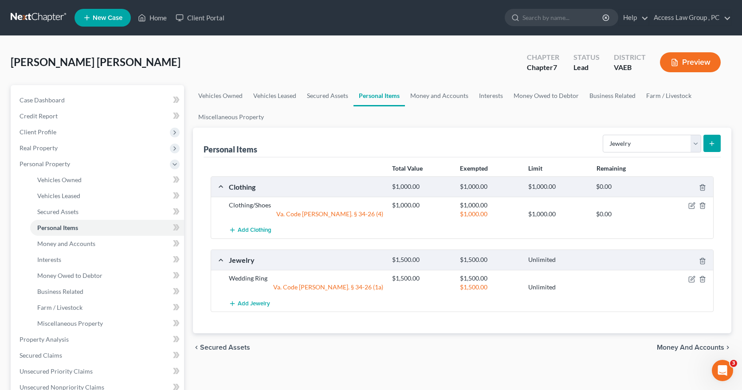
click at [368, 99] on link "Personal Items" at bounding box center [379, 95] width 51 height 21
click at [327, 98] on link "Secured Assets" at bounding box center [328, 95] width 52 height 21
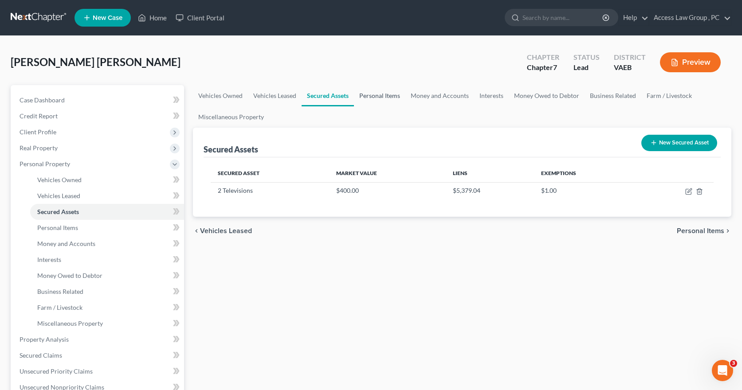
click at [374, 95] on link "Personal Items" at bounding box center [379, 95] width 51 height 21
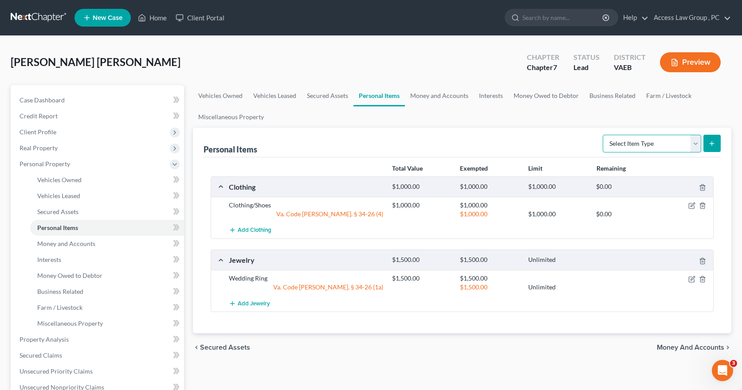
click at [694, 143] on select "Select Item Type Clothing Collectibles Of Value Electronics Firearms Household …" at bounding box center [652, 144] width 99 height 18
select select "electronics"
click at [604, 135] on select "Select Item Type Clothing Collectibles Of Value Electronics Firearms Household …" at bounding box center [652, 144] width 99 height 18
click at [716, 143] on icon "submit" at bounding box center [712, 143] width 7 height 7
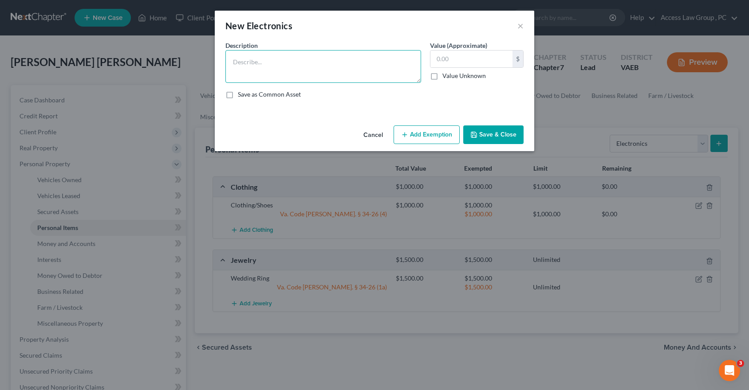
click at [257, 65] on textarea at bounding box center [323, 66] width 196 height 33
type textarea "Laptop Computer"
click at [447, 63] on input "text" at bounding box center [471, 59] width 82 height 17
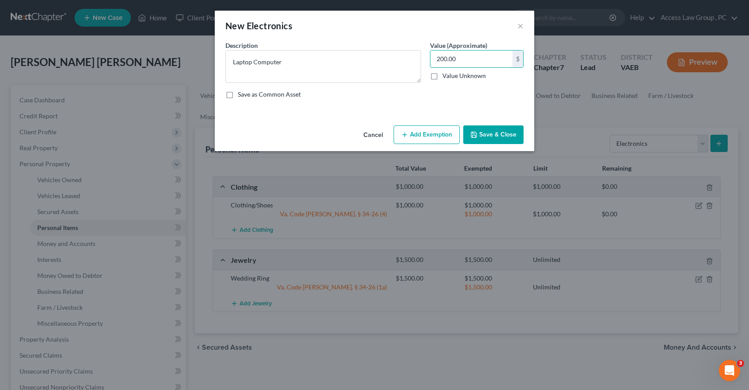
type input "200.00"
click at [420, 136] on button "Add Exemption" at bounding box center [427, 135] width 66 height 19
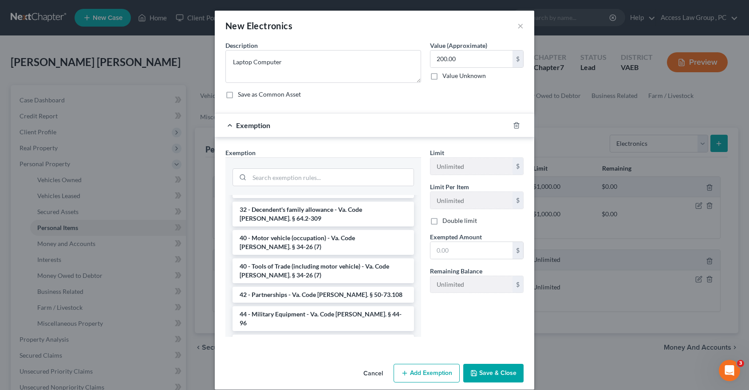
scroll to position [1262, 0]
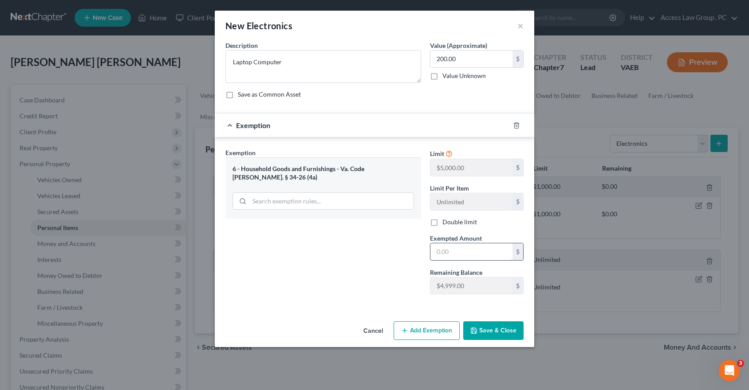
click at [451, 252] on input "text" at bounding box center [471, 252] width 82 height 17
type input "200.00"
click at [496, 328] on button "Save & Close" at bounding box center [493, 331] width 60 height 19
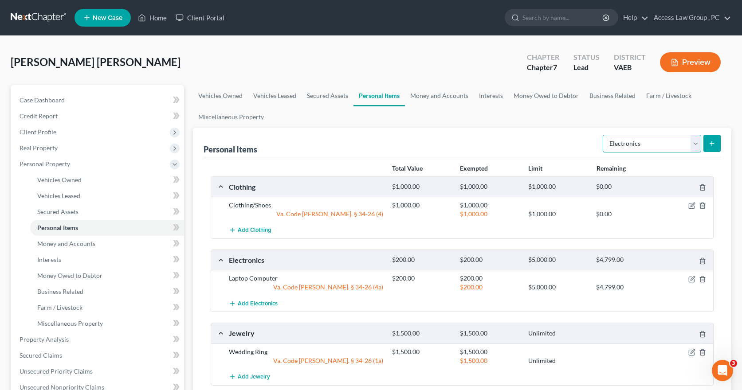
click at [697, 145] on select "Select Item Type Clothing Collectibles Of Value Electronics Firearms Household …" at bounding box center [652, 144] width 99 height 18
select select "household_goods"
click at [604, 135] on select "Select Item Type Clothing Collectibles Of Value Electronics Firearms Household …" at bounding box center [652, 144] width 99 height 18
click at [711, 146] on icon "submit" at bounding box center [712, 143] width 7 height 7
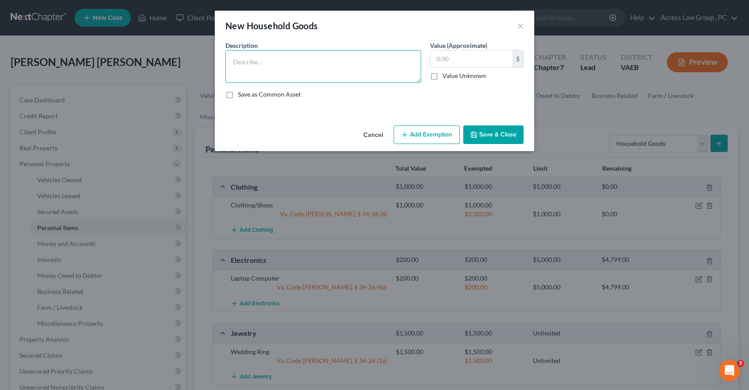
click at [242, 71] on textarea at bounding box center [323, 66] width 196 height 33
type textarea "Kitchen Appliances, [GEOGRAPHIC_DATA], Leather Chairs"
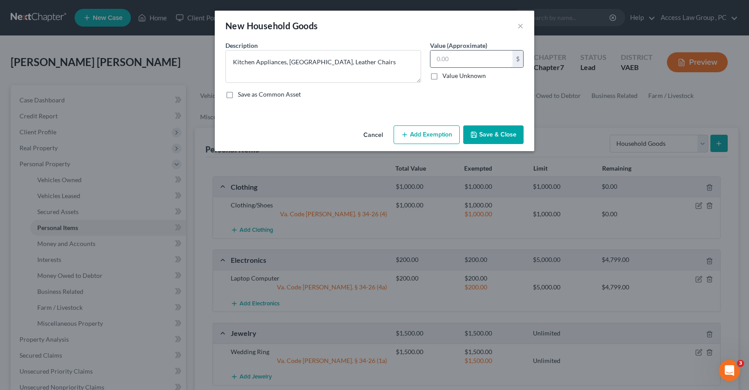
click at [443, 59] on input "text" at bounding box center [471, 59] width 82 height 17
type input "2,000.00"
click at [407, 137] on icon "button" at bounding box center [404, 134] width 7 height 7
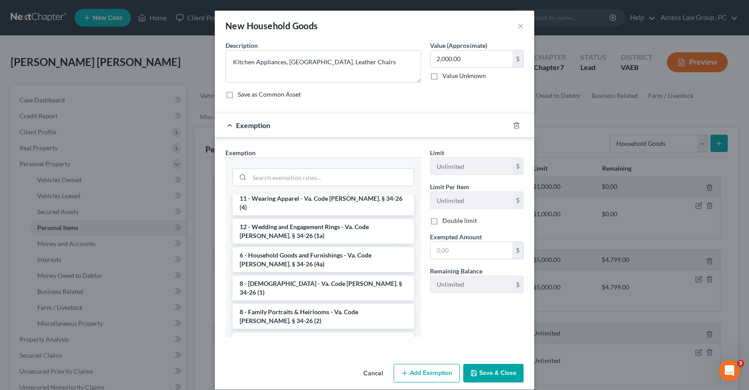
scroll to position [8, 0]
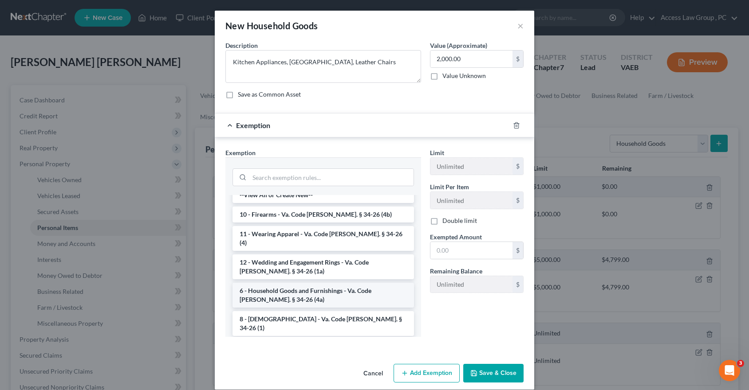
click at [339, 283] on li "6 - Household Goods and Furnishings - Va. Code [PERSON_NAME]. § 34-26 (4a)" at bounding box center [322, 295] width 181 height 25
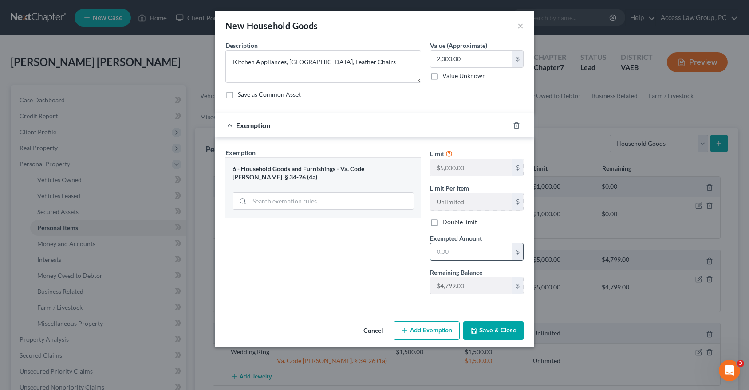
click at [451, 254] on input "text" at bounding box center [471, 252] width 82 height 17
type input "2,000.00"
click at [491, 331] on button "Save & Close" at bounding box center [493, 331] width 60 height 19
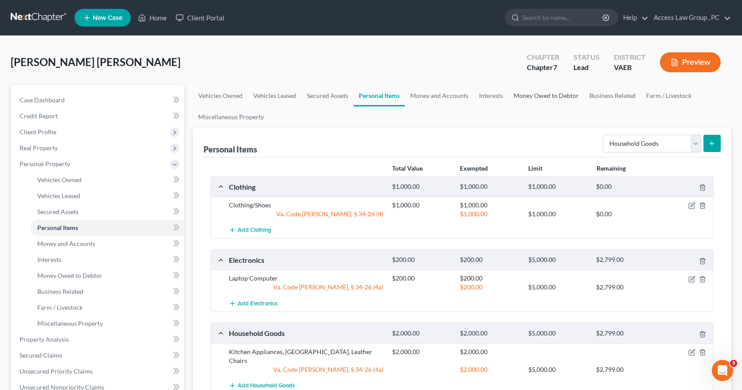
click at [532, 96] on link "Money Owed to Debtor" at bounding box center [546, 95] width 76 height 21
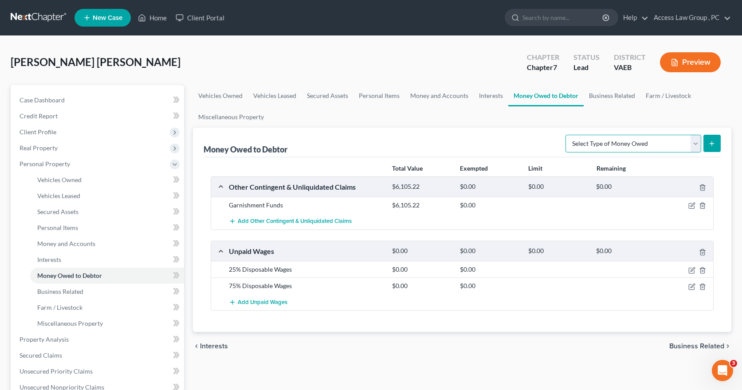
click at [696, 144] on select "Select Type of Money Owed Accounts Receivable Alimony Child Support Claims Agai…" at bounding box center [634, 144] width 136 height 18
click at [434, 95] on link "Money and Accounts" at bounding box center [439, 95] width 69 height 21
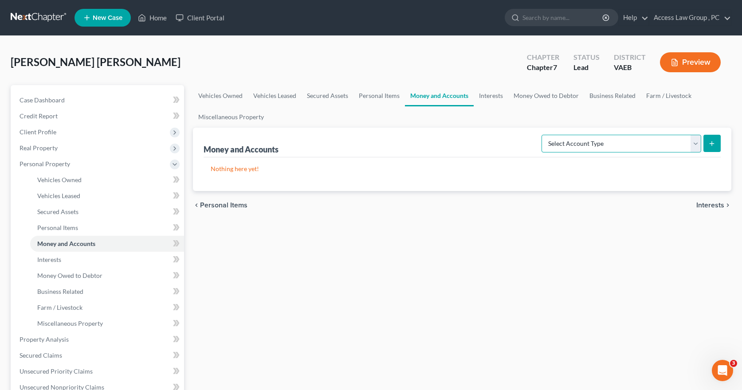
click at [694, 144] on select "Select Account Type Brokerage Cash on Hand Certificates of Deposit Checking Acc…" at bounding box center [622, 144] width 160 height 18
select select "checking"
click at [544, 135] on select "Select Account Type Brokerage Cash on Hand Certificates of Deposit Checking Acc…" at bounding box center [622, 144] width 160 height 18
click at [711, 146] on icon "submit" at bounding box center [712, 143] width 7 height 7
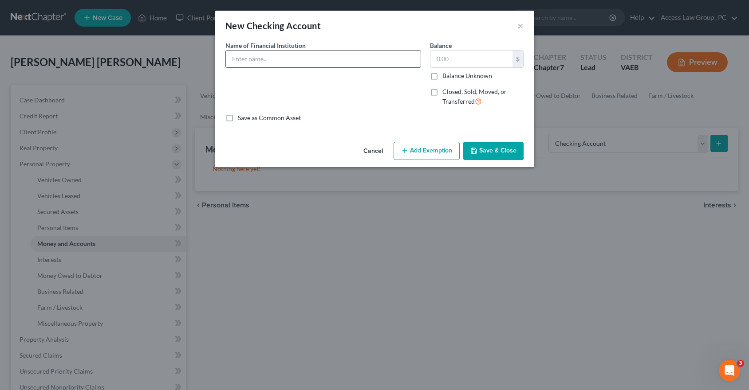
click at [248, 56] on input "text" at bounding box center [323, 59] width 195 height 17
click at [311, 58] on input "[PERSON_NAME] Federal Credit Union5458" at bounding box center [323, 59] width 195 height 17
type input "[PERSON_NAME] Federal Credit Union #5458"
click at [505, 154] on button "Save & Close" at bounding box center [493, 151] width 60 height 19
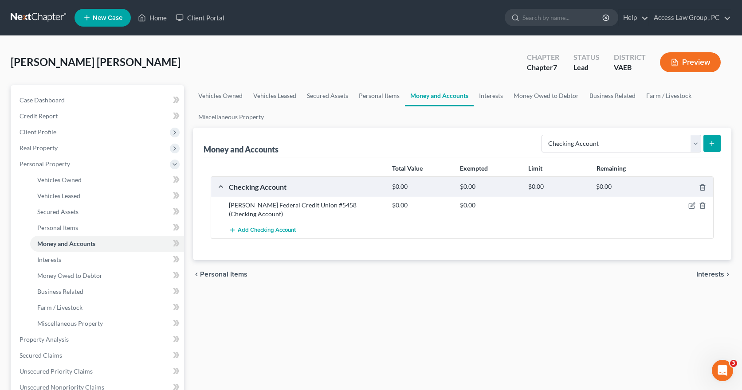
click at [713, 143] on icon "submit" at bounding box center [712, 143] width 7 height 7
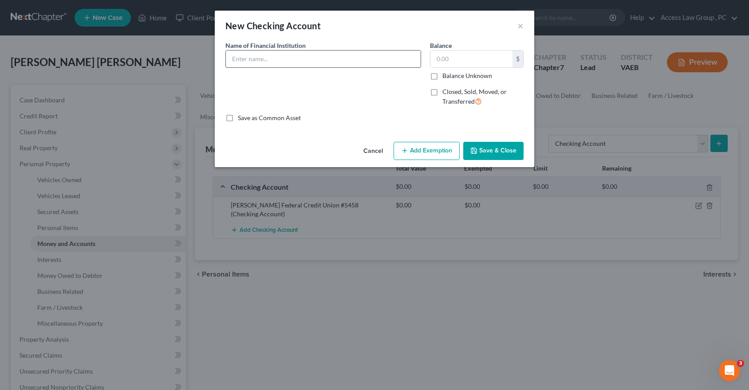
click at [234, 63] on input "text" at bounding box center [323, 59] width 195 height 17
type input "Bank of America"
click at [498, 149] on button "Save & Close" at bounding box center [493, 151] width 60 height 19
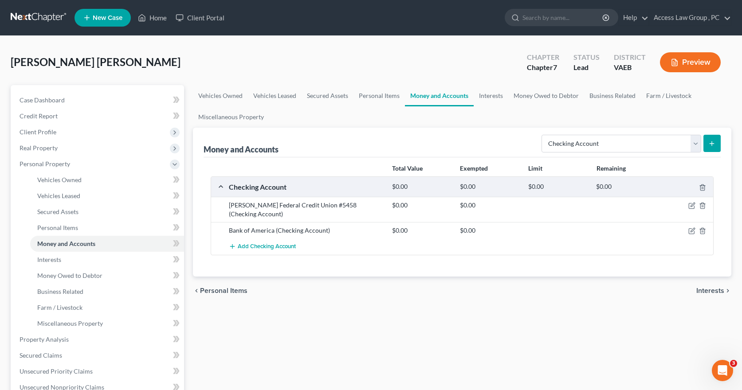
click at [710, 144] on icon "submit" at bounding box center [712, 143] width 7 height 7
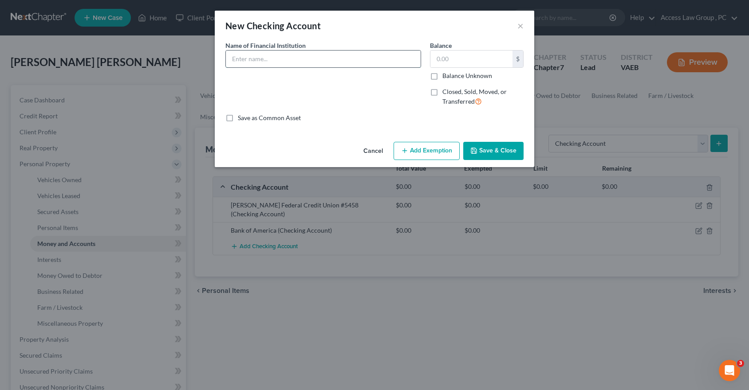
click at [237, 56] on input "text" at bounding box center [323, 59] width 195 height 17
type input "[US_STATE] Credit Union #3408"
click at [490, 149] on button "Save & Close" at bounding box center [493, 151] width 60 height 19
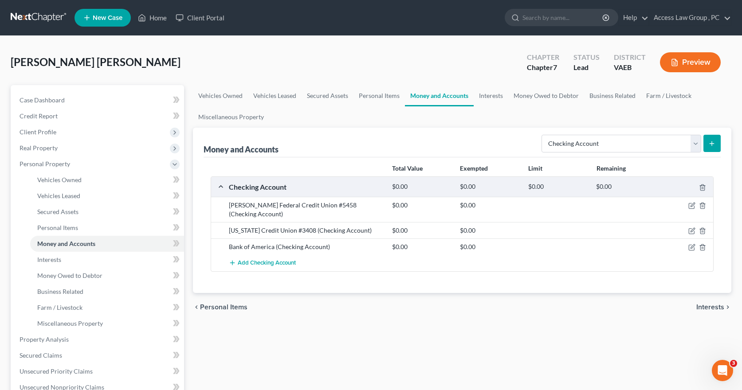
click at [711, 145] on icon "submit" at bounding box center [712, 143] width 7 height 7
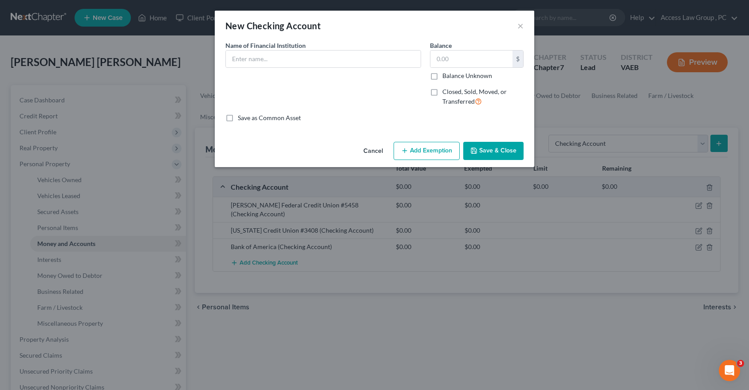
click at [370, 150] on button "Cancel" at bounding box center [373, 152] width 34 height 18
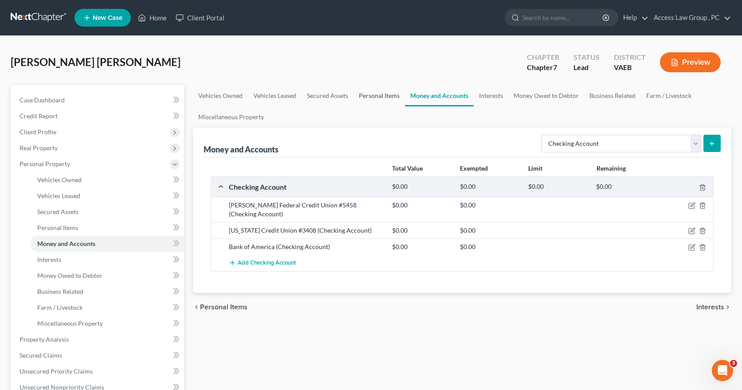
click at [378, 98] on link "Personal Items" at bounding box center [379, 95] width 51 height 21
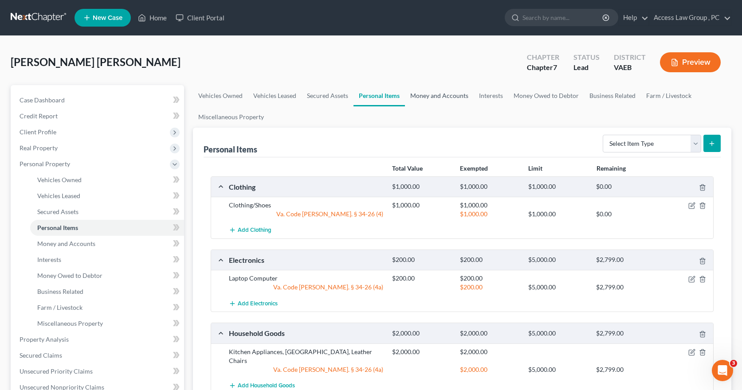
click at [425, 98] on link "Money and Accounts" at bounding box center [439, 95] width 69 height 21
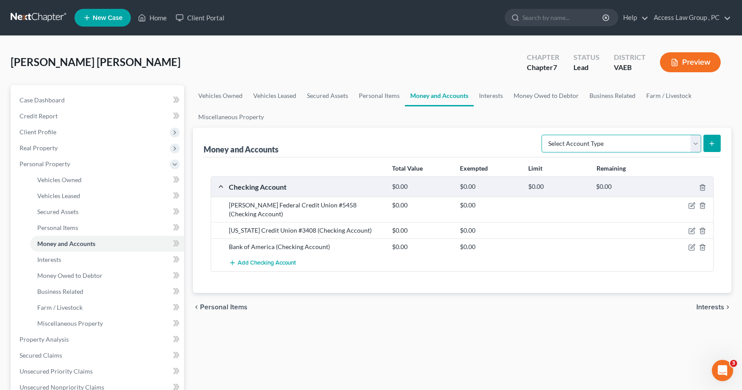
click at [697, 144] on select "Select Account Type Brokerage Cash on Hand Certificates of Deposit Checking Acc…" at bounding box center [622, 144] width 160 height 18
select select "savings"
click at [544, 135] on select "Select Account Type Brokerage Cash on Hand Certificates of Deposit Checking Acc…" at bounding box center [622, 144] width 160 height 18
click at [713, 143] on icon "submit" at bounding box center [712, 143] width 7 height 7
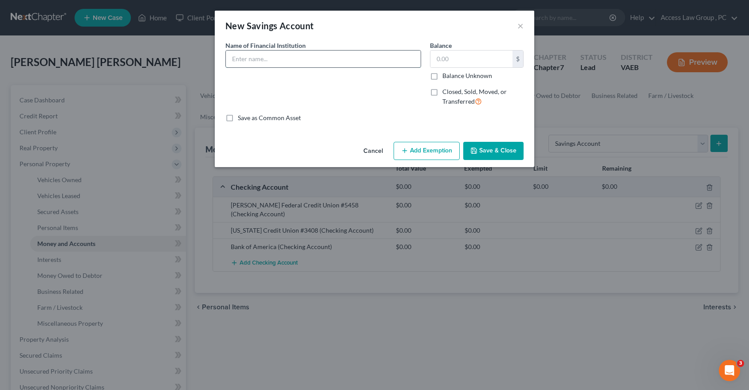
click at [251, 55] on input "text" at bounding box center [323, 59] width 195 height 17
click at [312, 60] on input "[US_STATE] Credit Union #3408" at bounding box center [323, 59] width 195 height 17
type input "[US_STATE] Credit Union #2861"
click at [507, 153] on button "Save & Close" at bounding box center [493, 151] width 60 height 19
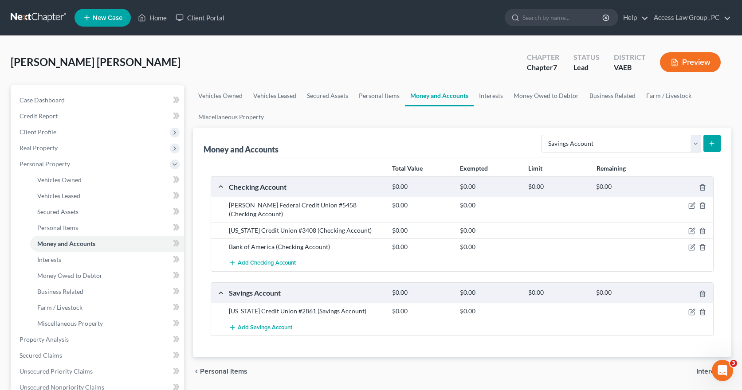
click at [713, 144] on line "submit" at bounding box center [712, 144] width 4 height 0
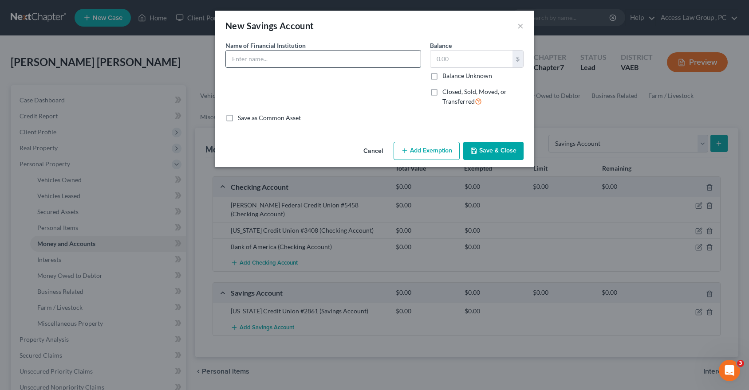
click at [250, 57] on input "text" at bounding box center [323, 59] width 195 height 17
type input "[PERSON_NAME] Federal Credit Union #5459"
click at [455, 156] on button "Add Exemption" at bounding box center [427, 151] width 66 height 19
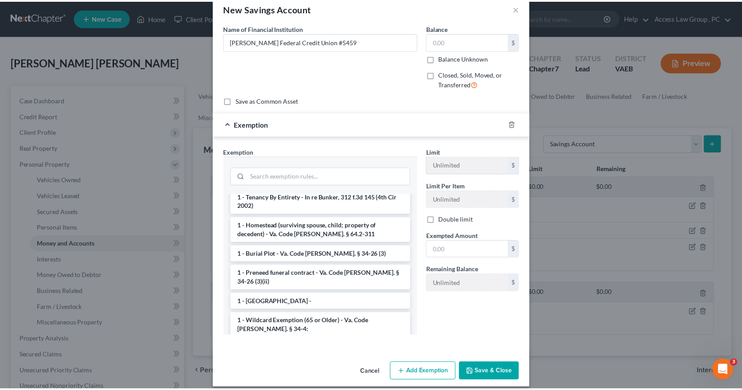
scroll to position [26, 0]
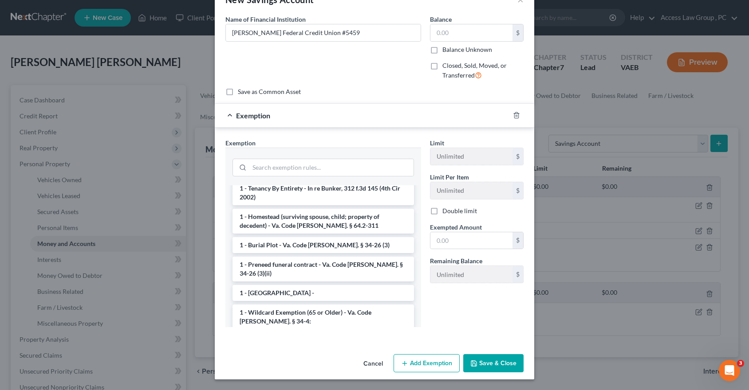
click at [489, 367] on button "Save & Close" at bounding box center [493, 364] width 60 height 19
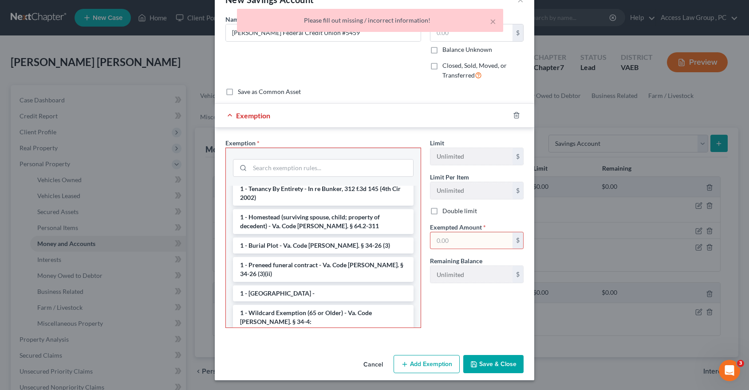
click at [369, 362] on button "Cancel" at bounding box center [373, 365] width 34 height 18
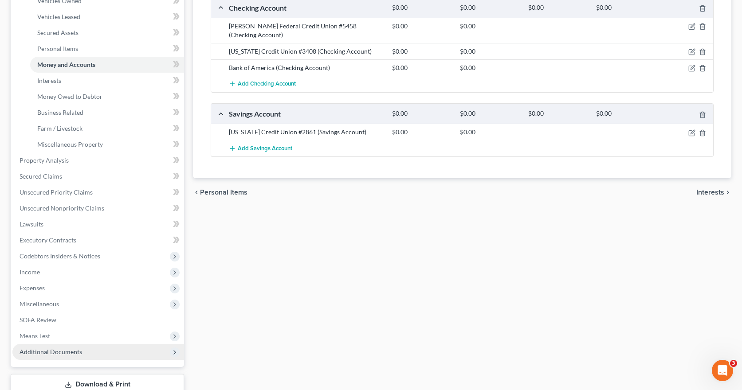
scroll to position [222, 0]
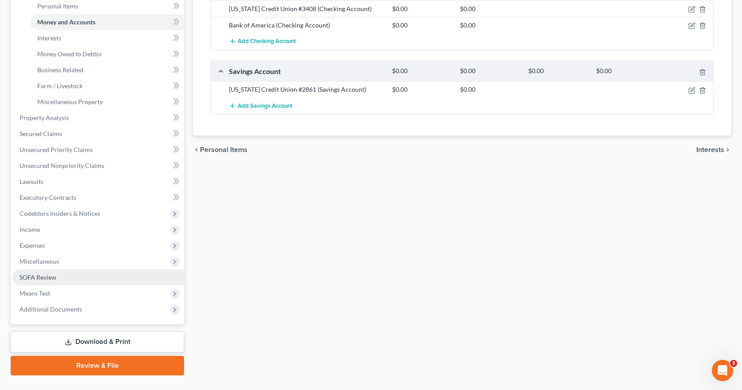
click at [36, 277] on span "SOFA Review" at bounding box center [38, 278] width 37 height 8
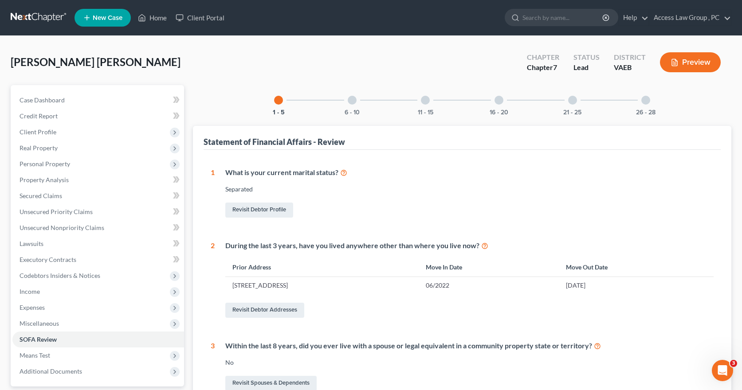
click at [351, 96] on div "6 - 10" at bounding box center [352, 100] width 30 height 30
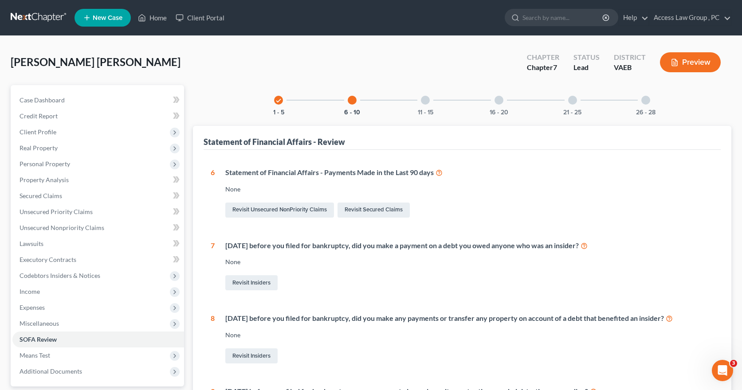
click at [422, 99] on div at bounding box center [425, 100] width 9 height 9
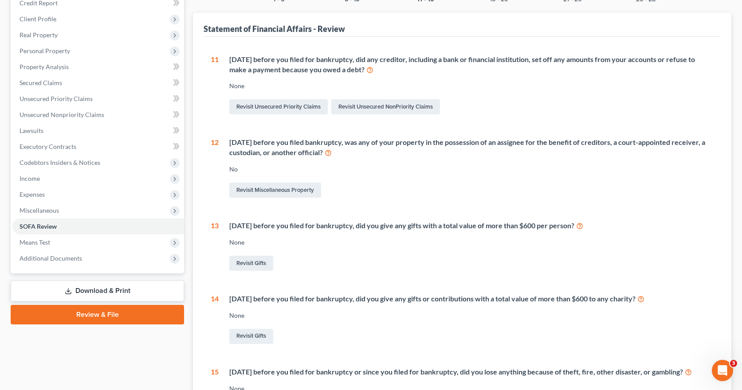
scroll to position [44, 0]
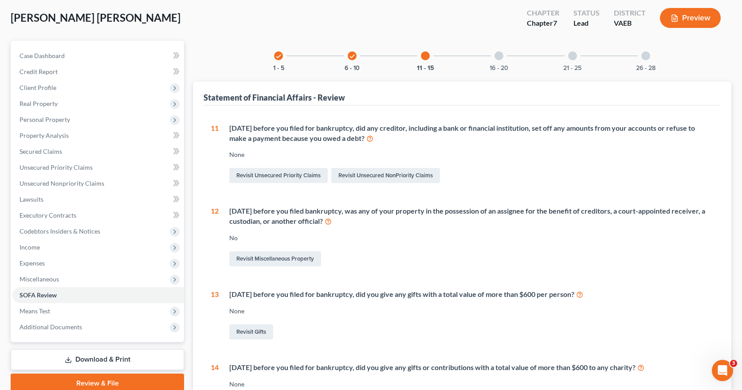
click at [502, 54] on div at bounding box center [499, 55] width 9 height 9
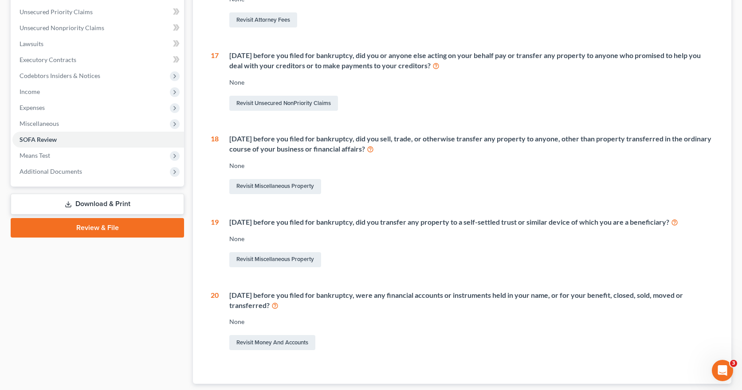
scroll to position [222, 0]
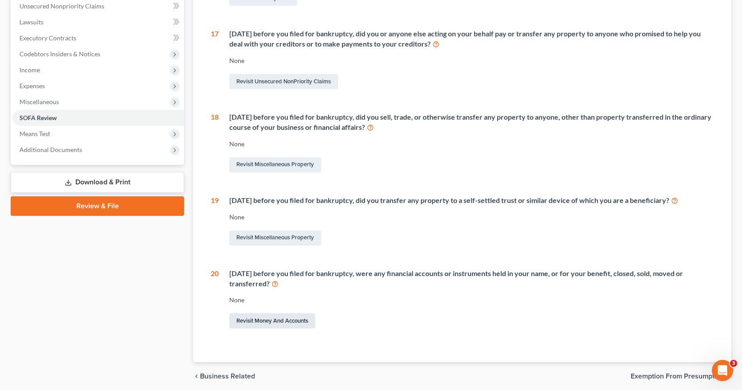
click at [246, 321] on link "Revisit Money and Accounts" at bounding box center [272, 321] width 86 height 15
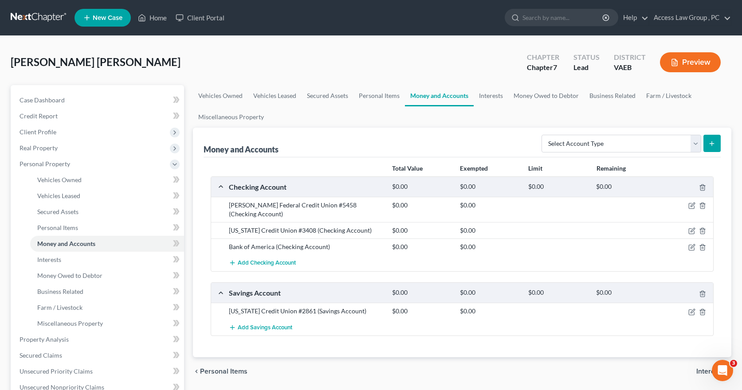
click at [712, 145] on line "submit" at bounding box center [712, 144] width 0 height 4
click at [697, 144] on select "Select Account Type Brokerage Cash on Hand Certificates of Deposit Checking Acc…" at bounding box center [622, 144] width 160 height 18
select select "checking"
click at [544, 135] on select "Select Account Type Brokerage Cash on Hand Certificates of Deposit Checking Acc…" at bounding box center [622, 144] width 160 height 18
click at [716, 145] on icon "submit" at bounding box center [712, 143] width 7 height 7
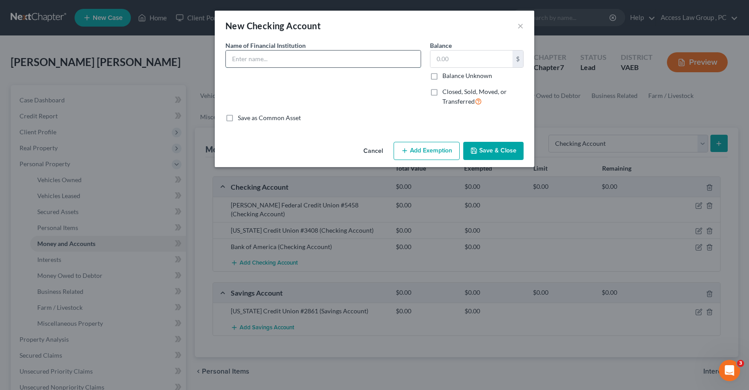
click at [232, 56] on input "text" at bounding box center [323, 59] width 195 height 17
type input "Truist"
click at [465, 57] on input "text" at bounding box center [471, 59] width 82 height 17
type input "25.00"
click at [442, 93] on label "Closed, Sold, Moved, or Transferred" at bounding box center [482, 96] width 81 height 19
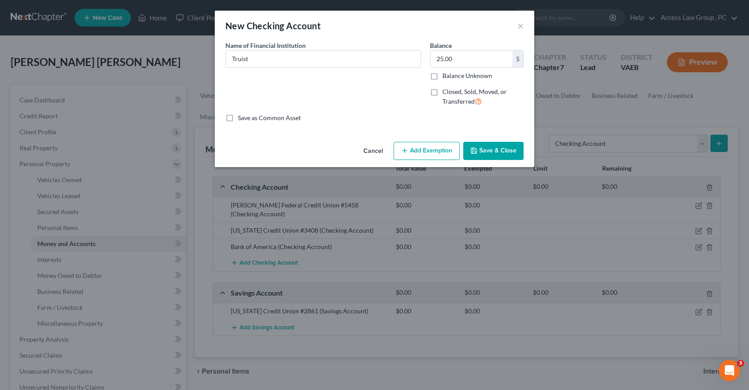
click at [446, 93] on input "Closed, Sold, Moved, or Transferred" at bounding box center [449, 90] width 6 height 6
checkbox input "true"
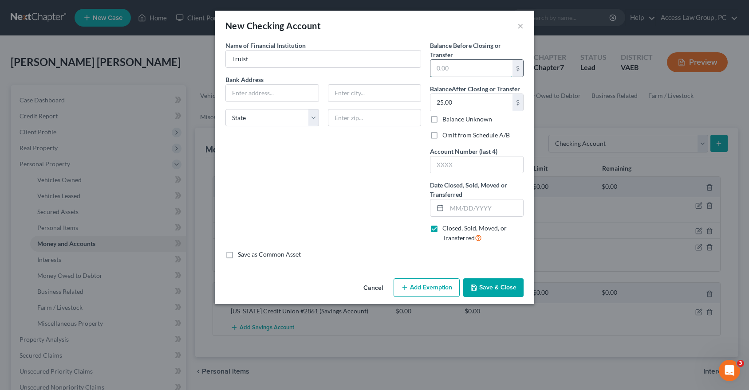
click at [439, 68] on input "text" at bounding box center [471, 68] width 82 height 17
type input "25.00"
click at [453, 209] on input "text" at bounding box center [485, 208] width 76 height 17
click at [502, 288] on button "Save & Close" at bounding box center [493, 288] width 60 height 19
click at [460, 208] on input "06/2025" at bounding box center [485, 208] width 76 height 17
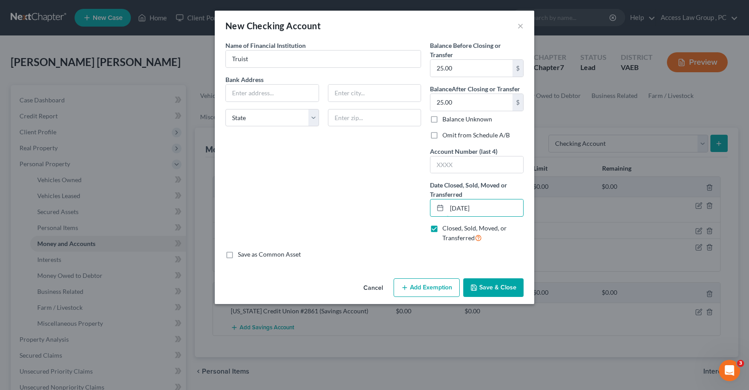
type input "[DATE]"
click at [494, 286] on button "Save & Close" at bounding box center [493, 288] width 60 height 19
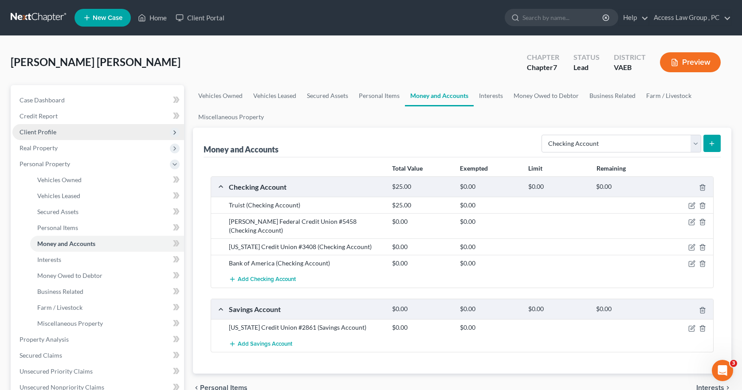
click at [33, 133] on span "Client Profile" at bounding box center [38, 132] width 37 height 8
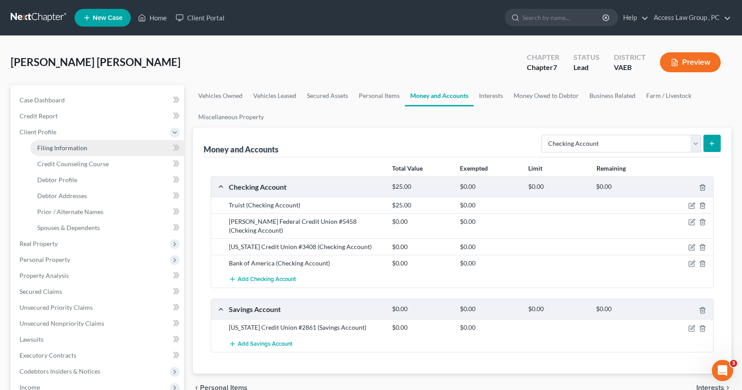
click at [52, 148] on span "Filing Information" at bounding box center [62, 148] width 50 height 8
select select "1"
select select "0"
select select "83"
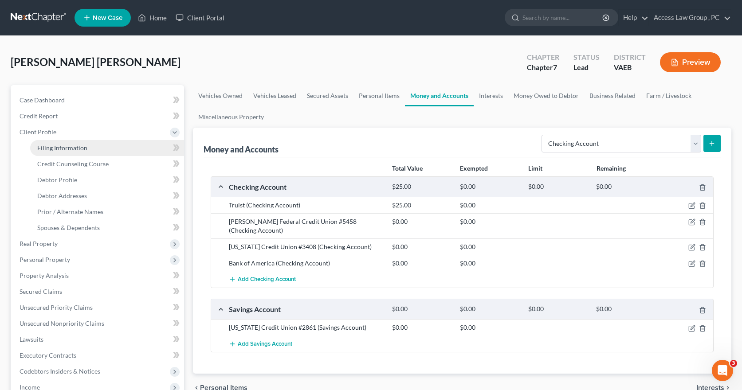
select select "0"
select select "48"
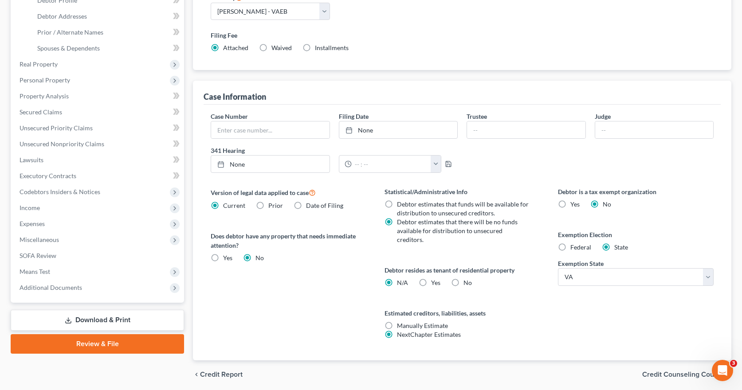
scroll to position [203, 0]
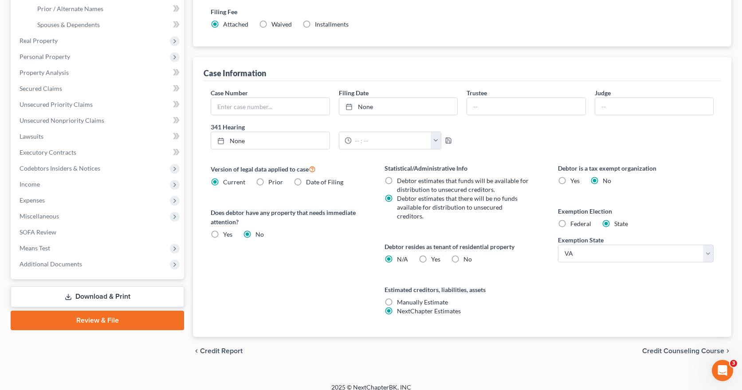
click at [678, 348] on span "Credit Counseling Course" at bounding box center [683, 351] width 82 height 7
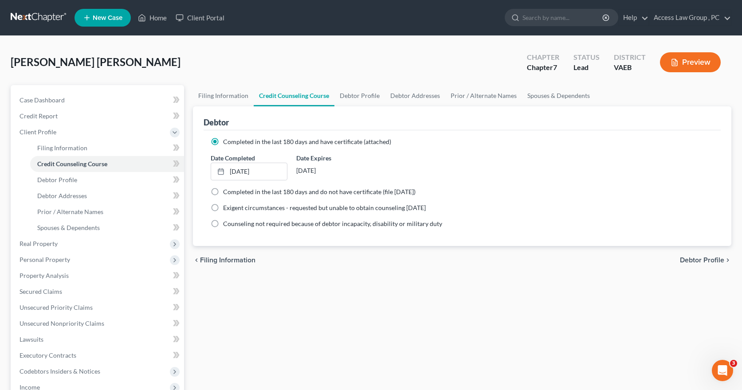
click at [682, 264] on span "Debtor Profile" at bounding box center [702, 260] width 44 height 7
select select "2"
select select "1"
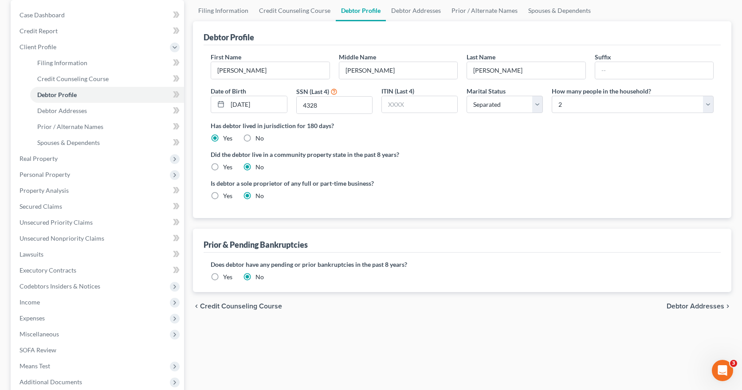
scroll to position [89, 0]
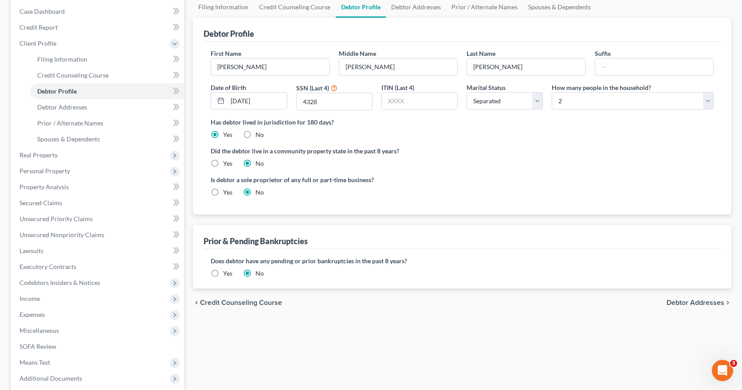
click at [223, 275] on label "Yes" at bounding box center [227, 273] width 9 height 9
click at [227, 275] on input "Yes" at bounding box center [230, 272] width 6 height 6
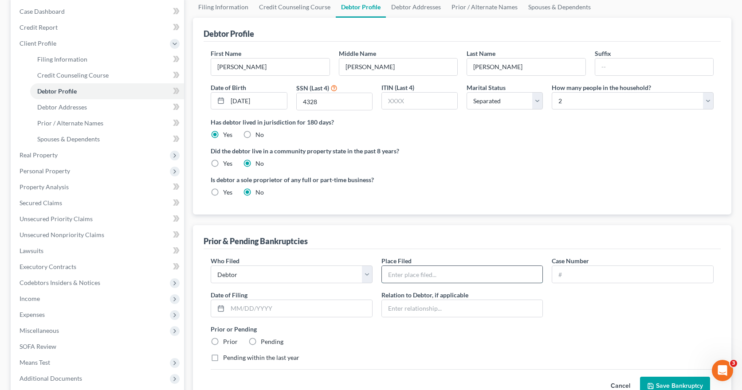
click at [399, 276] on input "text" at bounding box center [462, 274] width 161 height 17
type input "Eastern District of [US_STATE]"
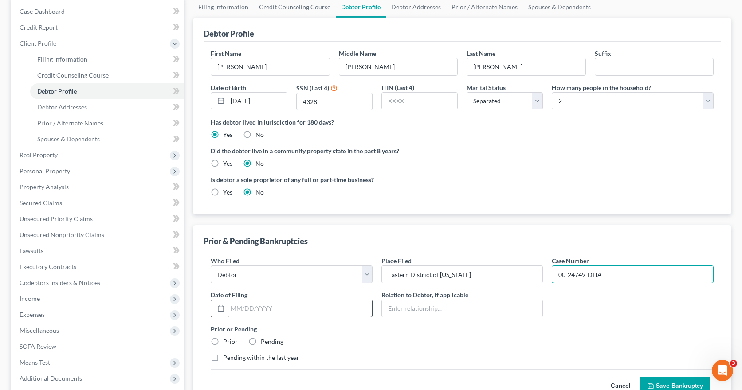
type input "00-24749-DHA"
click at [229, 306] on input "text" at bounding box center [300, 308] width 145 height 17
type input "[DATE]"
click at [223, 343] on label "Prior" at bounding box center [230, 342] width 15 height 9
click at [227, 343] on input "Prior" at bounding box center [230, 341] width 6 height 6
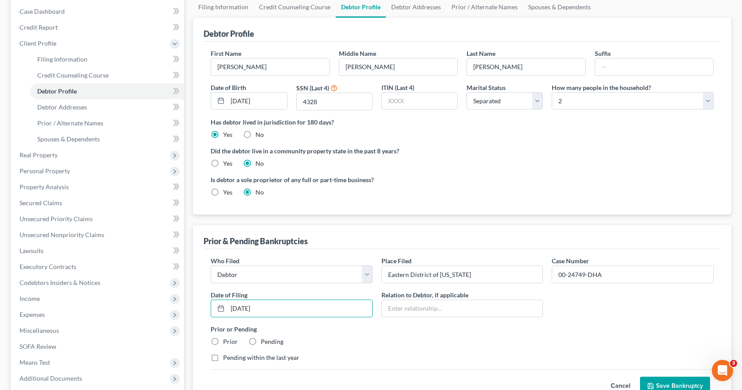
radio input "true"
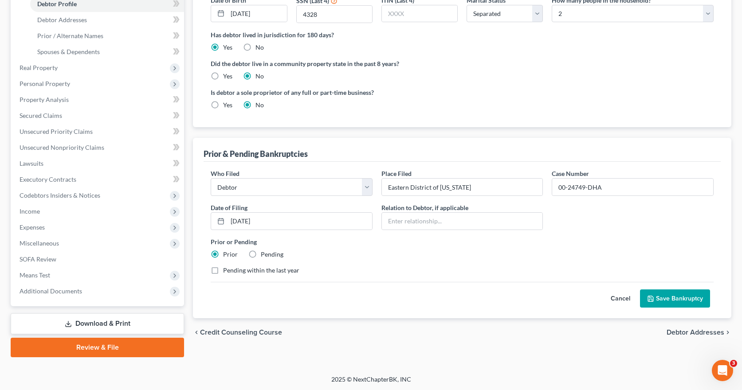
scroll to position [177, 0]
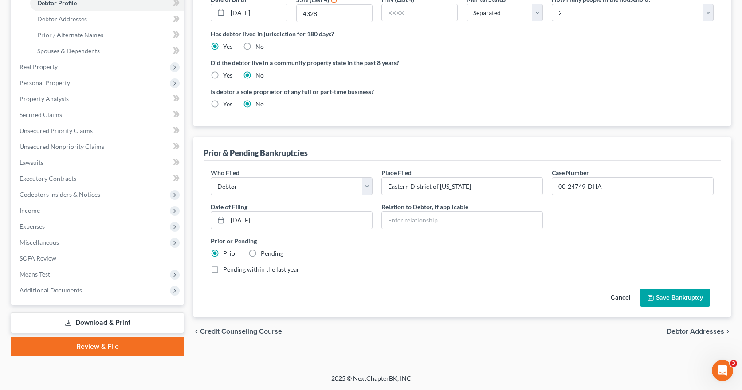
click at [679, 297] on button "Save Bankruptcy" at bounding box center [675, 298] width 70 height 19
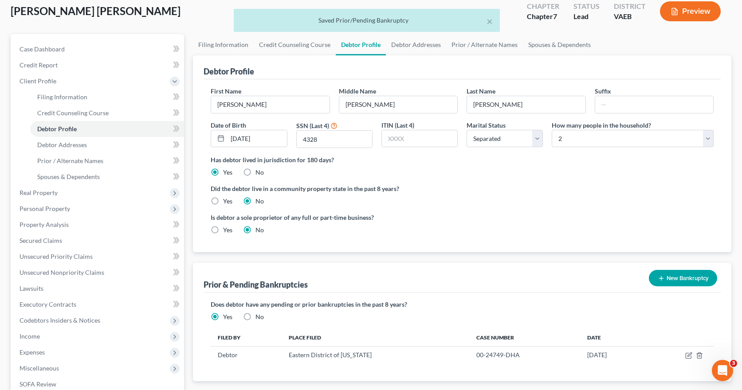
scroll to position [44, 0]
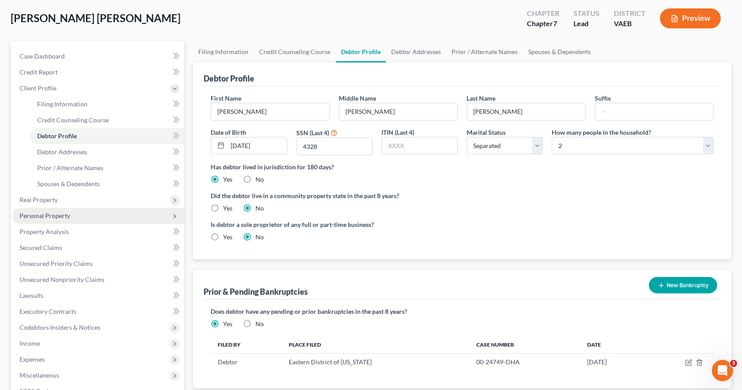
click at [39, 215] on span "Personal Property" at bounding box center [45, 216] width 51 height 8
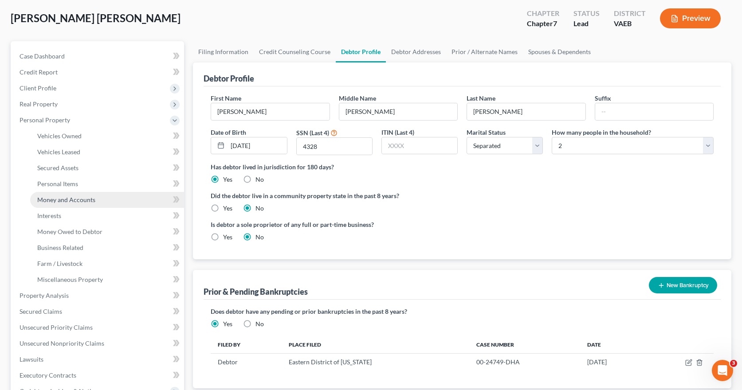
click at [58, 199] on span "Money and Accounts" at bounding box center [66, 200] width 58 height 8
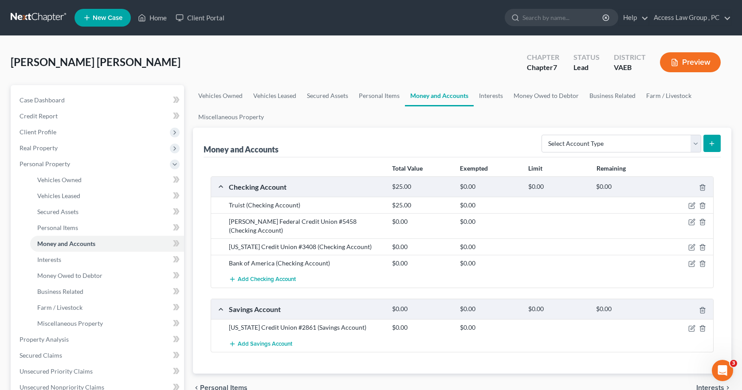
scroll to position [44, 0]
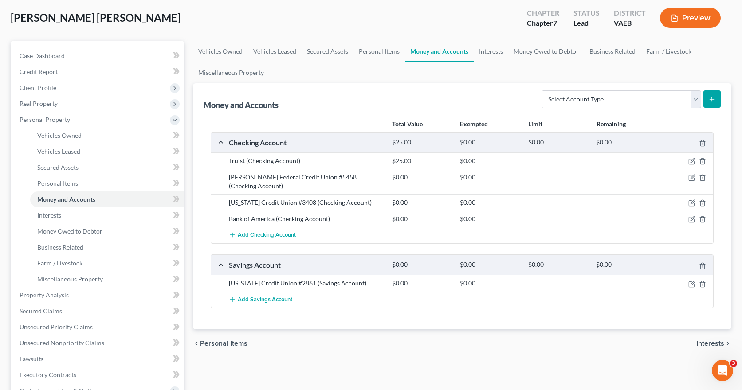
click at [259, 296] on span "Add Savings Account" at bounding box center [265, 299] width 55 height 7
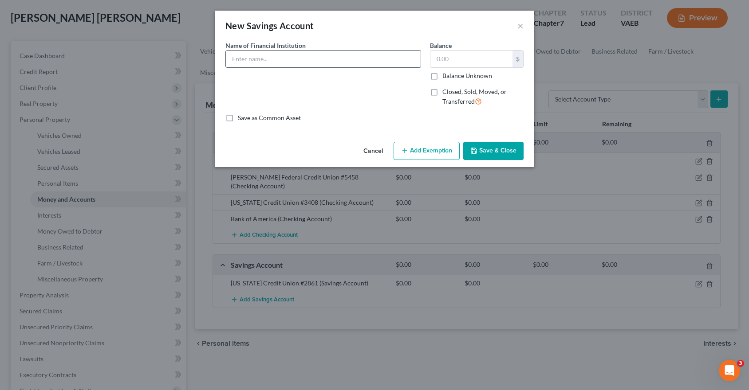
click at [229, 59] on input "text" at bounding box center [323, 59] width 195 height 17
type input "[PERSON_NAME] Federal Credit Union #0545"
click at [495, 150] on button "Save & Close" at bounding box center [493, 151] width 60 height 19
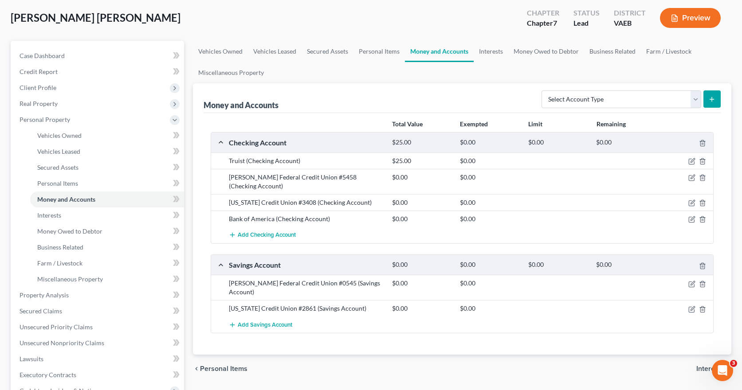
drag, startPoint x: 260, startPoint y: 179, endPoint x: 268, endPoint y: 176, distance: 7.7
click at [261, 179] on div "[PERSON_NAME] Federal Credit Union #5458 (Checking Account)" at bounding box center [306, 182] width 163 height 18
click at [693, 177] on icon "button" at bounding box center [692, 177] width 7 height 7
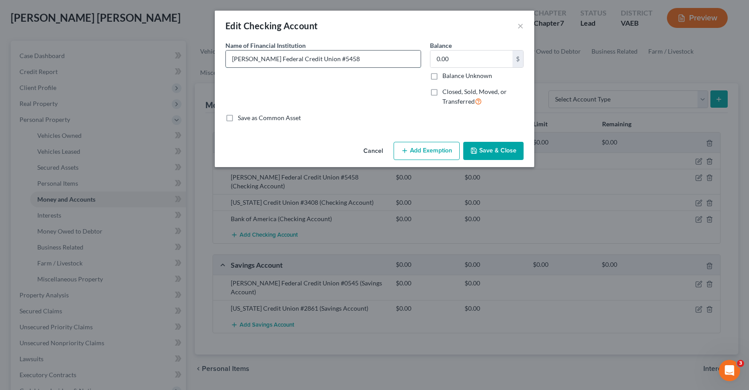
click at [334, 57] on input "[PERSON_NAME] Federal Credit Union #5458" at bounding box center [323, 59] width 195 height 17
type input "[PERSON_NAME] Federal Credit Union #0545"
click at [500, 147] on button "Save & Close" at bounding box center [493, 151] width 60 height 19
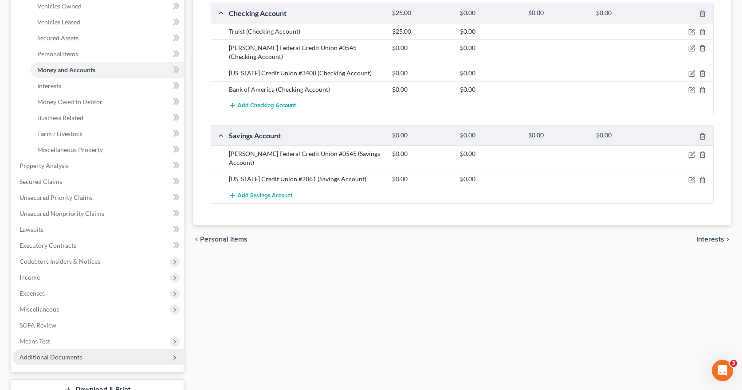
scroll to position [177, 0]
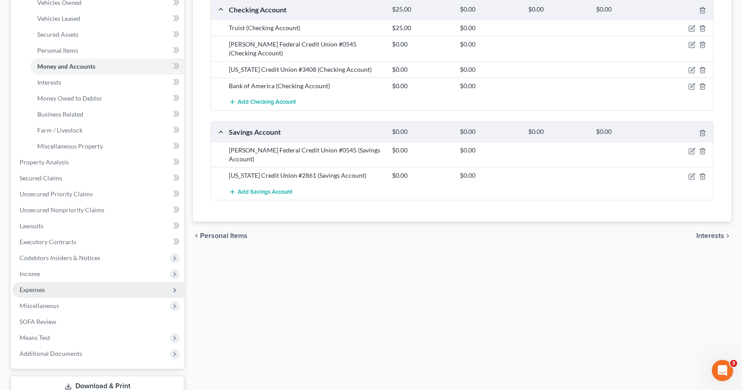
click at [34, 291] on span "Expenses" at bounding box center [32, 290] width 25 height 8
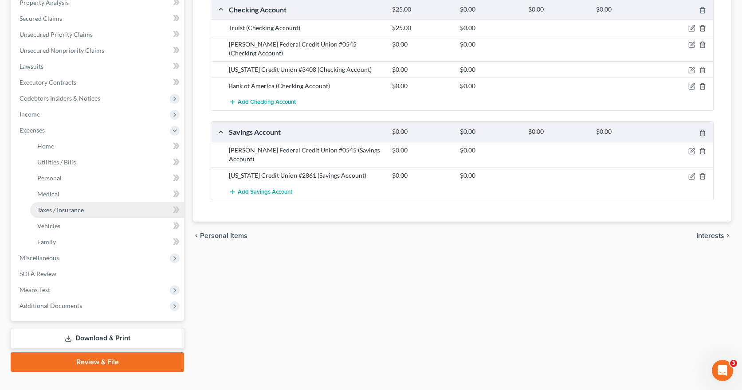
click at [63, 209] on span "Taxes / Insurance" at bounding box center [60, 210] width 47 height 8
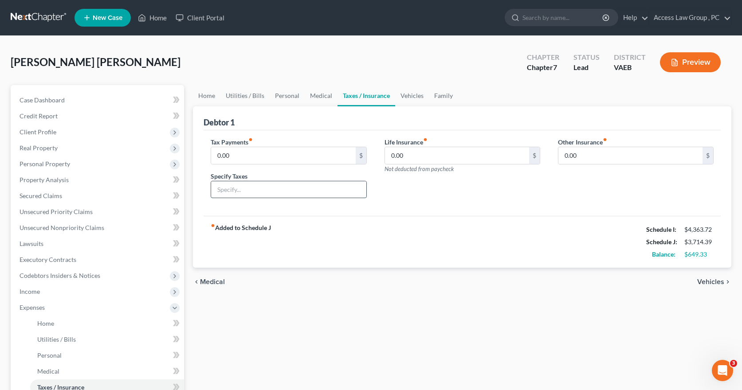
click at [232, 192] on input "text" at bounding box center [288, 189] width 155 height 17
type input "P"
type input "Personal Property Taxes"
click at [218, 156] on input "0.00" at bounding box center [283, 155] width 144 height 17
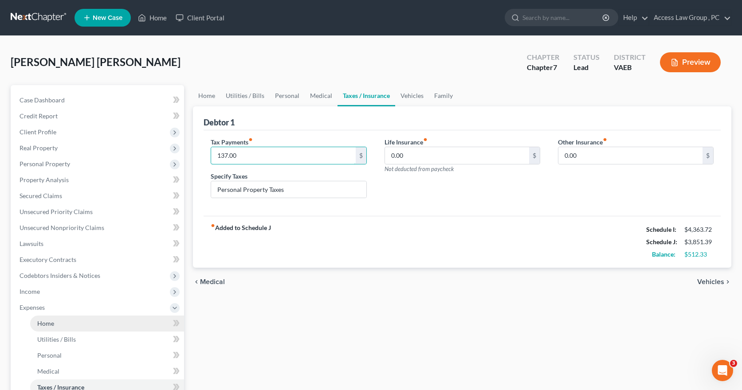
type input "137.00"
click at [44, 322] on span "Home" at bounding box center [45, 324] width 17 height 8
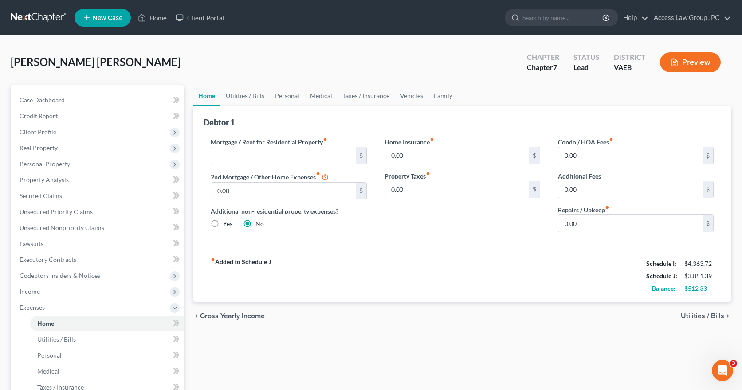
click at [701, 317] on span "Utilities / Bills" at bounding box center [702, 316] width 43 height 7
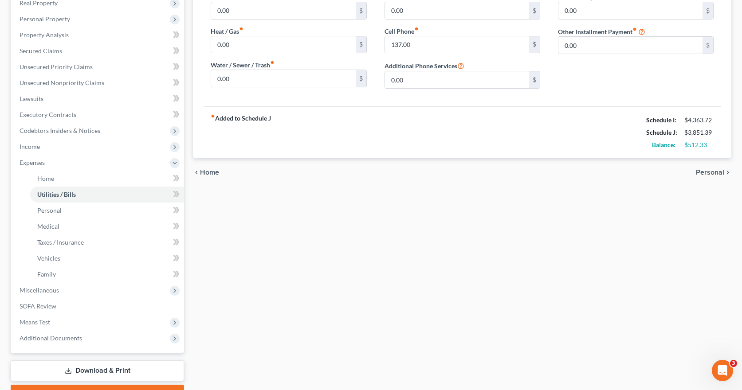
scroll to position [177, 0]
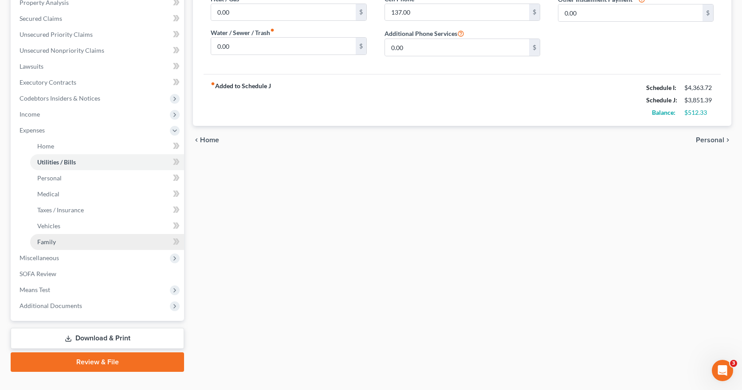
click at [52, 244] on span "Family" at bounding box center [46, 242] width 19 height 8
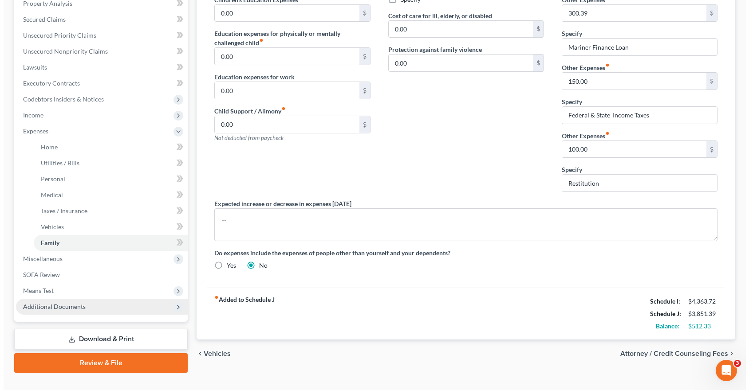
scroll to position [177, 0]
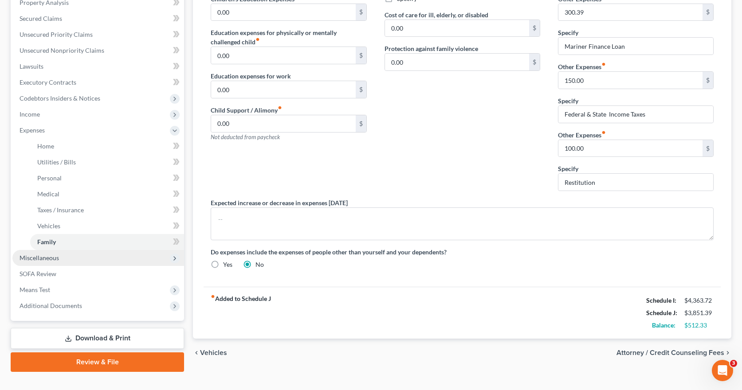
click at [49, 259] on span "Miscellaneous" at bounding box center [39, 258] width 39 height 8
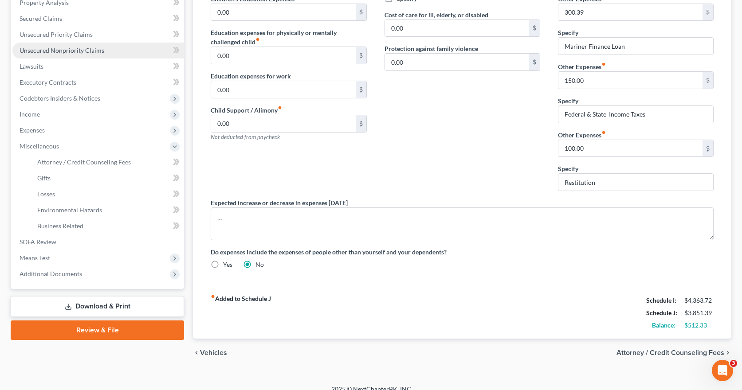
click at [52, 52] on span "Unsecured Nonpriority Claims" at bounding box center [62, 51] width 85 height 8
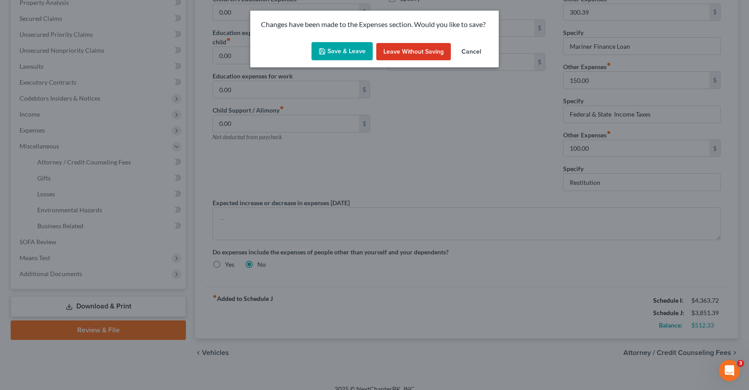
click at [341, 52] on button "Save & Leave" at bounding box center [341, 51] width 61 height 19
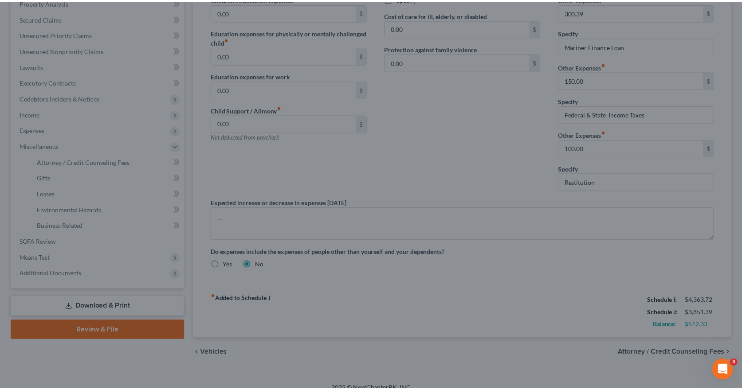
scroll to position [161, 0]
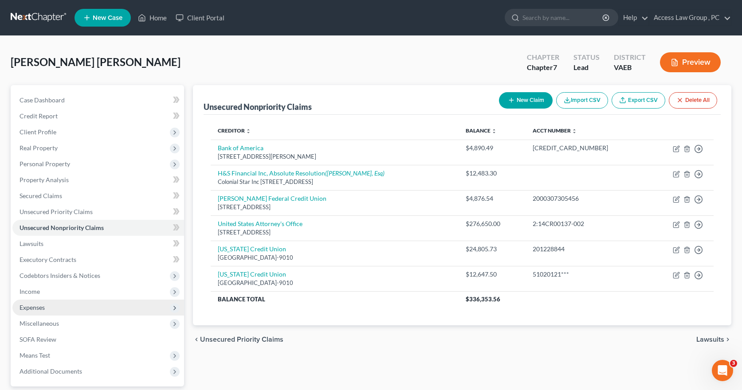
click at [41, 309] on span "Expenses" at bounding box center [32, 308] width 25 height 8
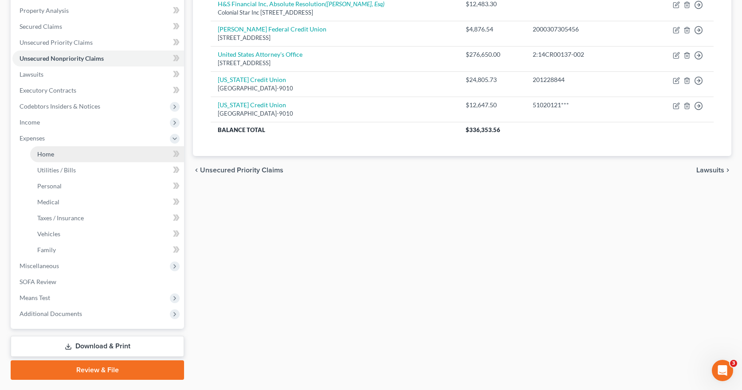
scroll to position [193, 0]
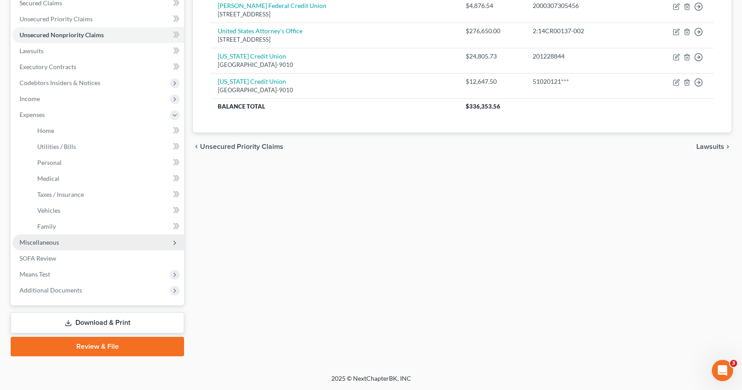
click at [40, 244] on span "Miscellaneous" at bounding box center [39, 243] width 39 height 8
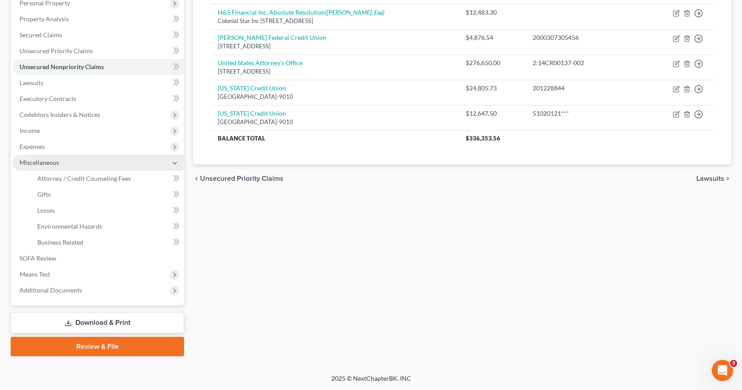
scroll to position [161, 0]
click at [40, 244] on span "Business Related" at bounding box center [60, 243] width 46 height 8
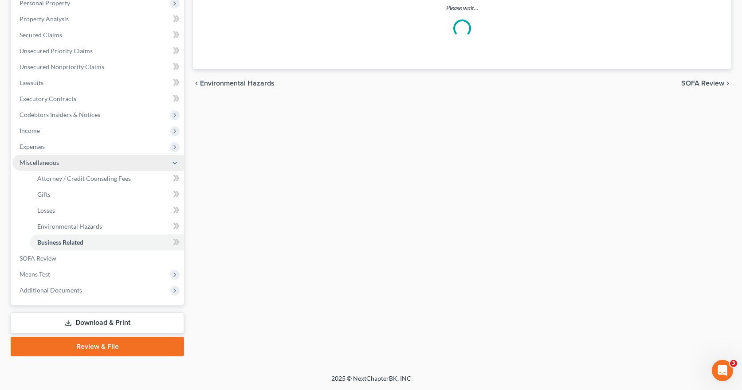
click at [40, 244] on ul "Attorney / Credit Counseling Fees Attorney / Bankruptcy Fees Gifts Losses" at bounding box center [98, 211] width 172 height 80
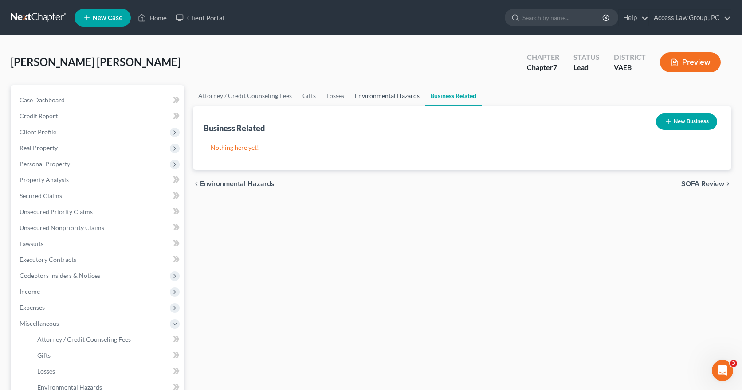
click at [375, 98] on link "Environmental Hazards" at bounding box center [387, 95] width 75 height 21
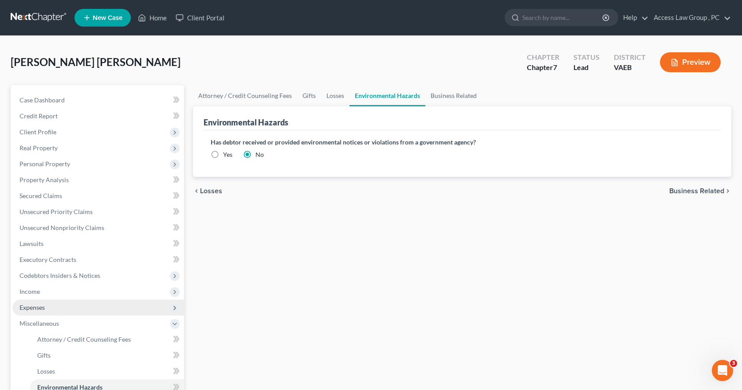
click at [32, 307] on span "Expenses" at bounding box center [32, 308] width 25 height 8
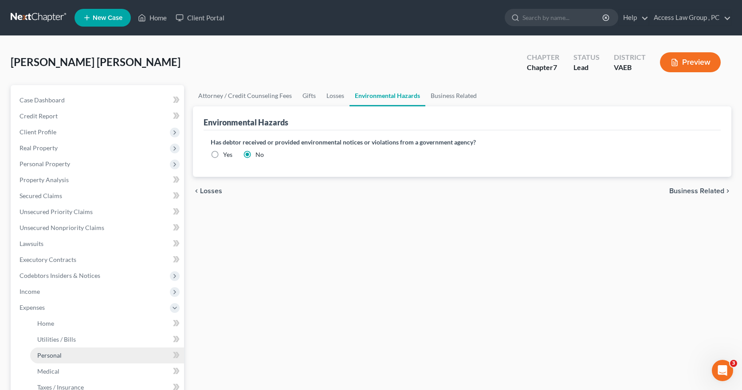
click at [52, 359] on span "Personal" at bounding box center [49, 356] width 24 height 8
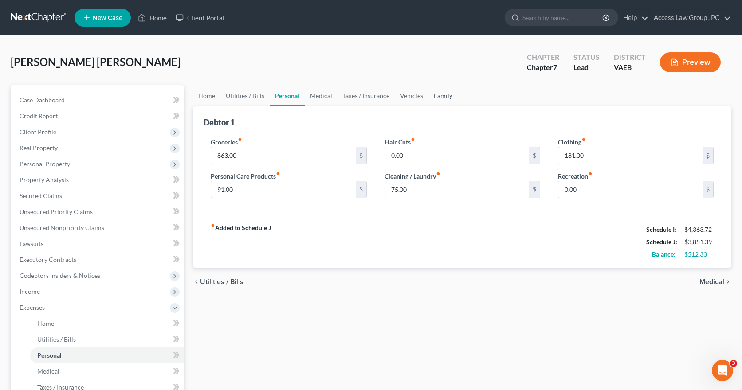
click at [441, 97] on link "Family" at bounding box center [443, 95] width 29 height 21
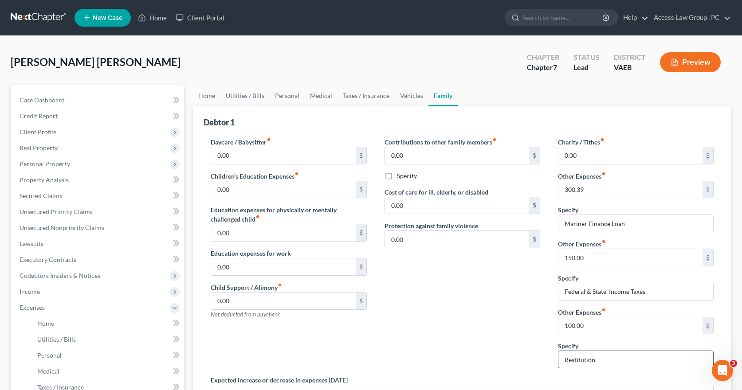
drag, startPoint x: 613, startPoint y: 362, endPoint x: 560, endPoint y: 367, distance: 54.0
click at [560, 367] on input "Restitution" at bounding box center [636, 359] width 155 height 17
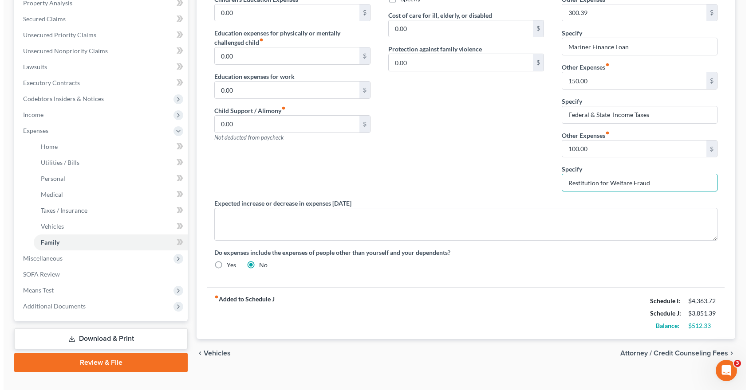
scroll to position [177, 0]
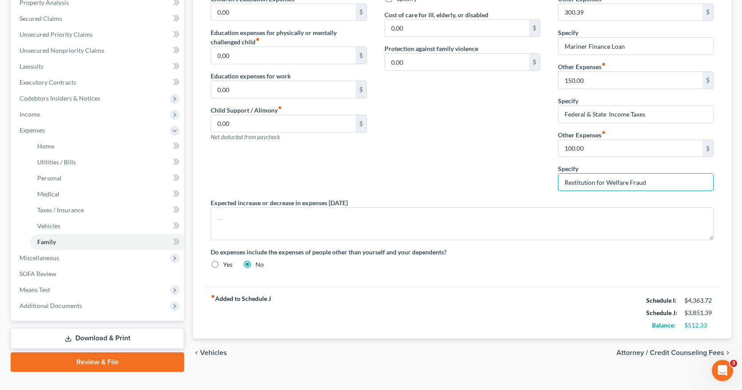
type input "Restitution for Welfare Fraud"
click at [674, 354] on span "Attorney / Credit Counseling Fees" at bounding box center [671, 353] width 108 height 7
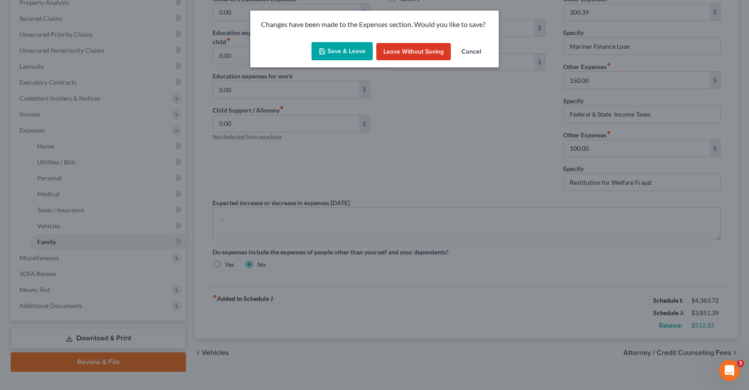
click at [351, 52] on button "Save & Leave" at bounding box center [341, 51] width 61 height 19
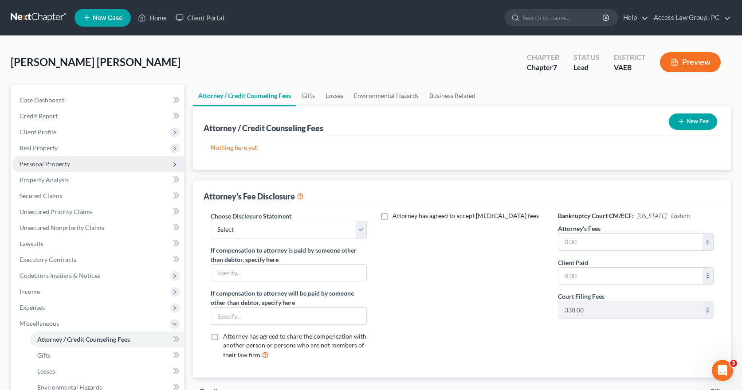
click at [37, 165] on span "Personal Property" at bounding box center [45, 164] width 51 height 8
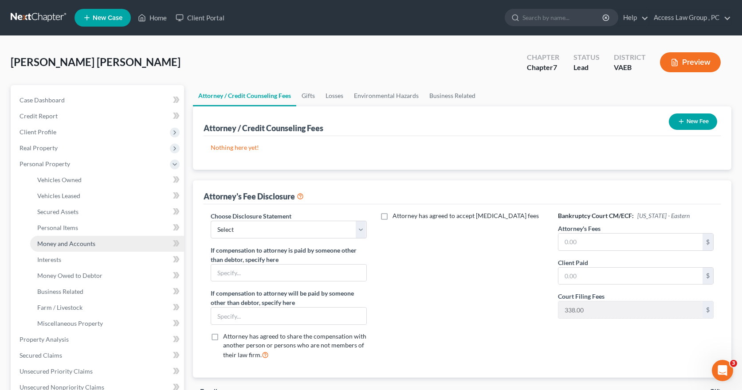
click at [64, 243] on span "Money and Accounts" at bounding box center [66, 244] width 58 height 8
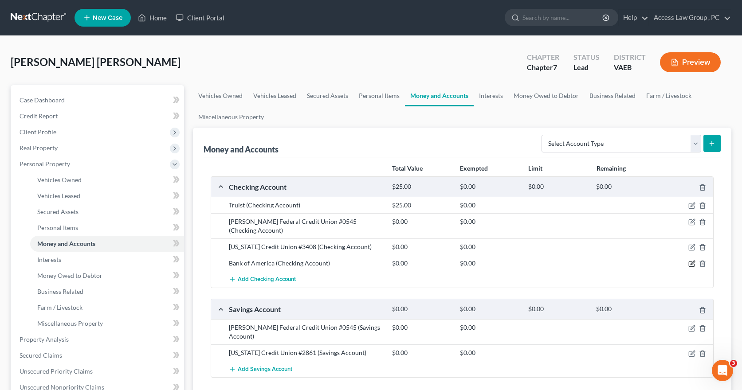
click at [693, 261] on icon "button" at bounding box center [693, 263] width 4 height 4
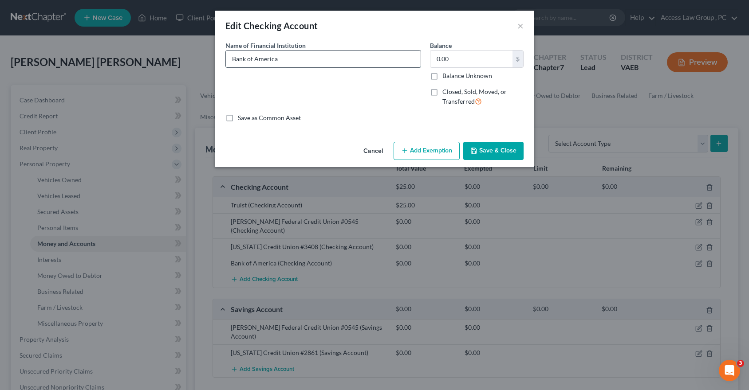
click at [291, 59] on input "Bank of America" at bounding box center [323, 59] width 195 height 17
type input "Bank of America #7859"
click at [500, 148] on button "Save & Close" at bounding box center [493, 151] width 60 height 19
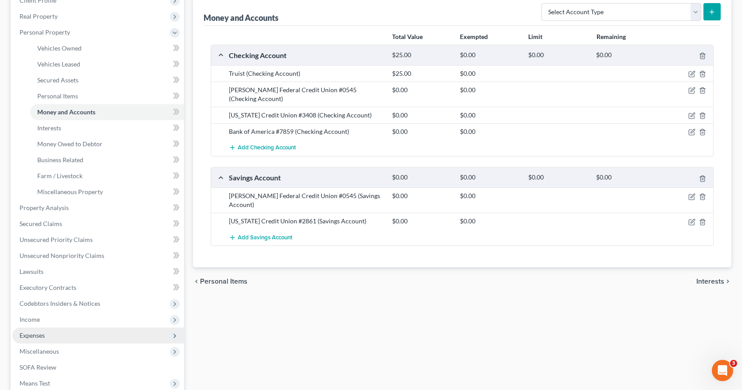
scroll to position [133, 0]
click at [38, 334] on span "Expenses" at bounding box center [32, 335] width 25 height 8
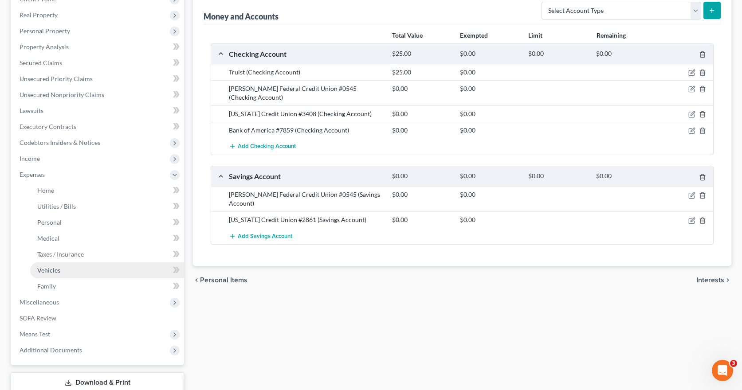
click at [49, 271] on span "Vehicles" at bounding box center [48, 271] width 23 height 8
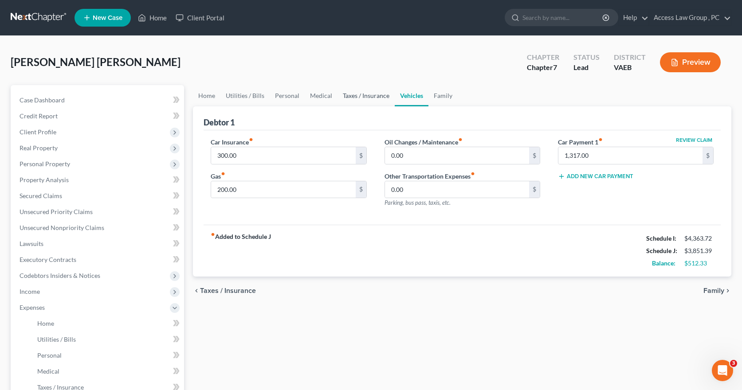
click at [366, 96] on link "Taxes / Insurance" at bounding box center [366, 95] width 57 height 21
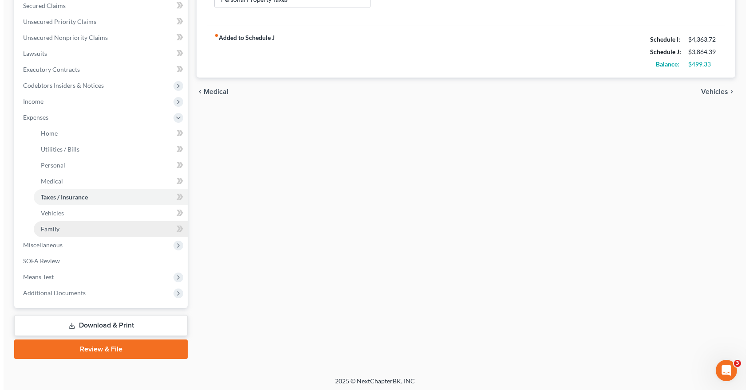
scroll to position [149, 0]
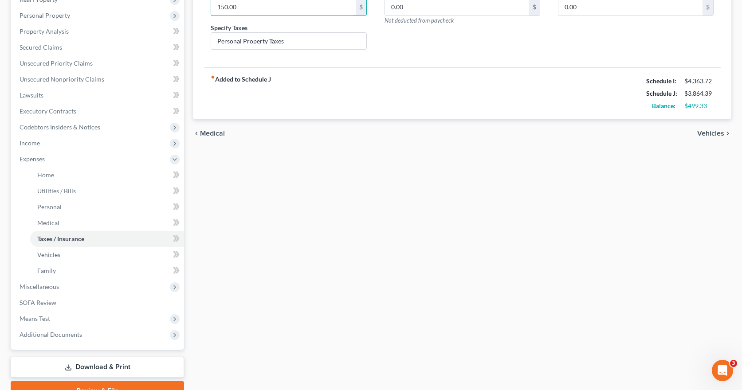
type input "150.00"
click at [91, 366] on link "Download & Print" at bounding box center [97, 367] width 173 height 21
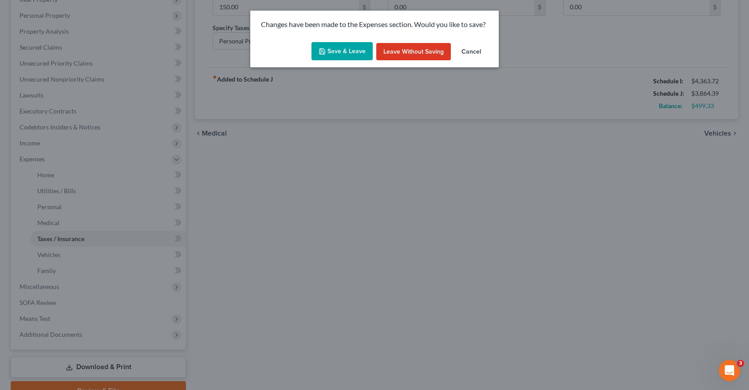
click at [353, 48] on button "Save & Leave" at bounding box center [341, 51] width 61 height 19
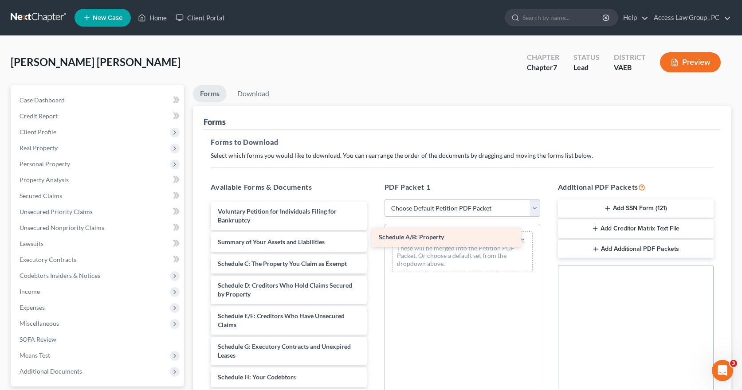
drag, startPoint x: 312, startPoint y: 262, endPoint x: 473, endPoint y: 236, distance: 163.2
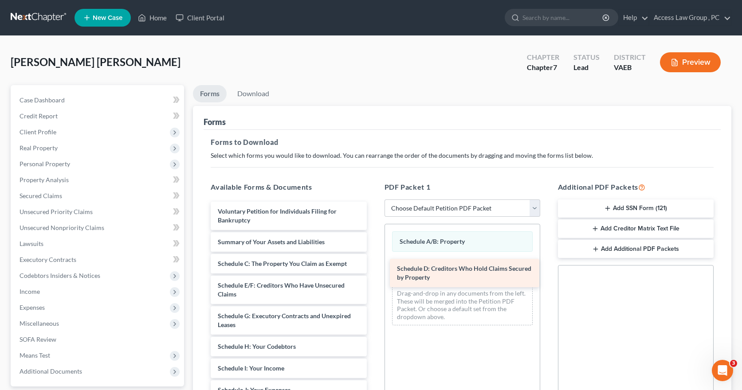
drag, startPoint x: 295, startPoint y: 284, endPoint x: 474, endPoint y: 267, distance: 180.0
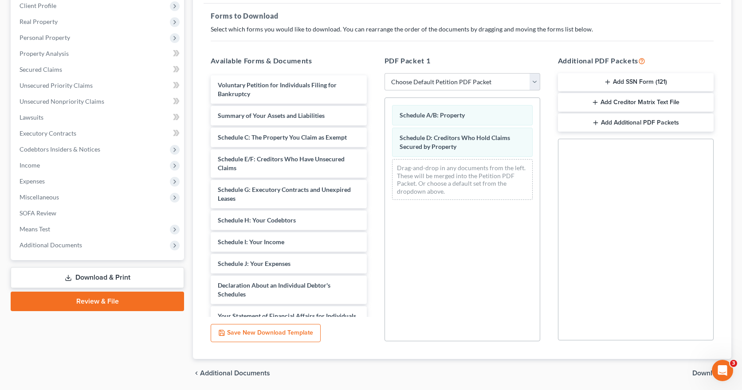
scroll to position [133, 0]
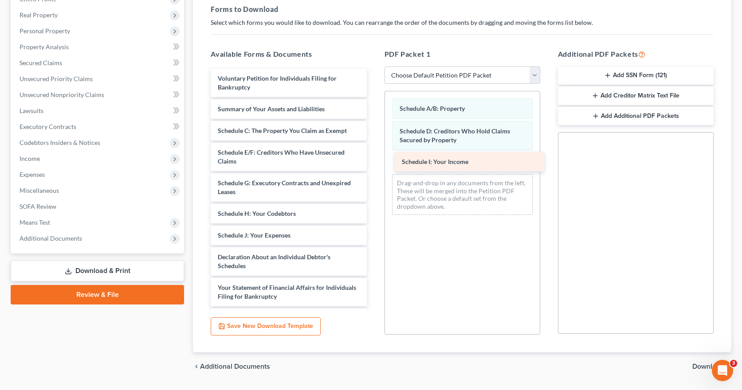
drag, startPoint x: 271, startPoint y: 236, endPoint x: 455, endPoint y: 162, distance: 198.3
click at [374, 162] on div "Schedule I: Your Income Voluntary Petition for Individuals Filing for Bankruptc…" at bounding box center [289, 266] width 170 height 395
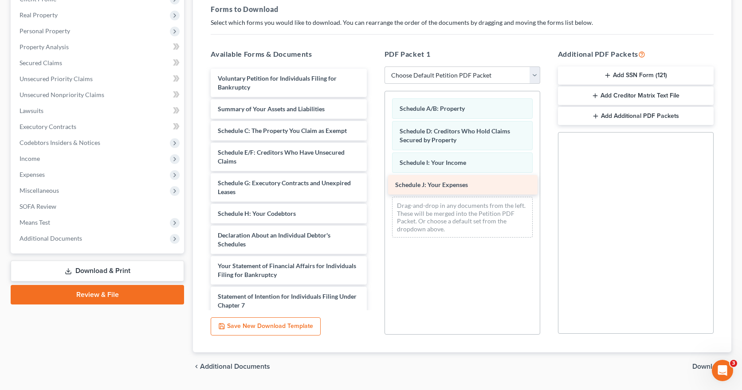
drag, startPoint x: 278, startPoint y: 238, endPoint x: 456, endPoint y: 187, distance: 185.0
click at [374, 187] on div "Schedule J: Your Expenses Voluntary Petition for Individuals Filing for Bankrup…" at bounding box center [289, 255] width 170 height 373
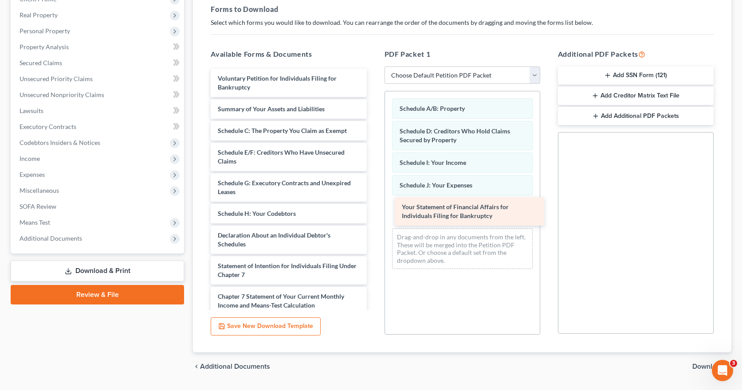
drag, startPoint x: 305, startPoint y: 265, endPoint x: 489, endPoint y: 206, distance: 193.4
click at [374, 206] on div "Your Statement of Financial Affairs for Individuals Filing for Bankruptcy Volun…" at bounding box center [289, 240] width 170 height 343
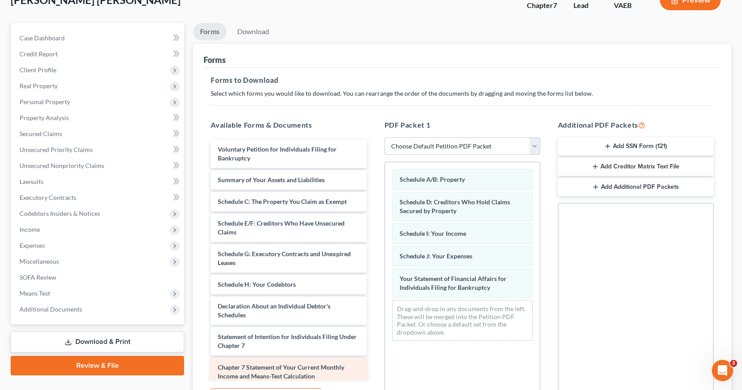
scroll to position [24, 0]
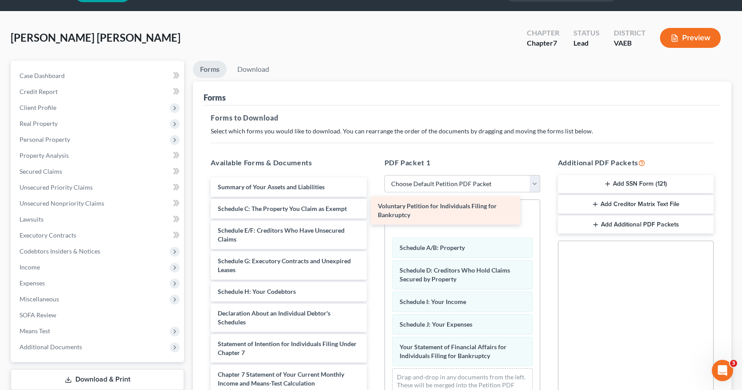
drag, startPoint x: 309, startPoint y: 194, endPoint x: 469, endPoint y: 213, distance: 161.3
click at [374, 213] on div "Voluntary Petition for Individuals Filing for Bankruptcy Voluntary Petition for…" at bounding box center [289, 333] width 170 height 312
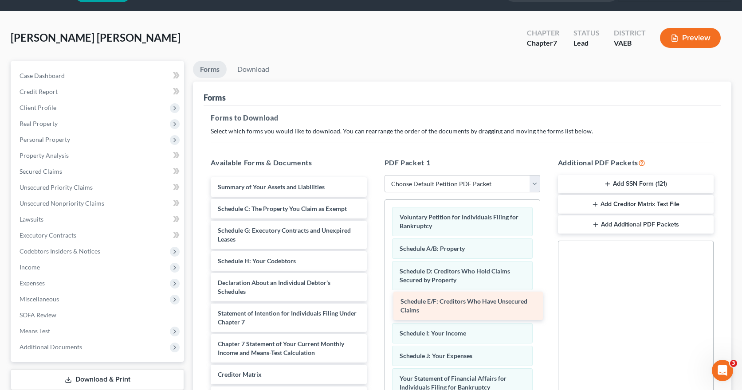
drag, startPoint x: 304, startPoint y: 234, endPoint x: 484, endPoint y: 306, distance: 193.0
click at [374, 306] on div "Schedule E/F: Creditors Who Have Unsecured Claims Summary of Your Assets and Li…" at bounding box center [289, 317] width 170 height 281
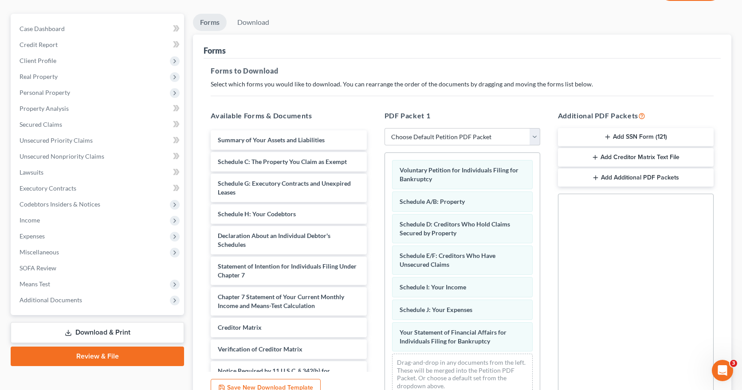
scroll to position [69, 0]
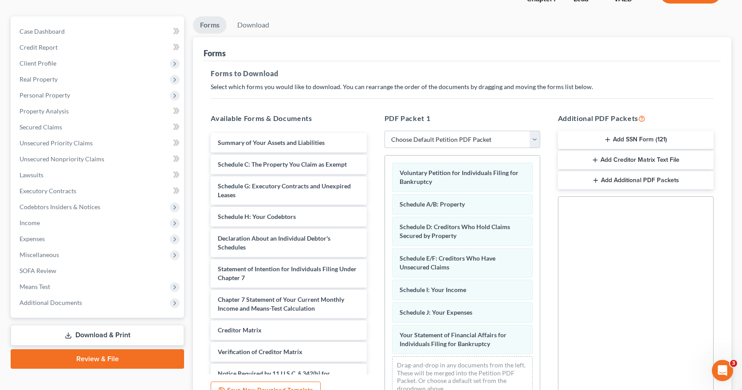
click at [111, 336] on link "Download & Print" at bounding box center [97, 335] width 173 height 21
click at [256, 26] on link "Download" at bounding box center [253, 24] width 46 height 17
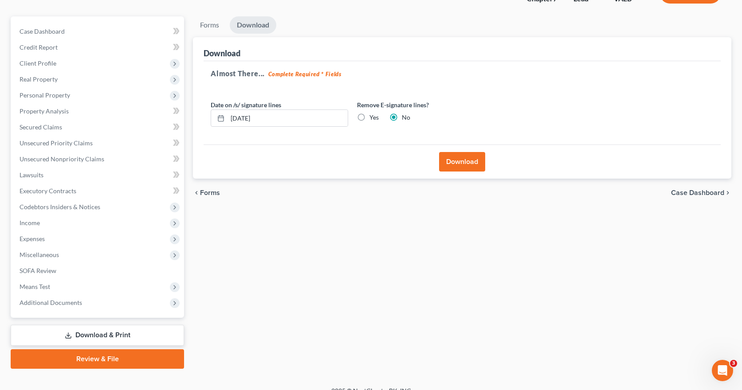
click at [370, 118] on label "Yes" at bounding box center [374, 117] width 9 height 9
click at [373, 118] on input "Yes" at bounding box center [376, 116] width 6 height 6
radio input "true"
radio input "false"
click at [473, 163] on button "Download" at bounding box center [462, 162] width 46 height 20
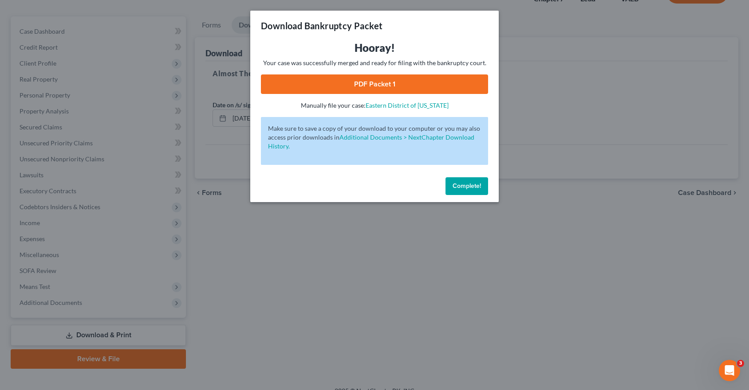
click at [465, 188] on span "Complete!" at bounding box center [467, 186] width 28 height 8
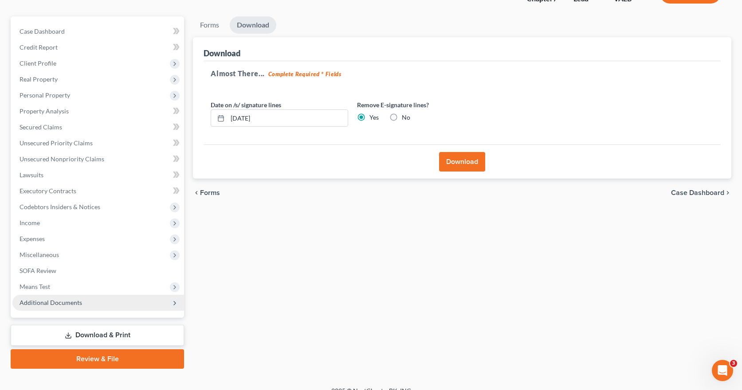
click at [63, 303] on span "Additional Documents" at bounding box center [51, 303] width 63 height 8
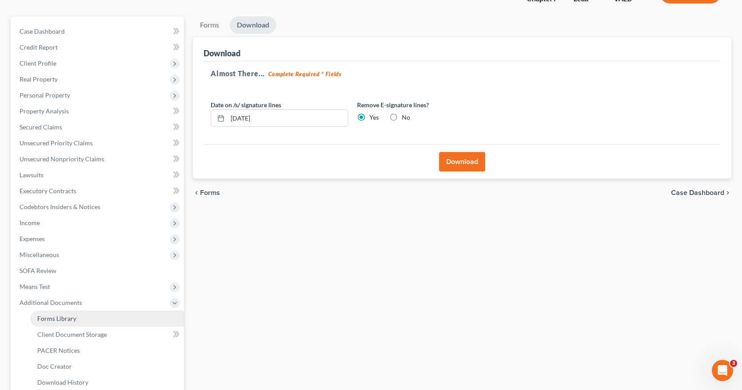
click at [63, 319] on span "Forms Library" at bounding box center [56, 319] width 39 height 8
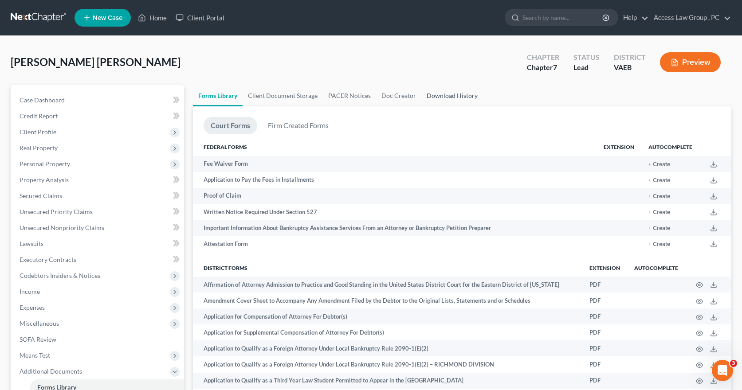
click at [454, 96] on link "Download History" at bounding box center [453, 95] width 62 height 21
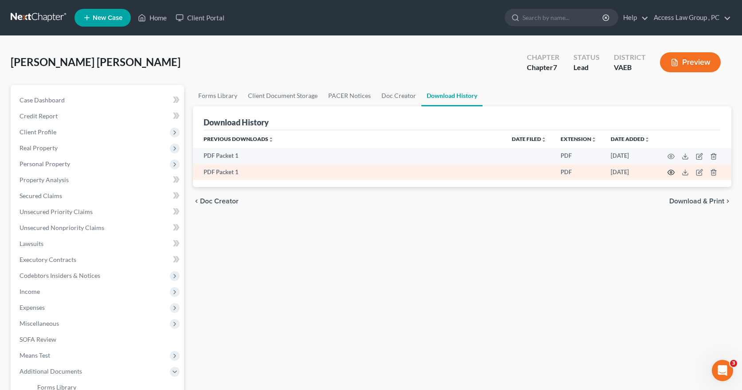
click at [672, 173] on circle "button" at bounding box center [671, 173] width 2 height 2
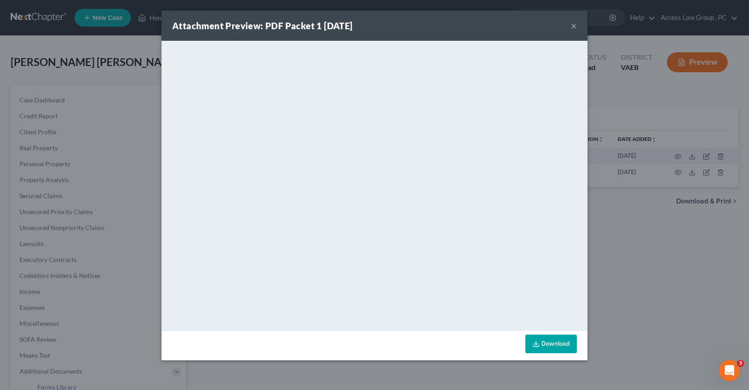
click at [574, 25] on button "×" at bounding box center [574, 25] width 6 height 11
